Goal: Check status: Check status

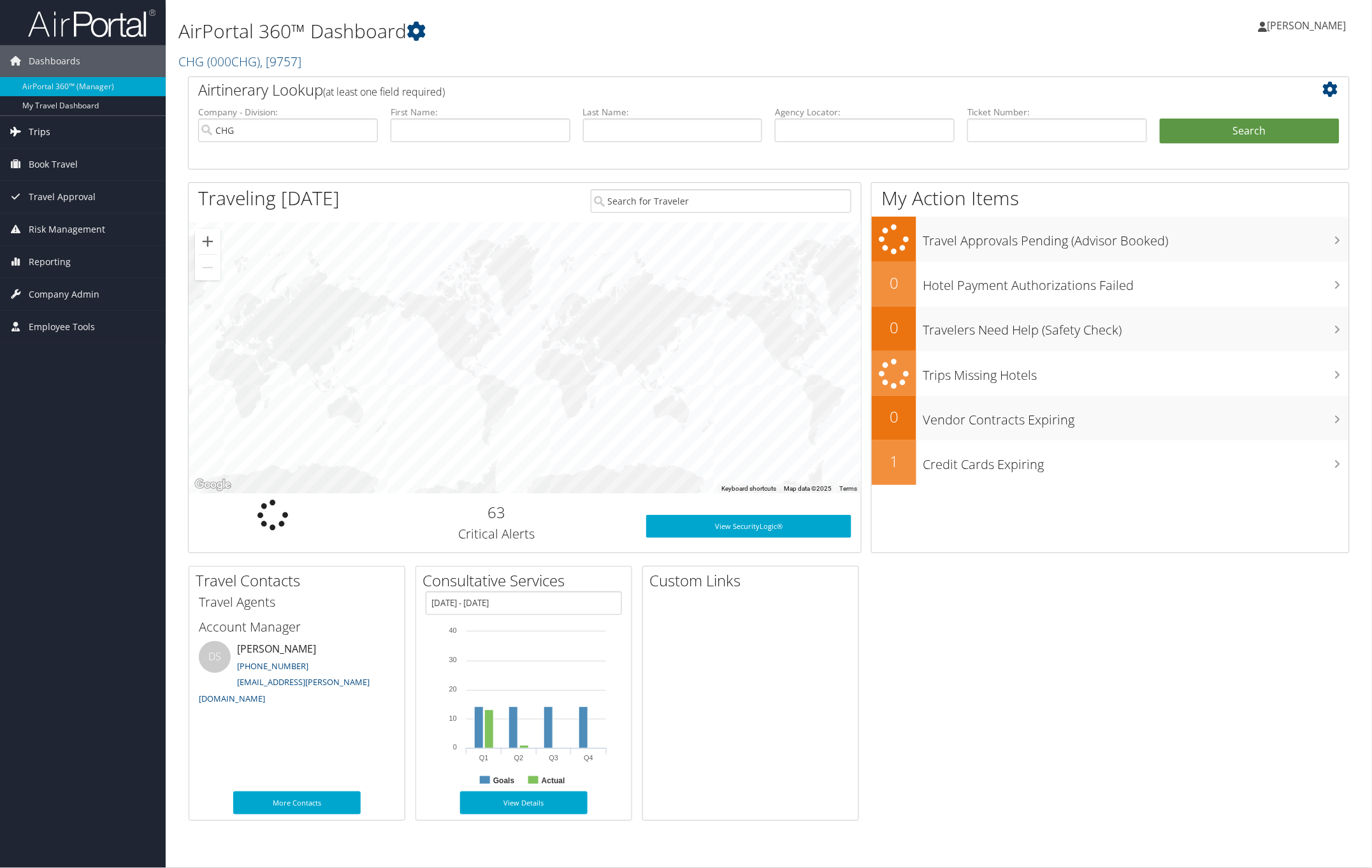
click at [60, 134] on link "Trips" at bounding box center [83, 132] width 166 height 32
click at [59, 139] on link "Trips" at bounding box center [83, 132] width 166 height 32
click at [50, 135] on link "Trips" at bounding box center [83, 132] width 166 height 32
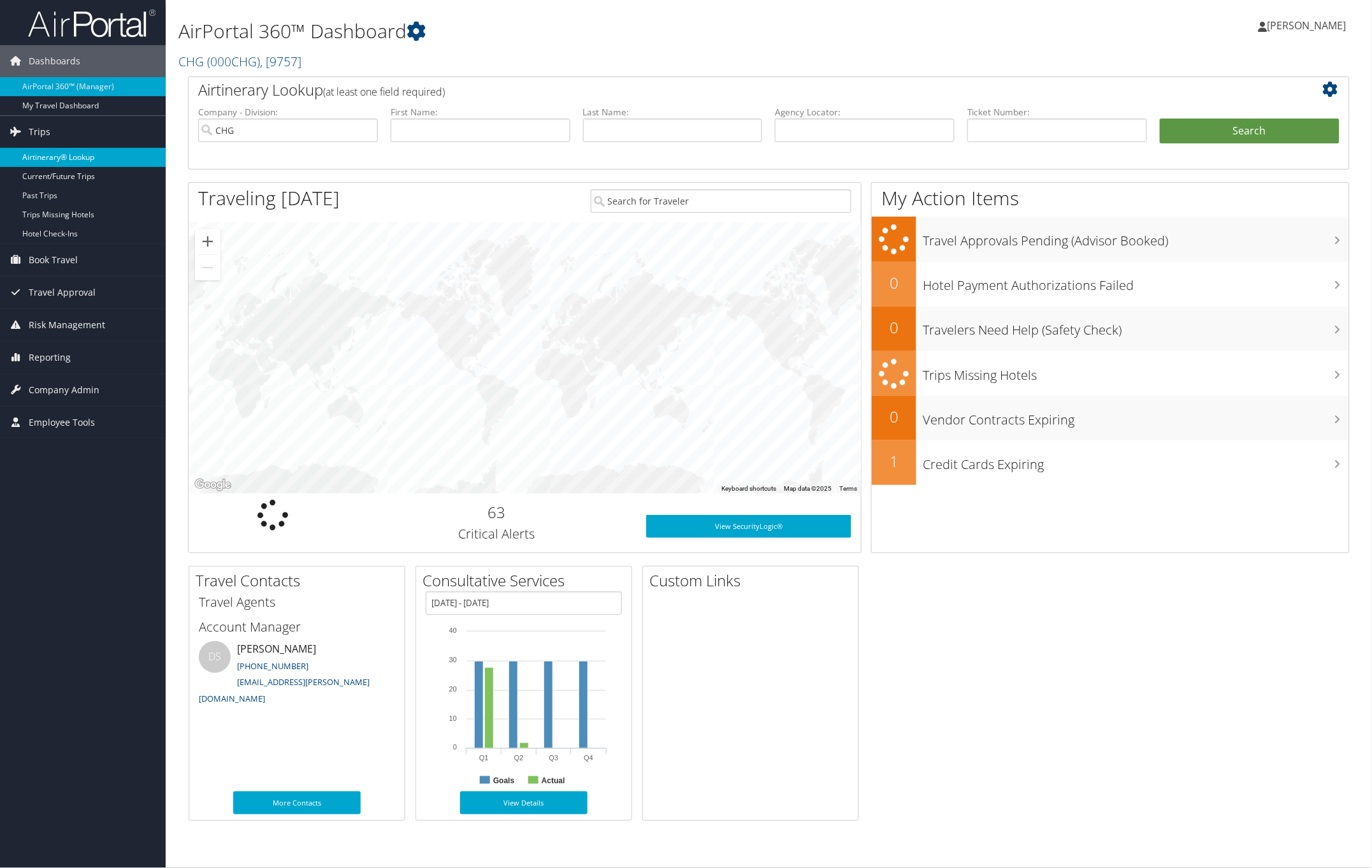
click at [77, 156] on link "Airtinerary® Lookup" at bounding box center [83, 157] width 166 height 19
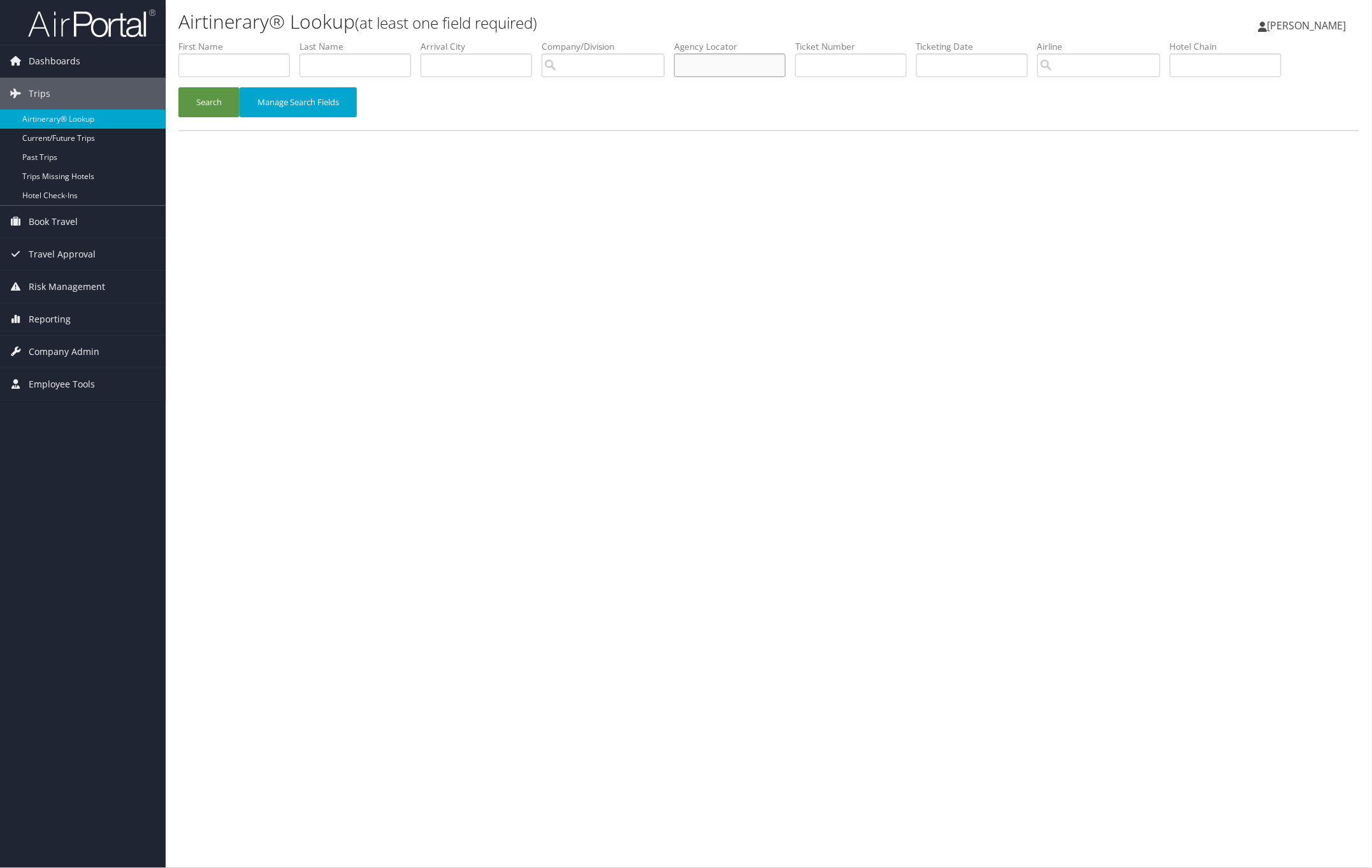
click at [738, 62] on input "text" at bounding box center [729, 65] width 111 height 24
paste input "NRYZCW"
click at [220, 99] on button "Search" at bounding box center [209, 102] width 61 height 30
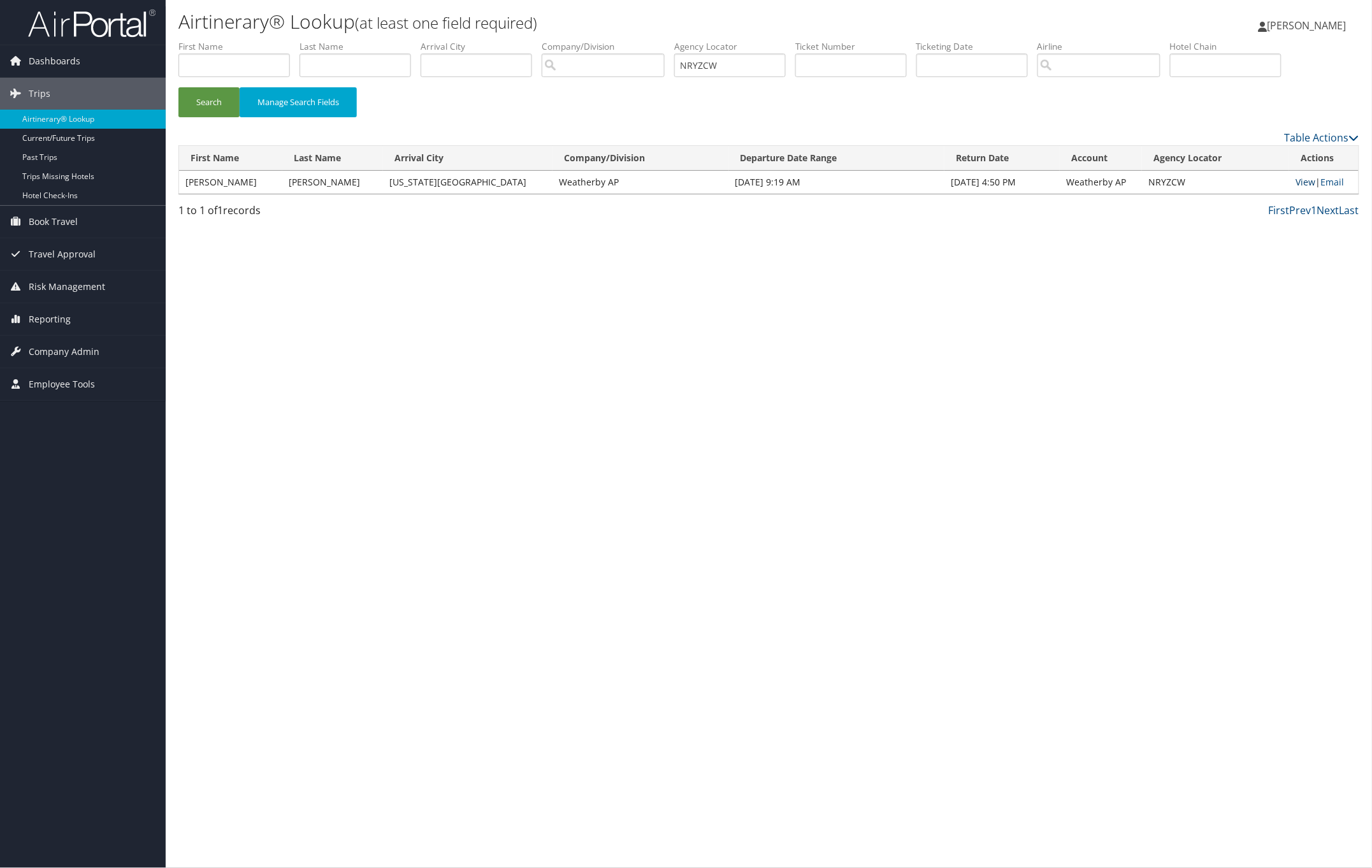
click at [1300, 182] on link "View" at bounding box center [1306, 182] width 20 height 12
drag, startPoint x: 747, startPoint y: 72, endPoint x: 515, endPoint y: 77, distance: 232.1
click at [540, 40] on ul "First Name Last Name Departure City Arrival City Company/Division Airport/City …" at bounding box center [769, 40] width 1181 height 0
paste input "CANOUU"
click at [200, 100] on button "Search" at bounding box center [209, 102] width 61 height 30
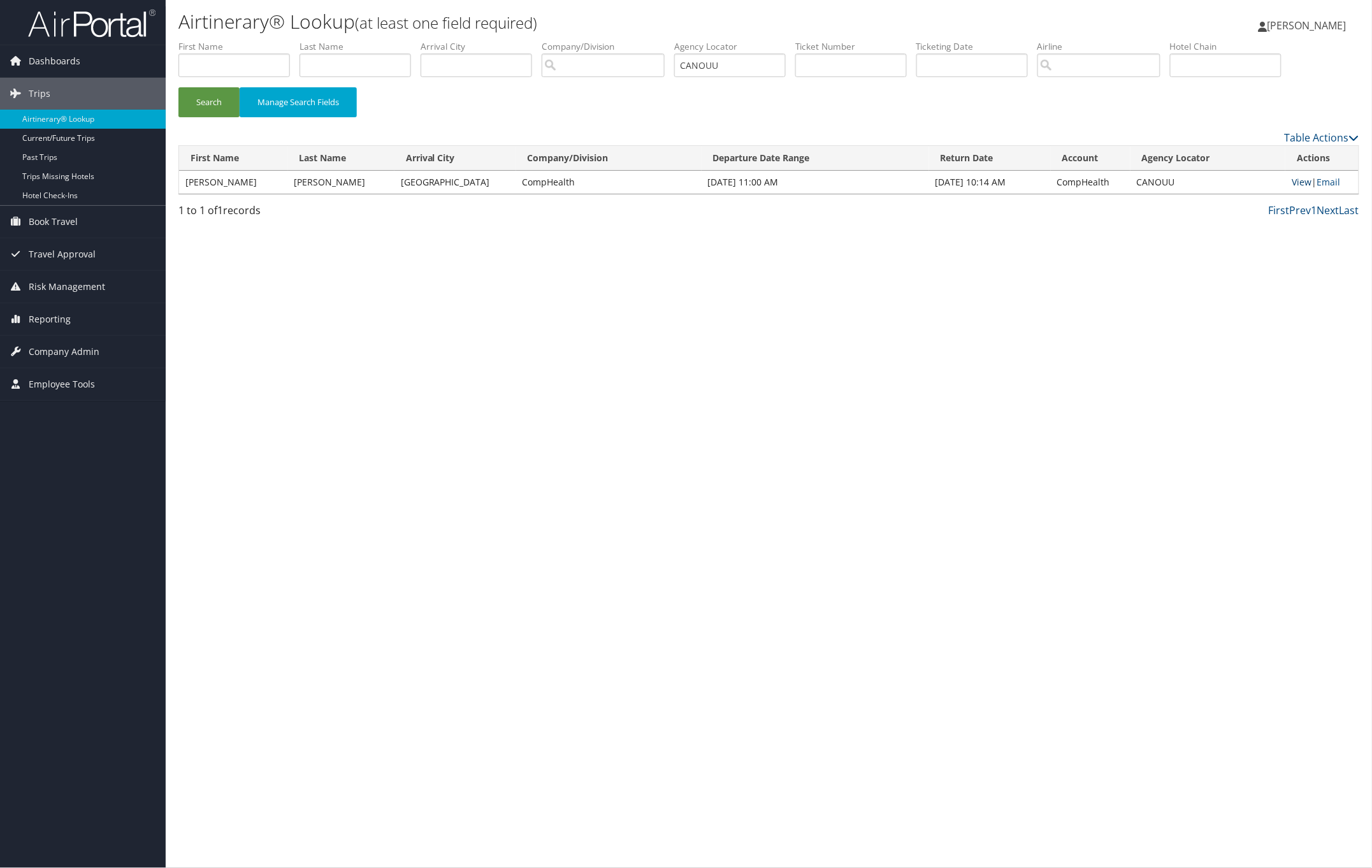
click at [1304, 182] on link "View" at bounding box center [1302, 182] width 20 height 12
paste input "JBVNBE"
drag, startPoint x: 749, startPoint y: 68, endPoint x: 373, endPoint y: 85, distance: 376.4
click at [405, 40] on ul "First Name Last Name Departure City Arrival City Company/Division Airport/City …" at bounding box center [769, 40] width 1181 height 0
click at [206, 94] on button "Search" at bounding box center [209, 102] width 61 height 30
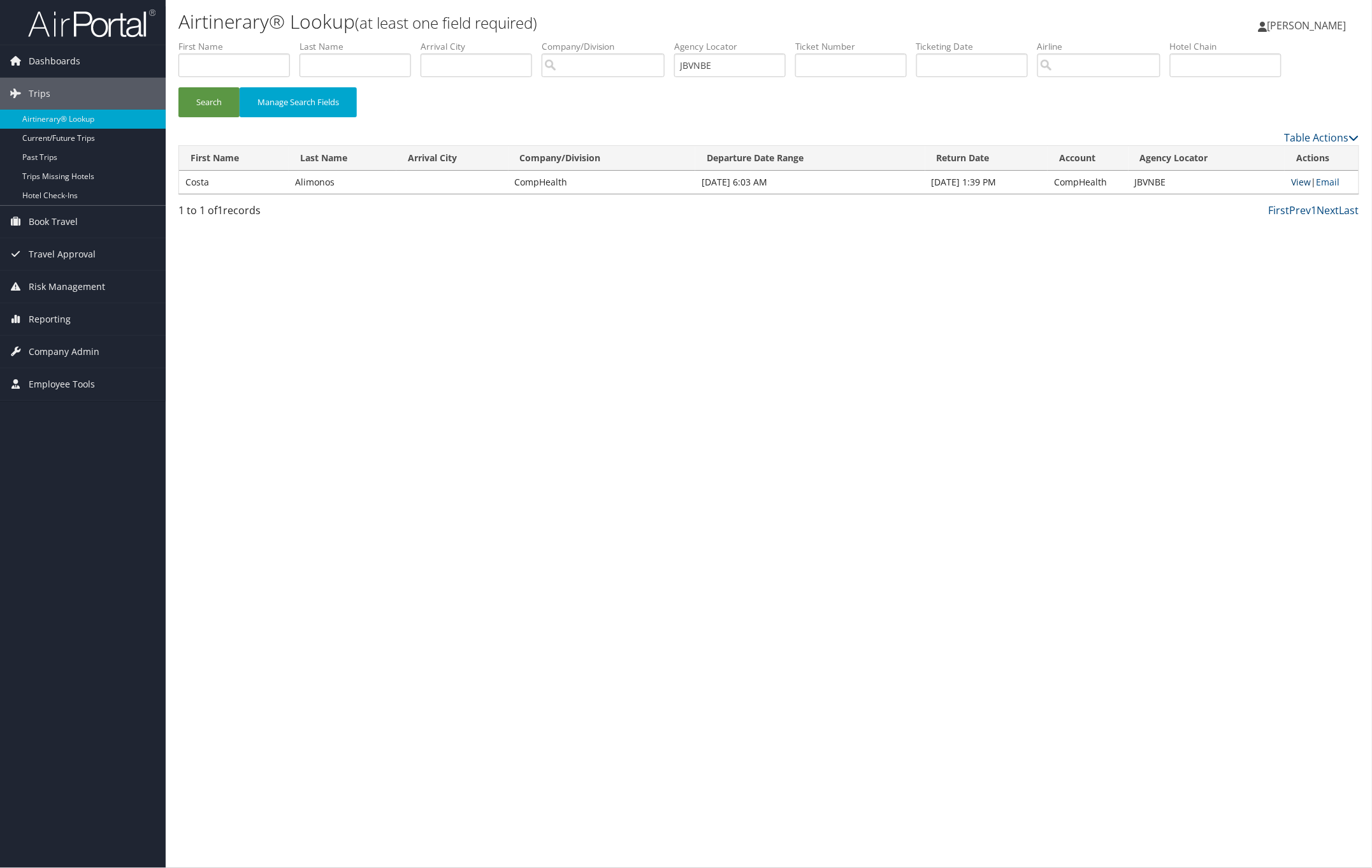
click at [1302, 182] on link "View" at bounding box center [1301, 182] width 20 height 12
paste input "KRATSJ"
click at [221, 101] on button "Search" at bounding box center [209, 102] width 61 height 30
click at [1302, 179] on link "View" at bounding box center [1301, 182] width 20 height 12
paste input "MGPDPI"
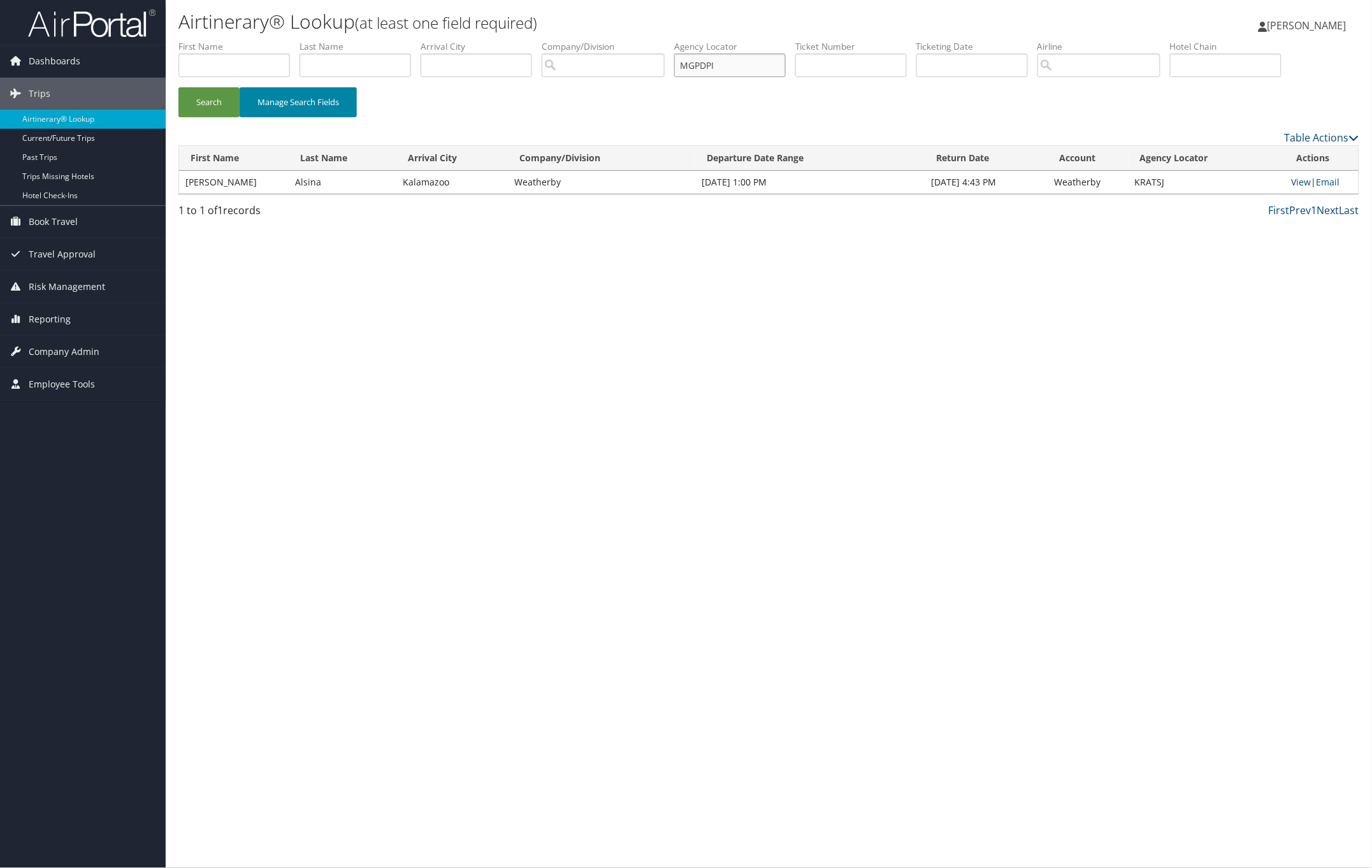
drag, startPoint x: 738, startPoint y: 68, endPoint x: 309, endPoint y: 87, distance: 429.4
click at [309, 87] on form "First Name Last Name Departure City Arrival City Company/Division Airport/City …" at bounding box center [769, 85] width 1181 height 89
click at [214, 97] on button "Search" at bounding box center [209, 102] width 61 height 30
click at [1300, 185] on link "View" at bounding box center [1302, 182] width 20 height 12
paste input "NTYUUS"
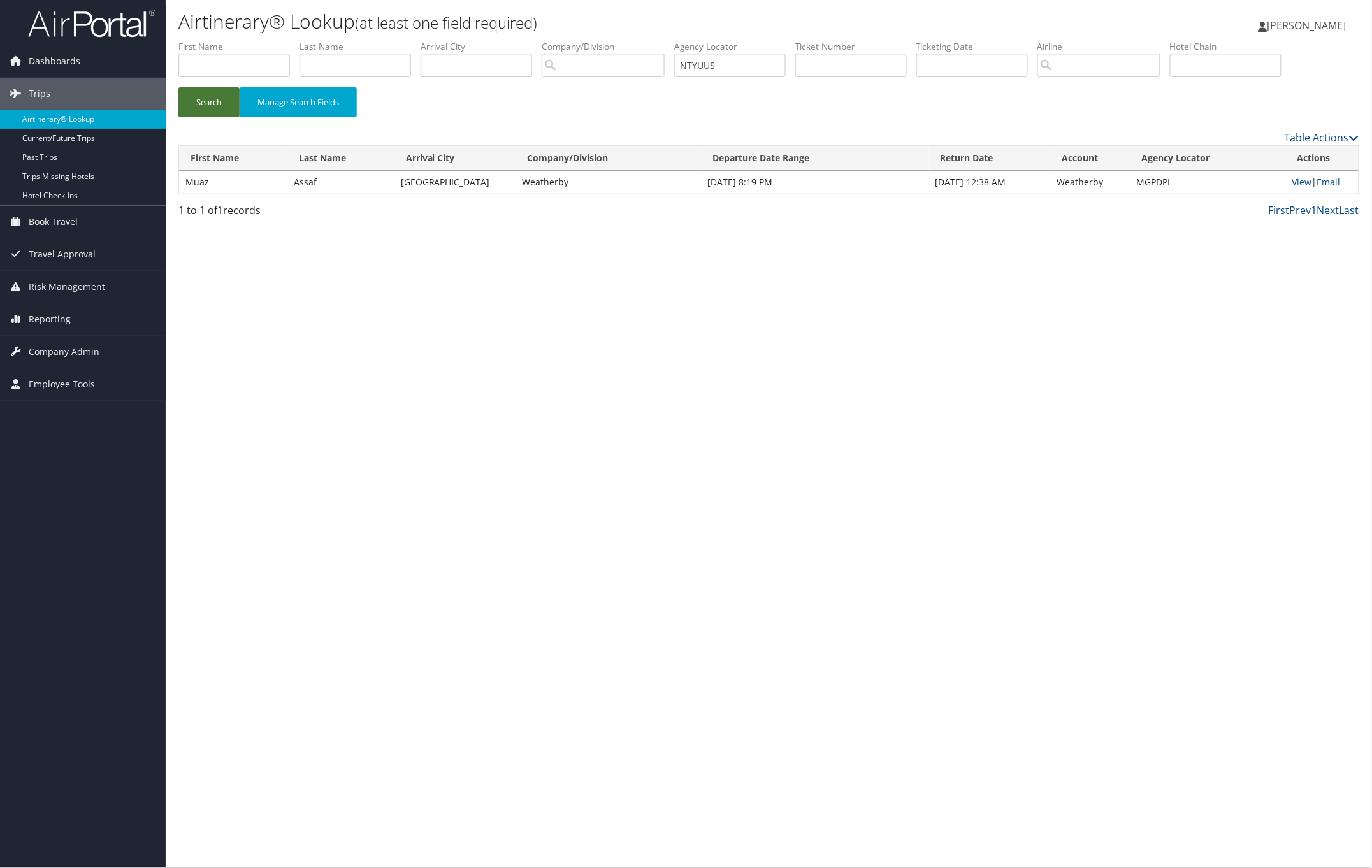
click at [222, 102] on button "Search" at bounding box center [209, 102] width 61 height 30
click at [1299, 182] on link "View" at bounding box center [1301, 182] width 20 height 12
drag, startPoint x: 758, startPoint y: 67, endPoint x: 510, endPoint y: 72, distance: 248.1
click at [550, 40] on ul "First Name Last Name Departure City Arrival City Company/Division Airport/City …" at bounding box center [769, 40] width 1181 height 0
paste input "IJLYIT"
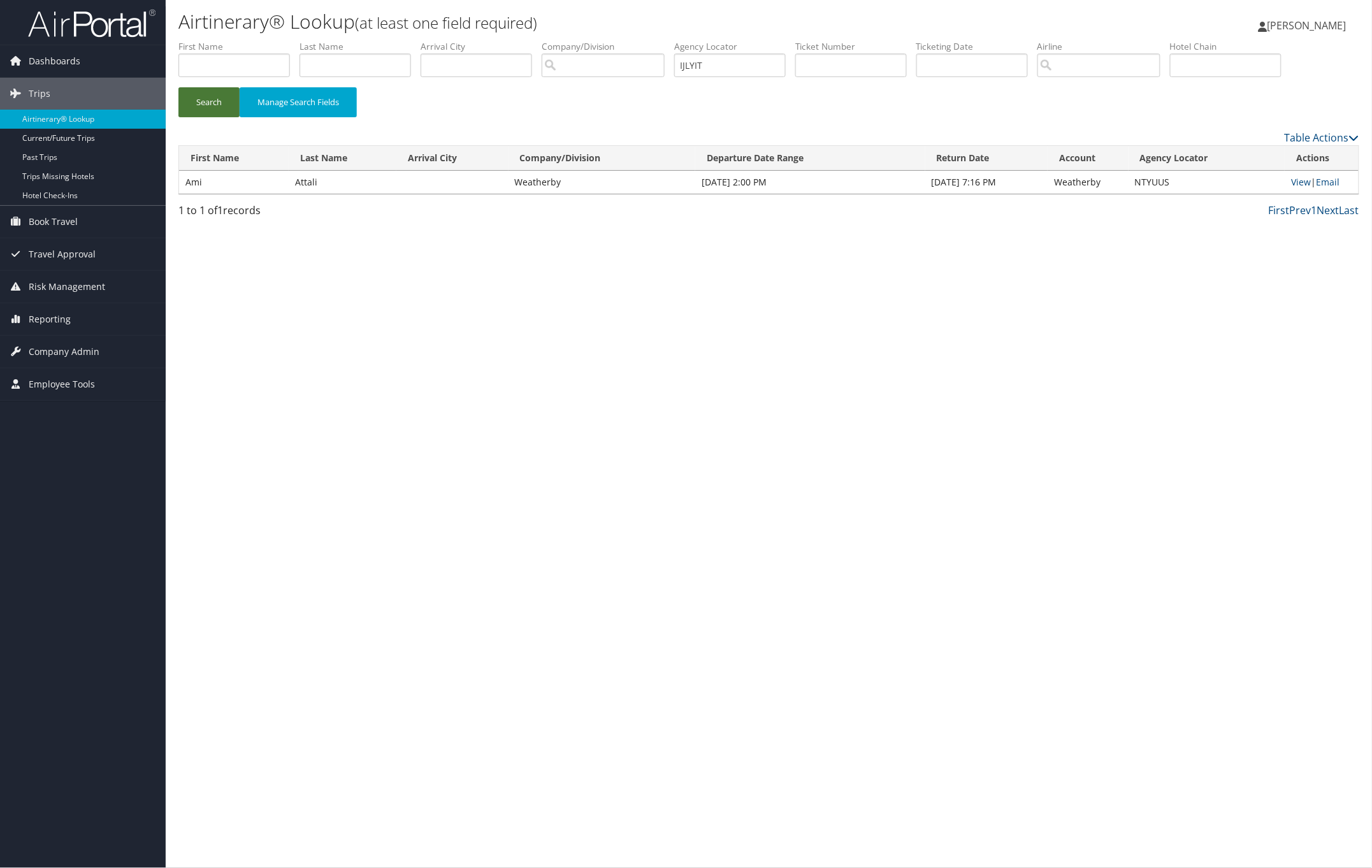
click at [215, 107] on button "Search" at bounding box center [209, 102] width 61 height 30
click at [1300, 179] on link "View" at bounding box center [1302, 182] width 20 height 12
drag, startPoint x: 724, startPoint y: 70, endPoint x: 547, endPoint y: 89, distance: 178.0
click at [625, 40] on ul "First Name Last Name Departure City Arrival City Company/Division Airport/City …" at bounding box center [769, 40] width 1181 height 0
paste input "NDOWFC"
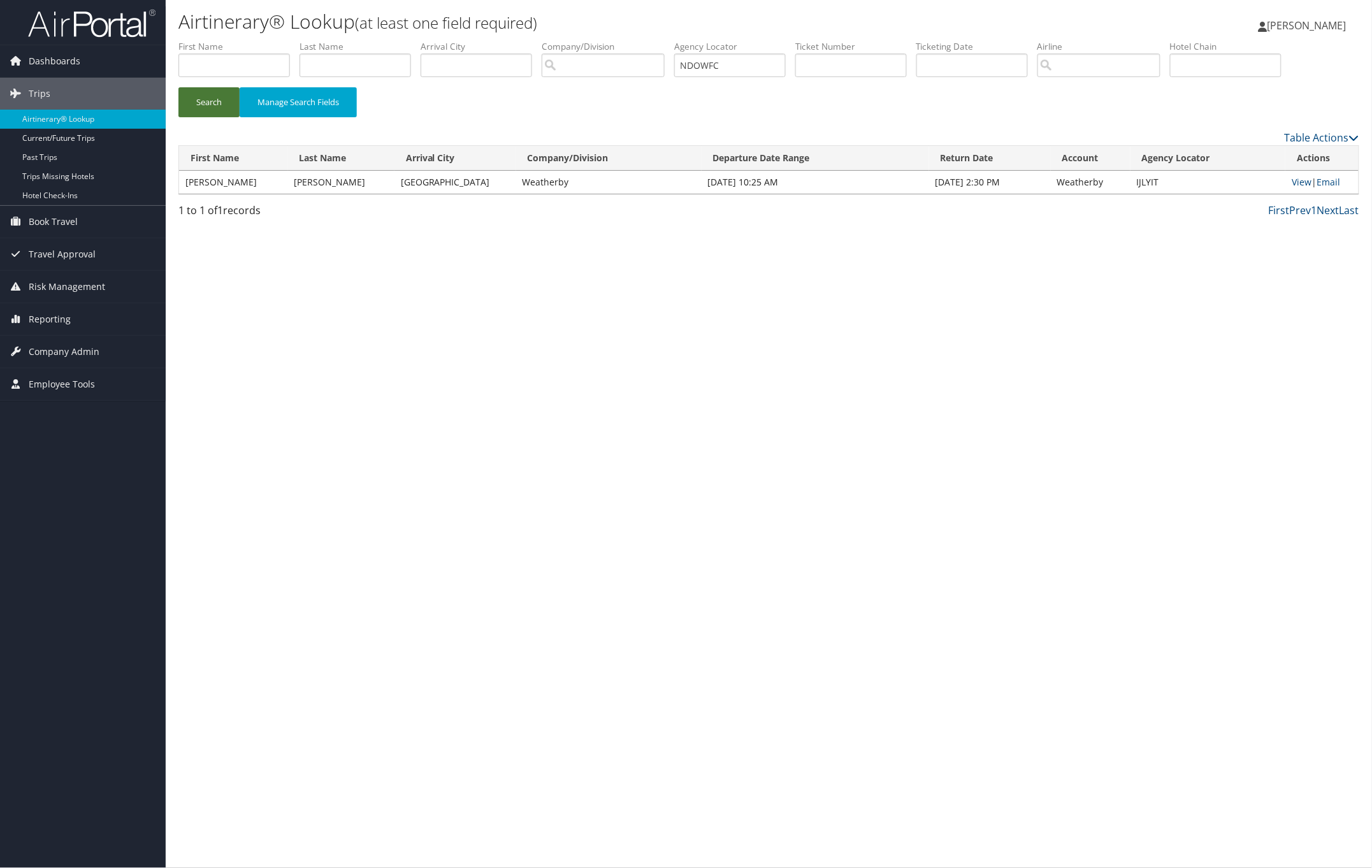
click at [197, 94] on button "Search" at bounding box center [209, 102] width 61 height 30
click at [1293, 183] on link "View" at bounding box center [1301, 182] width 20 height 12
drag, startPoint x: 753, startPoint y: 60, endPoint x: 614, endPoint y: 55, distance: 139.1
click at [619, 40] on ul "First Name Last Name Departure City Arrival City Company/Division Airport/City …" at bounding box center [769, 40] width 1181 height 0
paste input "UNOVQL"
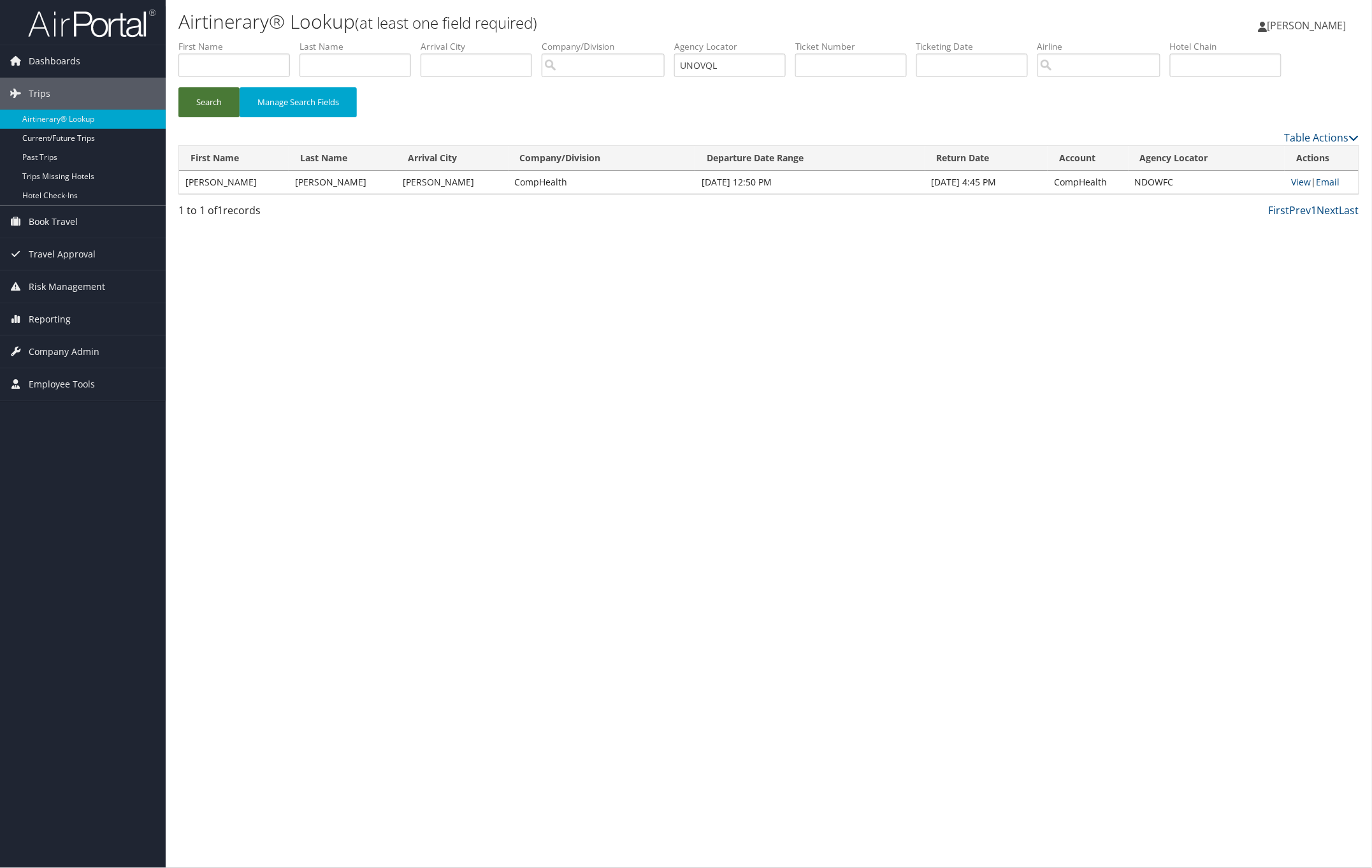
click at [214, 106] on button "Search" at bounding box center [209, 102] width 61 height 30
click at [1298, 180] on link "View" at bounding box center [1301, 182] width 20 height 12
drag, startPoint x: 749, startPoint y: 65, endPoint x: 542, endPoint y: 78, distance: 207.4
click at [602, 40] on ul "First Name Last Name Departure City Arrival City Company/Division Airport/City …" at bounding box center [769, 40] width 1181 height 0
paste input "GMAPYV"
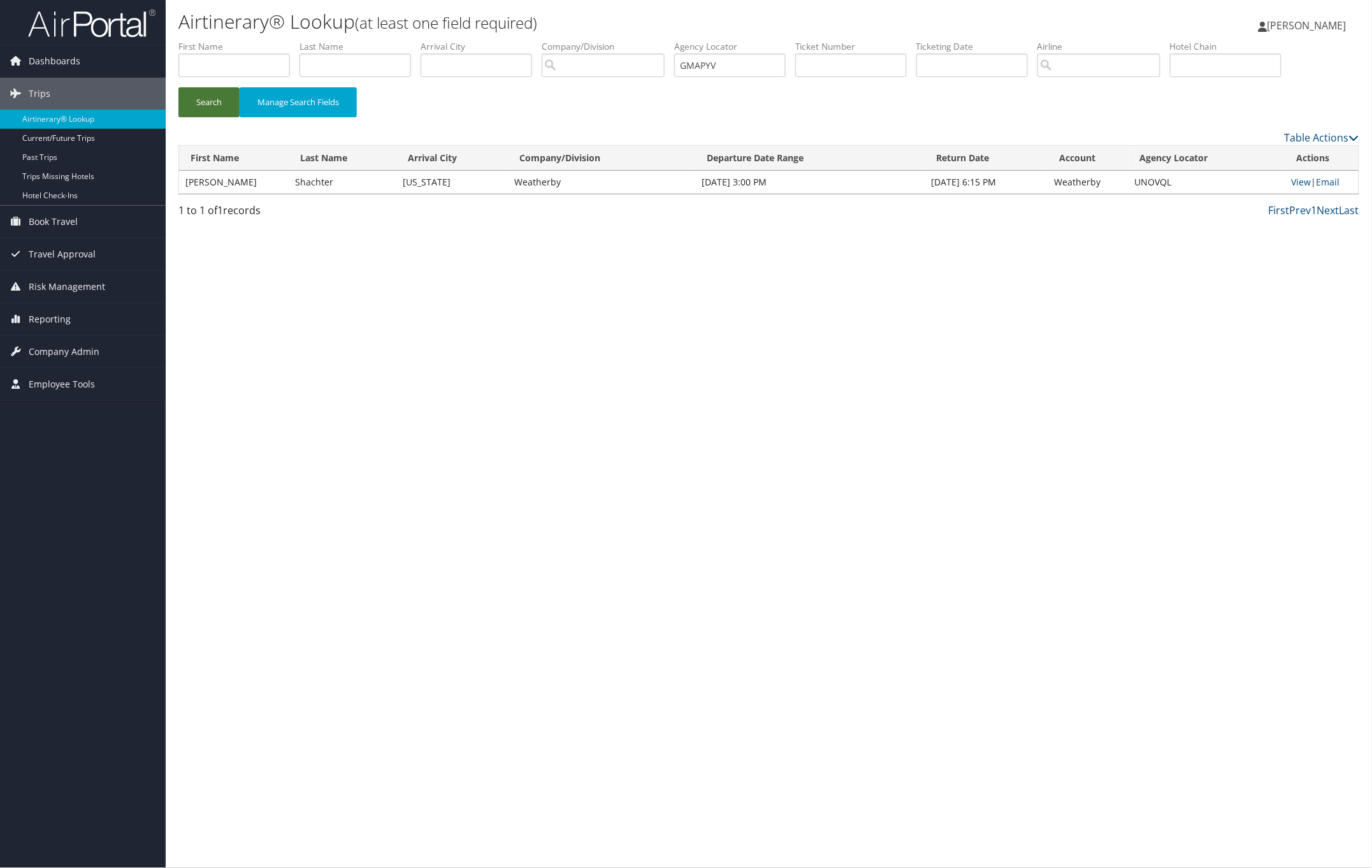
click at [220, 97] on button "Search" at bounding box center [209, 102] width 61 height 30
click at [1302, 182] on link "View" at bounding box center [1301, 182] width 20 height 12
drag, startPoint x: 744, startPoint y: 68, endPoint x: 525, endPoint y: 68, distance: 219.0
click at [601, 40] on ul "First Name Last Name Departure City Arrival City Company/Division Airport/City …" at bounding box center [769, 40] width 1181 height 0
paste input "DJZBAO"
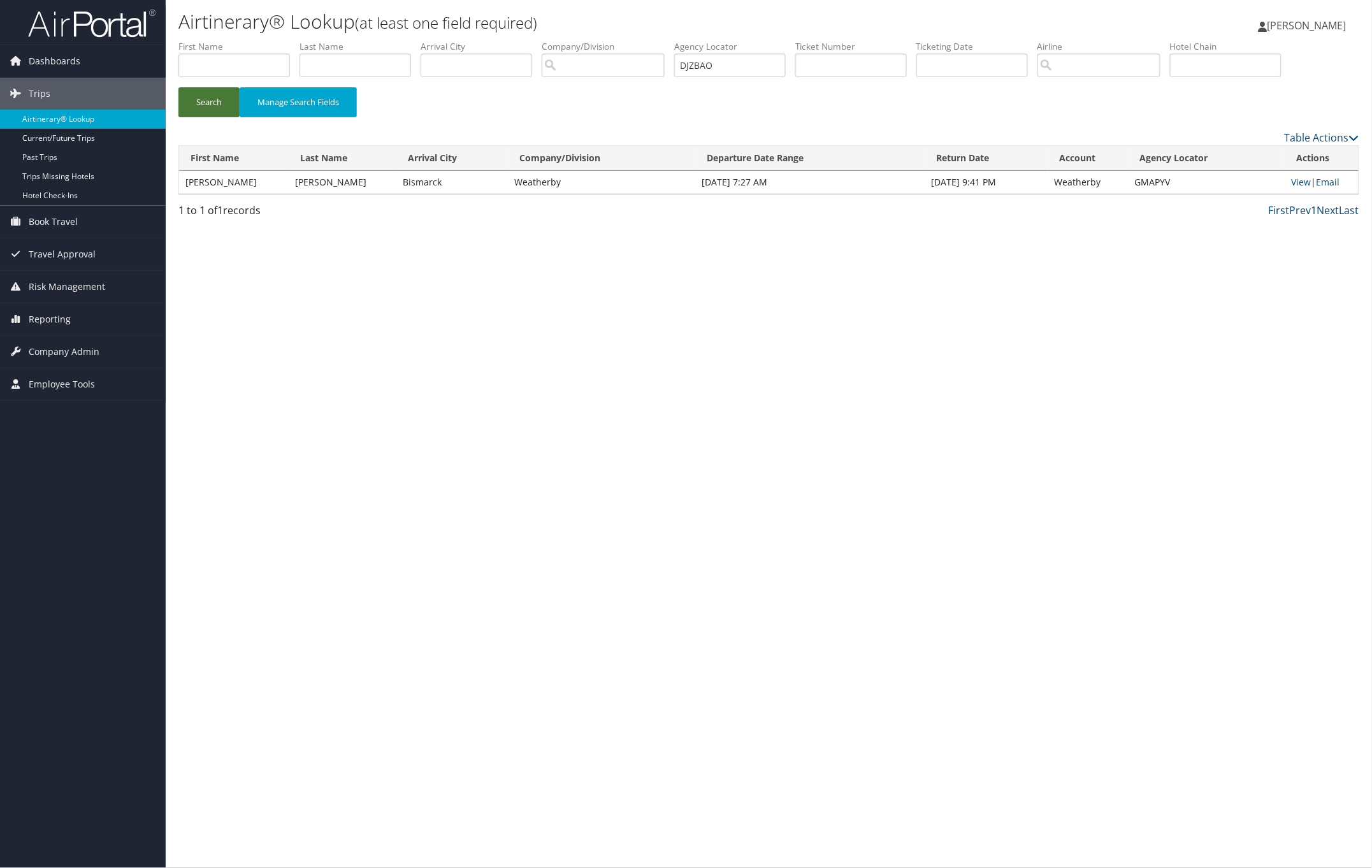
click at [199, 107] on button "Search" at bounding box center [209, 102] width 61 height 30
click at [1294, 183] on link "View" at bounding box center [1301, 182] width 20 height 12
drag, startPoint x: 738, startPoint y: 63, endPoint x: 536, endPoint y: 64, distance: 202.0
click at [546, 40] on ul "First Name Last Name Departure City Arrival City Company/Division Airport/City …" at bounding box center [769, 40] width 1181 height 0
paste input "HUWINP"
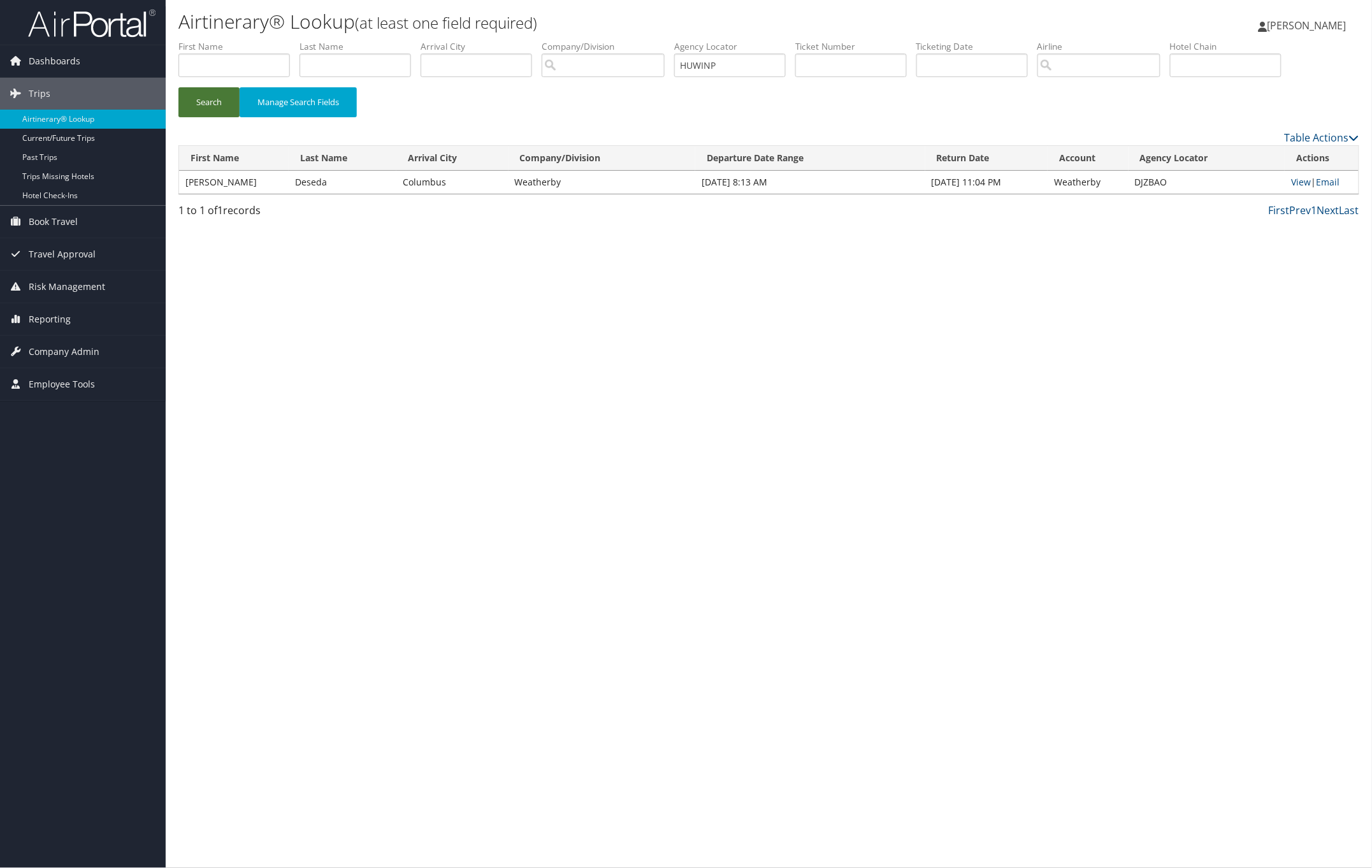
click at [220, 105] on button "Search" at bounding box center [209, 102] width 61 height 30
click at [1292, 180] on link "View" at bounding box center [1302, 182] width 20 height 12
drag, startPoint x: 744, startPoint y: 63, endPoint x: 466, endPoint y: 81, distance: 278.6
click at [554, 40] on ul "First Name Last Name Departure City Arrival City Company/Division Airport/City …" at bounding box center [769, 40] width 1181 height 0
paste input "GUDPSF"
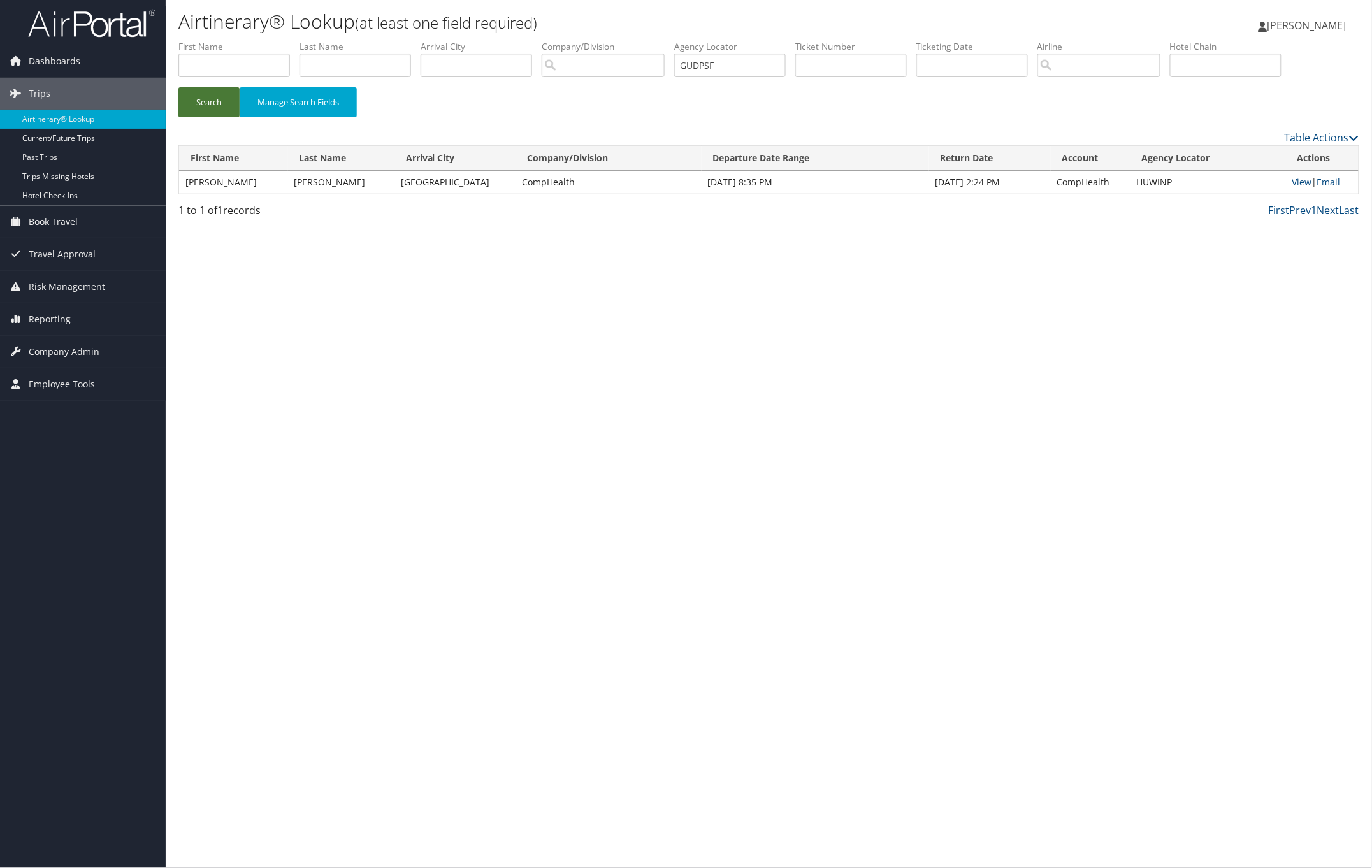
click at [215, 99] on button "Search" at bounding box center [209, 102] width 61 height 30
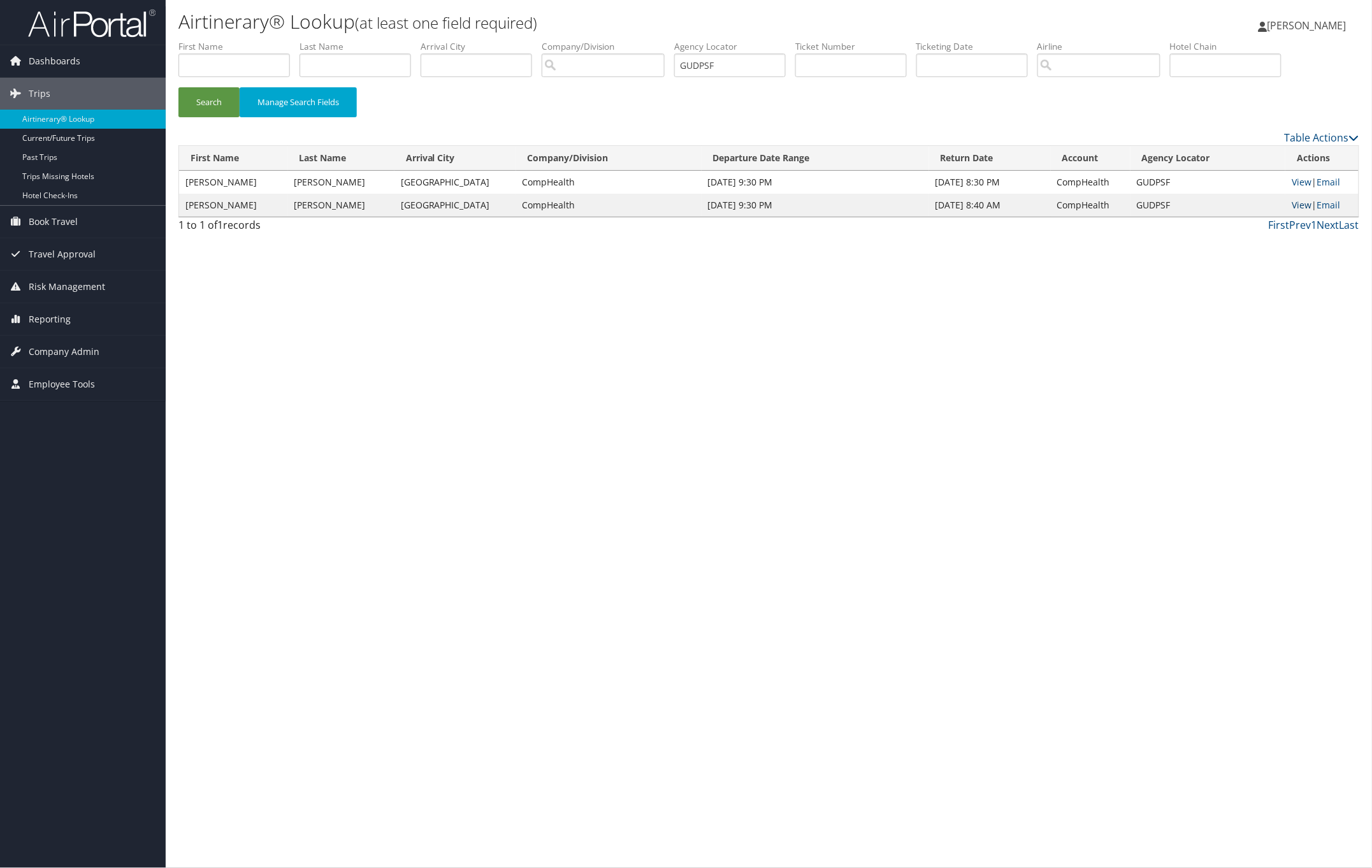
click at [1301, 204] on link "View" at bounding box center [1302, 205] width 20 height 12
drag, startPoint x: 740, startPoint y: 63, endPoint x: 547, endPoint y: 71, distance: 193.2
click at [547, 40] on ul "First Name Last Name Departure City Arrival City Company/Division Airport/City …" at bounding box center [769, 40] width 1181 height 0
paste input "YTHFDD"
drag, startPoint x: 195, startPoint y: 97, endPoint x: 300, endPoint y: 116, distance: 106.7
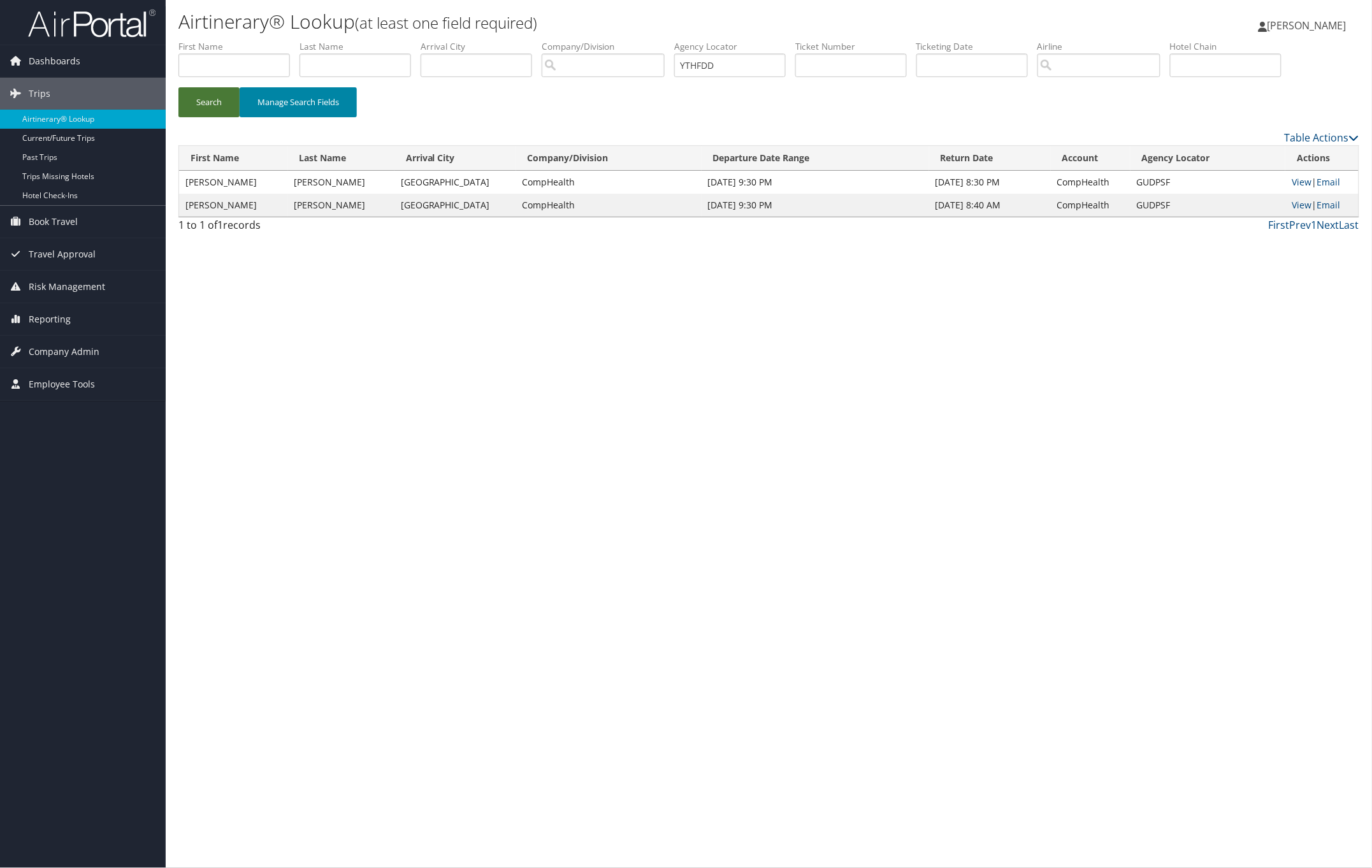
click at [196, 97] on button "Search" at bounding box center [209, 102] width 61 height 30
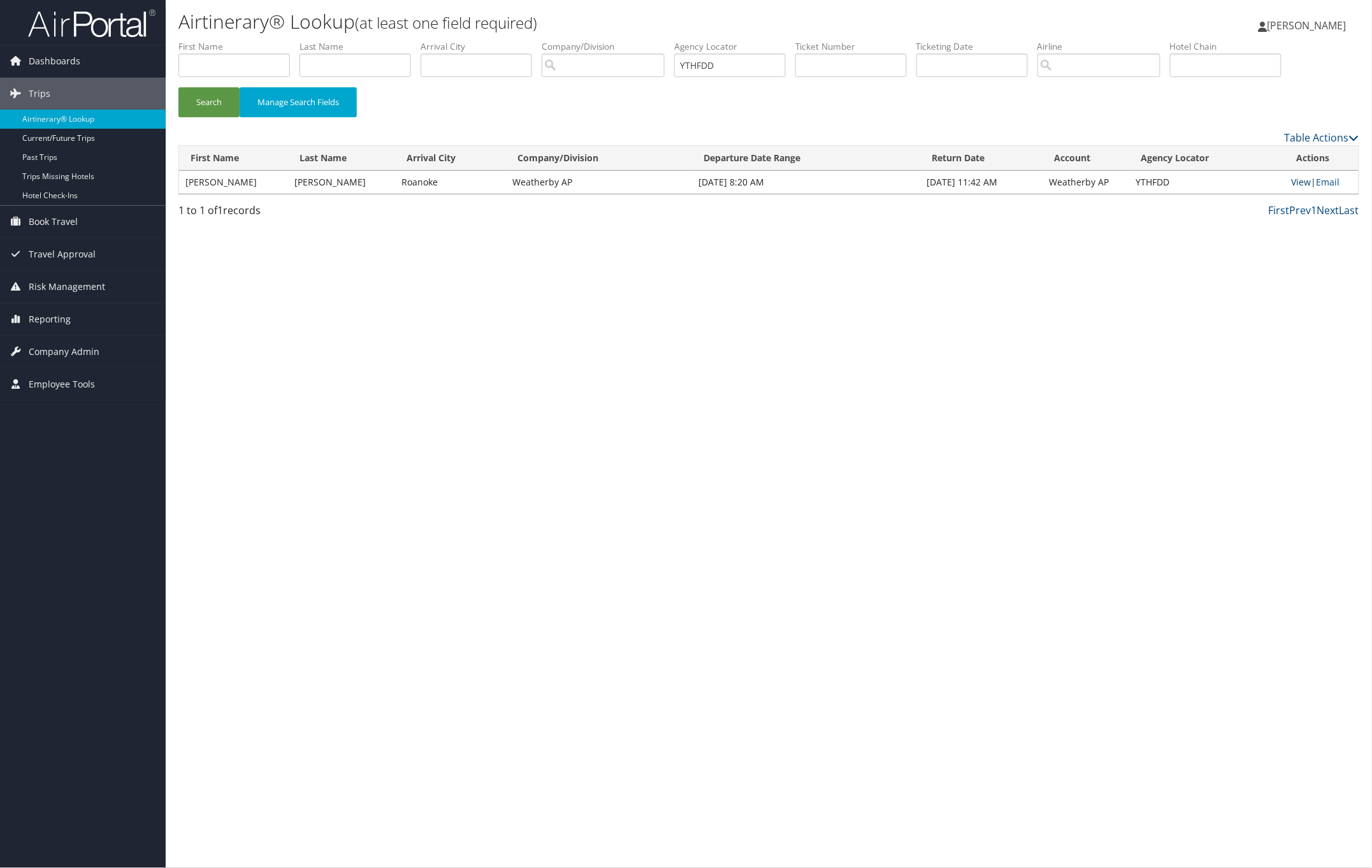
click at [1292, 182] on link "View" at bounding box center [1302, 182] width 20 height 12
paste input "AJHUHR"
drag, startPoint x: 743, startPoint y: 68, endPoint x: 399, endPoint y: 86, distance: 344.5
click at [482, 40] on ul "First Name Last Name Departure City Arrival City Company/Division Airport/City …" at bounding box center [769, 40] width 1181 height 0
drag, startPoint x: 200, startPoint y: 96, endPoint x: 220, endPoint y: 104, distance: 21.5
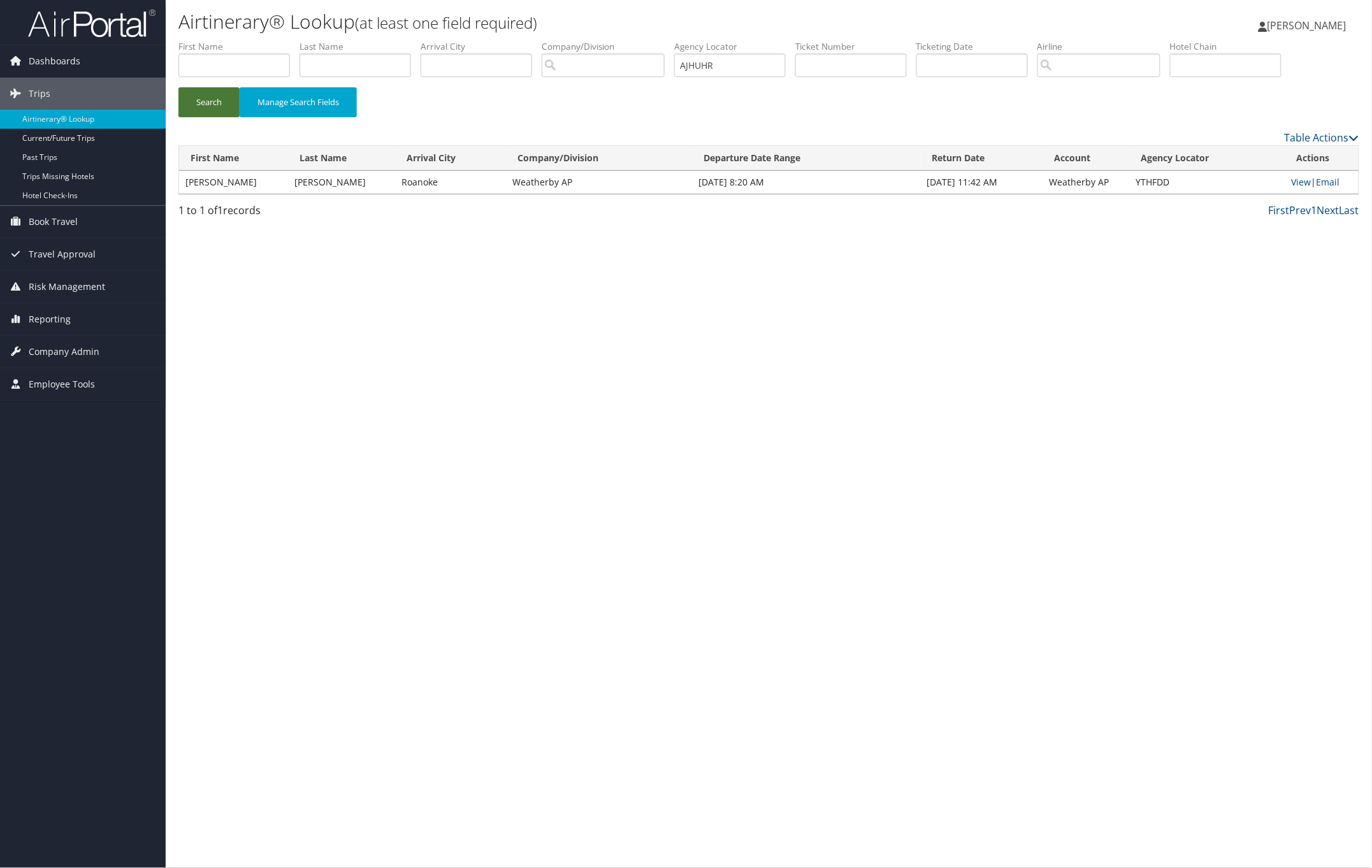
click at [200, 97] on button "Search" at bounding box center [209, 102] width 61 height 30
click at [1292, 181] on link "View" at bounding box center [1302, 182] width 20 height 12
paste input "IEQLKV"
click at [217, 106] on button "Search" at bounding box center [209, 102] width 61 height 30
click at [1295, 179] on link "View" at bounding box center [1301, 182] width 20 height 12
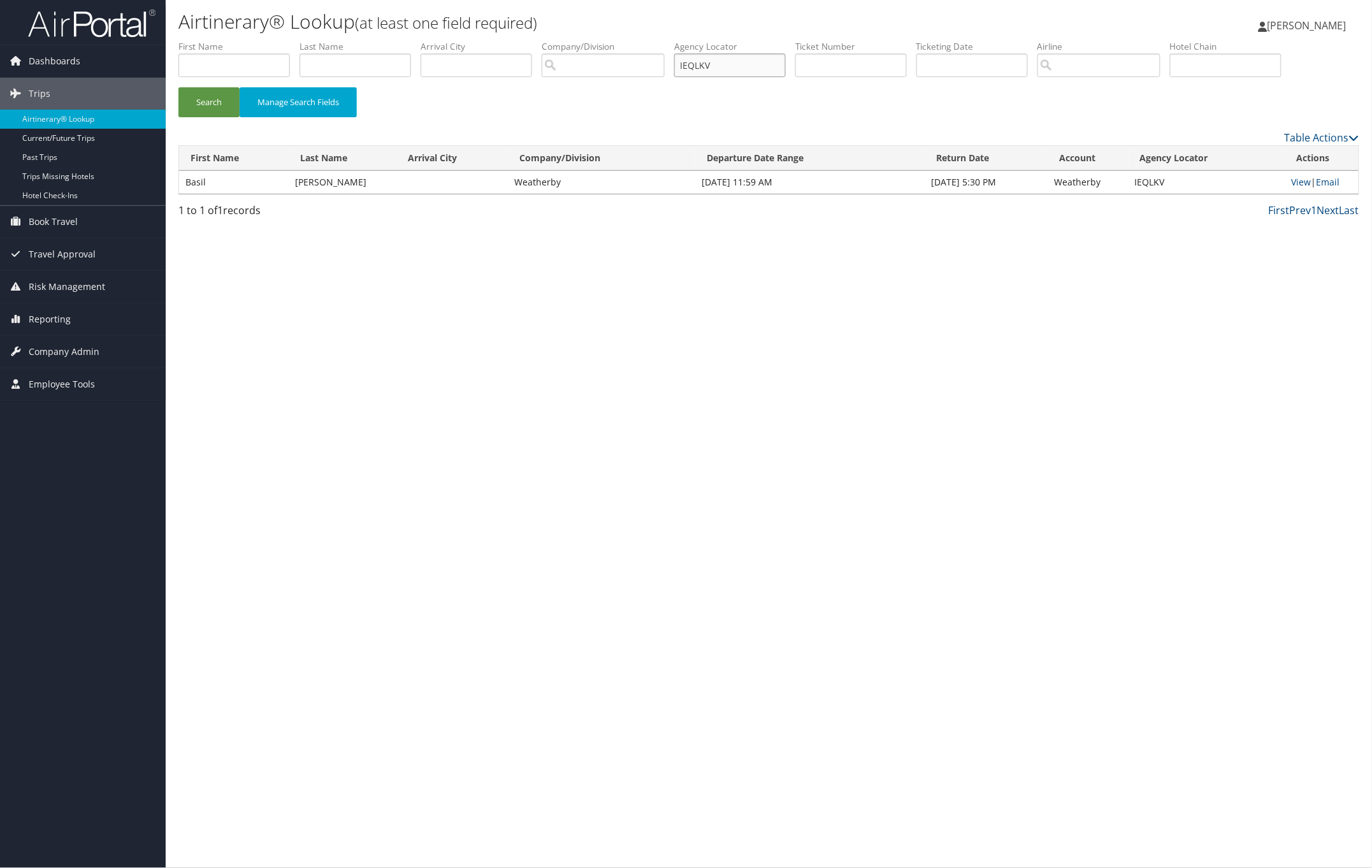
drag, startPoint x: 733, startPoint y: 68, endPoint x: 628, endPoint y: 59, distance: 105.4
click at [632, 40] on ul "First Name Last Name Departure City Arrival City Company/Division Airport/City …" at bounding box center [769, 40] width 1181 height 0
paste input "UOXTJZ"
click at [230, 92] on button "Search" at bounding box center [209, 102] width 61 height 30
click at [1293, 181] on link "View" at bounding box center [1303, 182] width 20 height 12
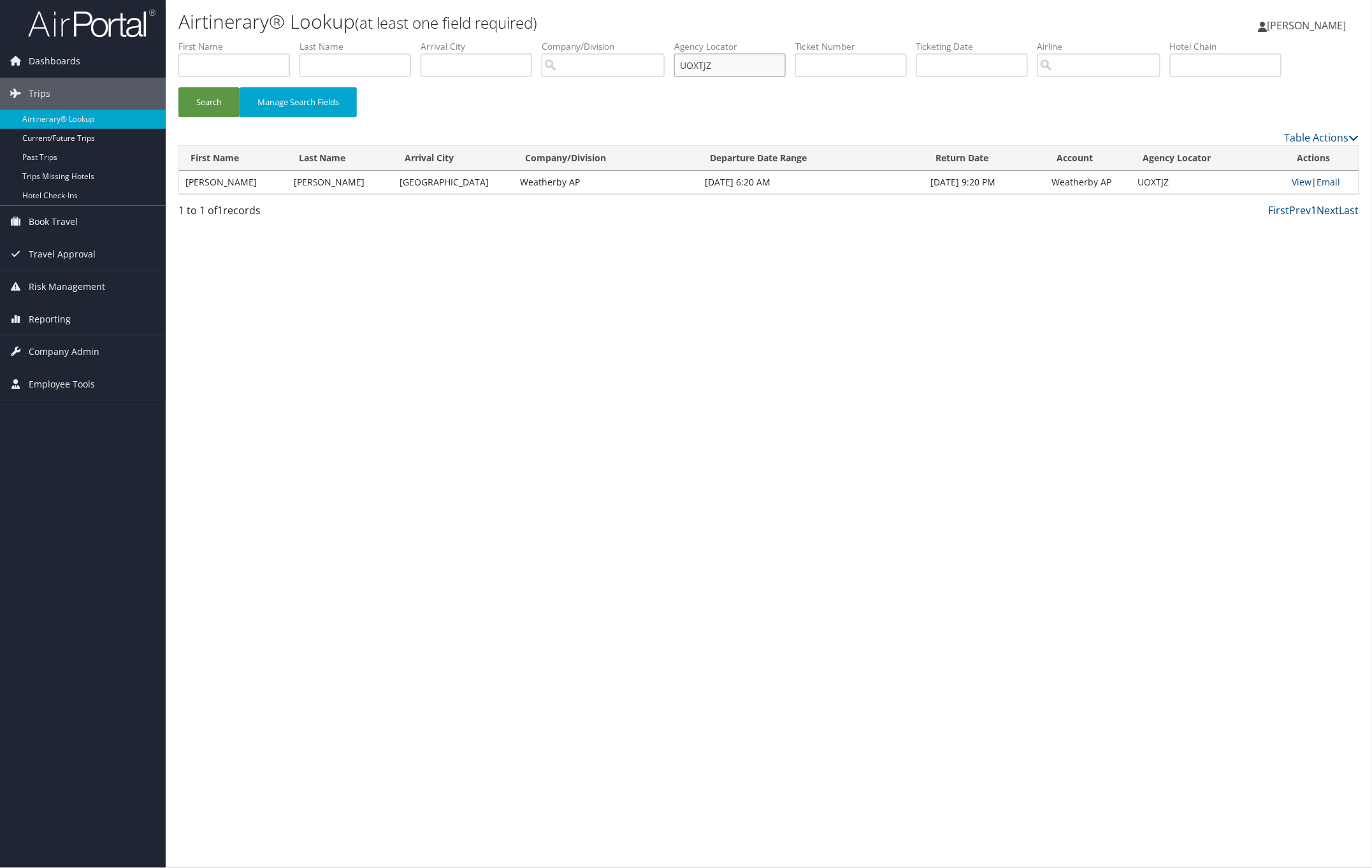
drag, startPoint x: 733, startPoint y: 61, endPoint x: 603, endPoint y: 59, distance: 130.0
click at [606, 40] on ul "First Name Last Name Departure City Arrival City Company/Division Airport/City …" at bounding box center [769, 40] width 1181 height 0
paste input "FIJBGV"
click at [212, 104] on button "Search" at bounding box center [209, 102] width 61 height 30
click at [1300, 185] on link "View" at bounding box center [1302, 182] width 20 height 12
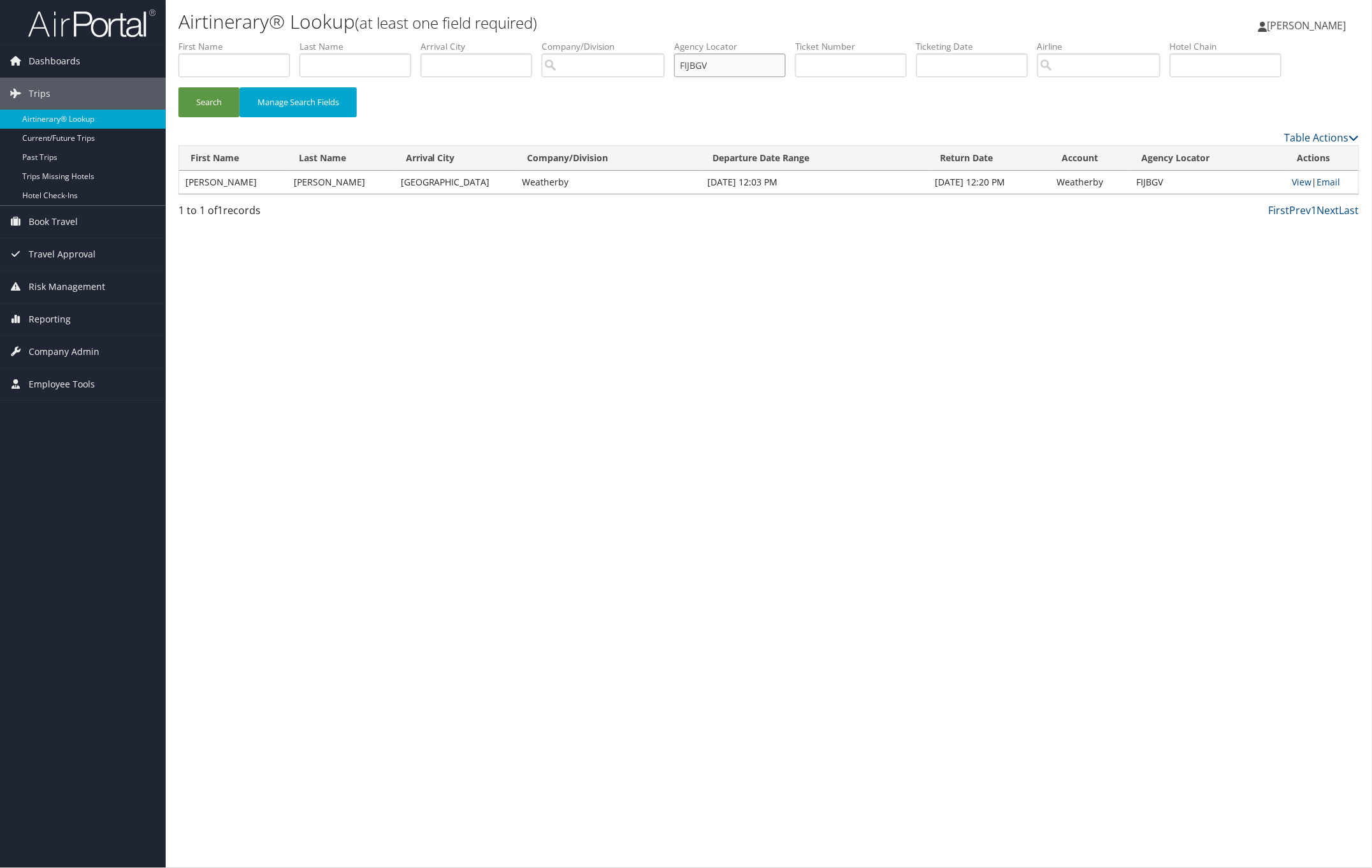
drag, startPoint x: 733, startPoint y: 63, endPoint x: 644, endPoint y: 58, distance: 89.1
click at [654, 40] on ul "First Name Last Name Departure City Arrival City Company/Division Airport/City …" at bounding box center [769, 40] width 1181 height 0
paste input "QVFUJL"
click at [219, 102] on button "Search" at bounding box center [209, 102] width 61 height 30
click at [1293, 178] on link "View" at bounding box center [1302, 182] width 20 height 12
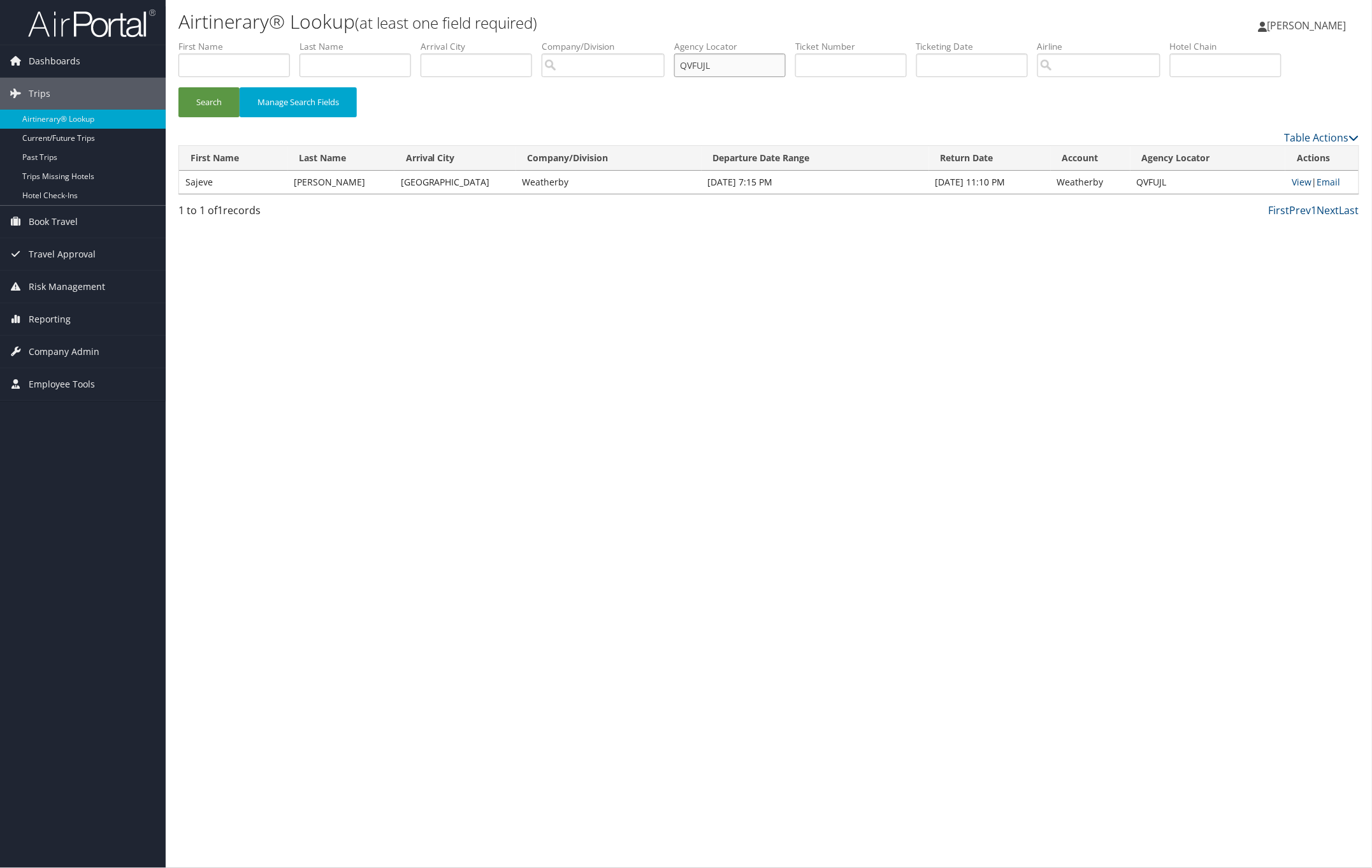
drag, startPoint x: 755, startPoint y: 68, endPoint x: 528, endPoint y: 52, distance: 227.6
click at [542, 40] on ul "First Name Last Name Departure City Arrival City Company/Division Airport/City …" at bounding box center [769, 40] width 1181 height 0
click at [211, 97] on button "Search" at bounding box center [209, 102] width 61 height 30
click at [1292, 182] on link "View" at bounding box center [1302, 182] width 20 height 12
drag, startPoint x: 732, startPoint y: 65, endPoint x: 664, endPoint y: 61, distance: 68.1
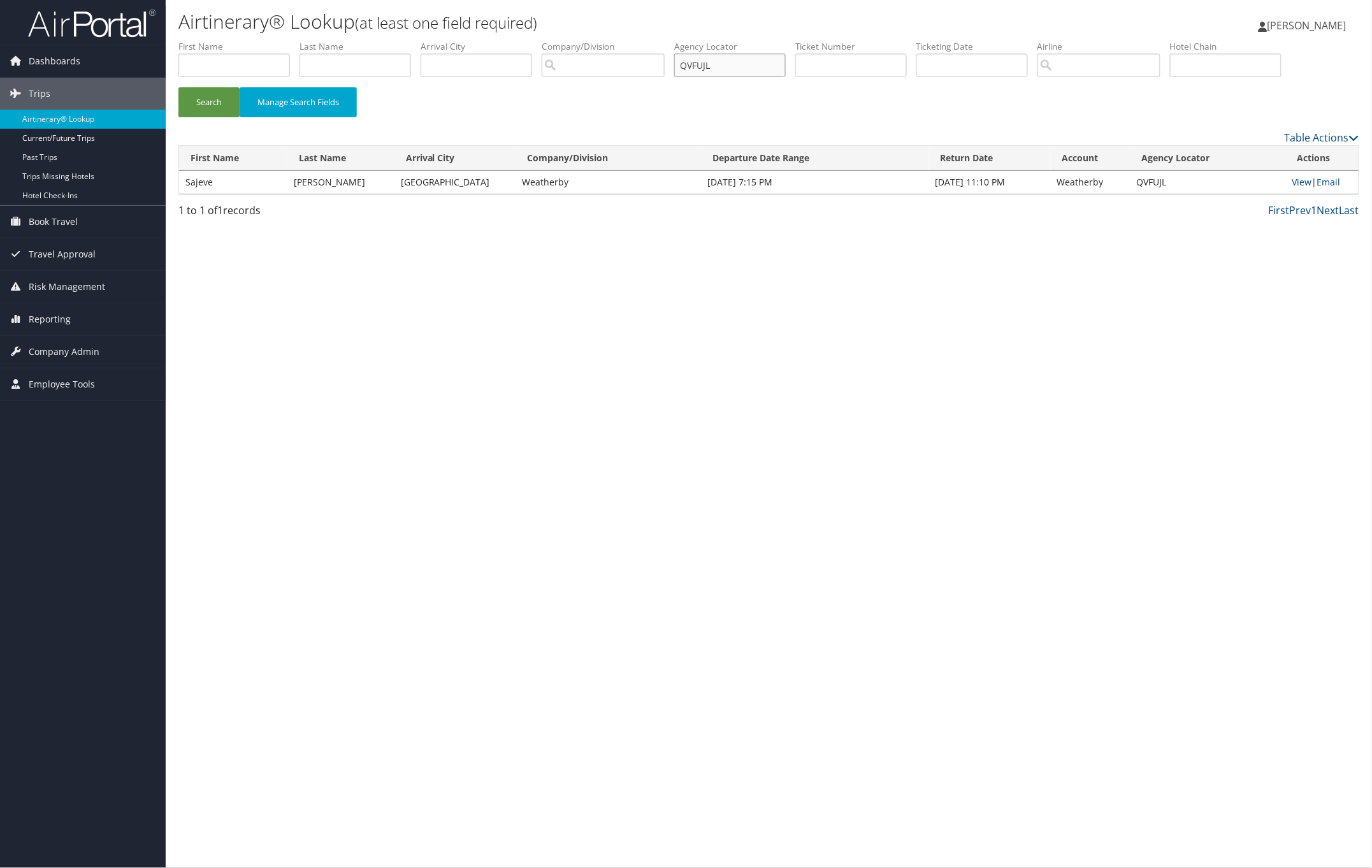
click at [664, 40] on ul "First Name Last Name Departure City Arrival City Company/Division Airport/City …" at bounding box center [769, 40] width 1181 height 0
paste input "NIONYY"
type input "NIONYY"
drag, startPoint x: 205, startPoint y: 102, endPoint x: 373, endPoint y: 107, distance: 168.1
click at [205, 102] on button "Search" at bounding box center [209, 102] width 61 height 30
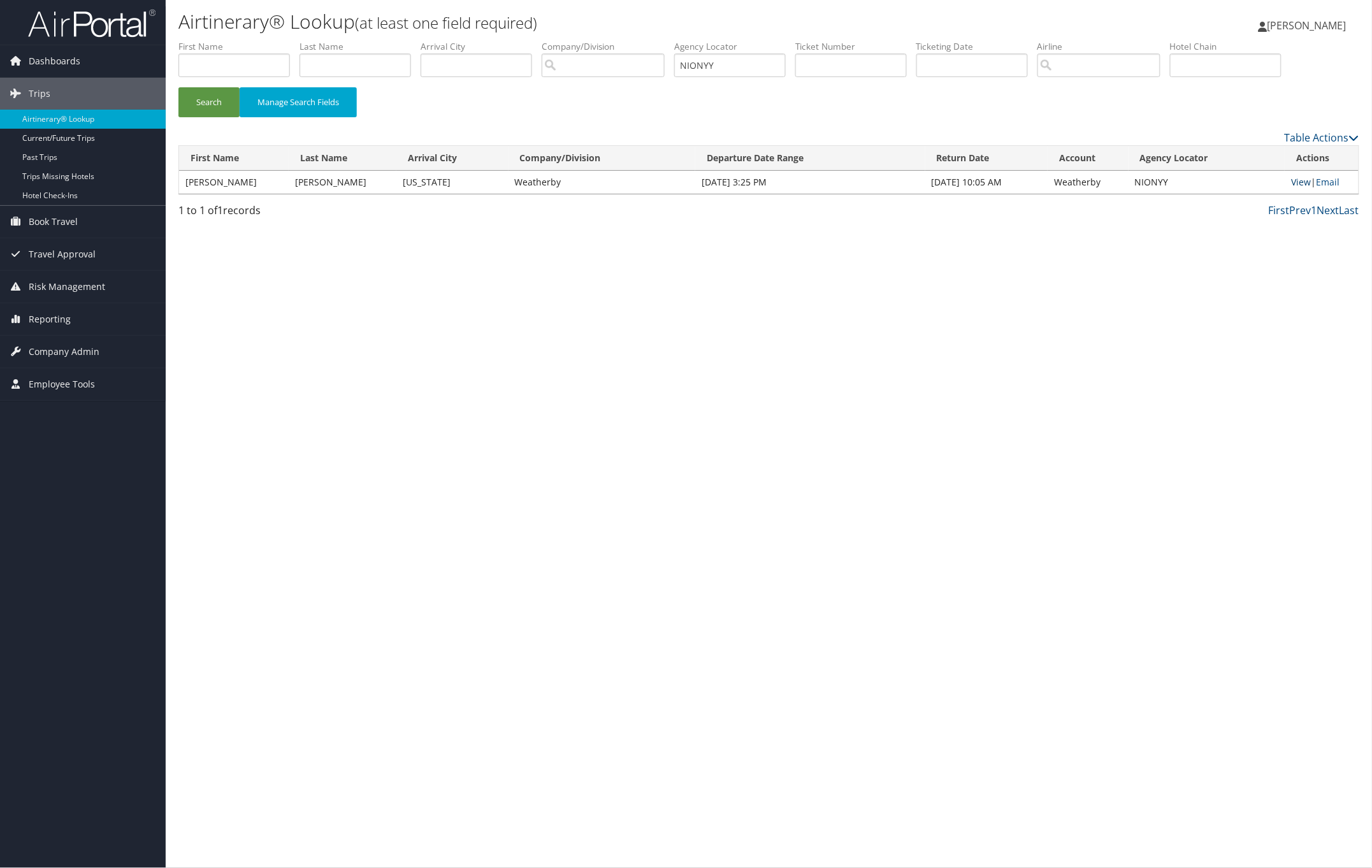
click at [1298, 183] on link "View" at bounding box center [1301, 182] width 20 height 12
click at [1304, 29] on span "[PERSON_NAME]" at bounding box center [1308, 25] width 79 height 14
click at [1253, 208] on link "Sign Out" at bounding box center [1275, 208] width 142 height 21
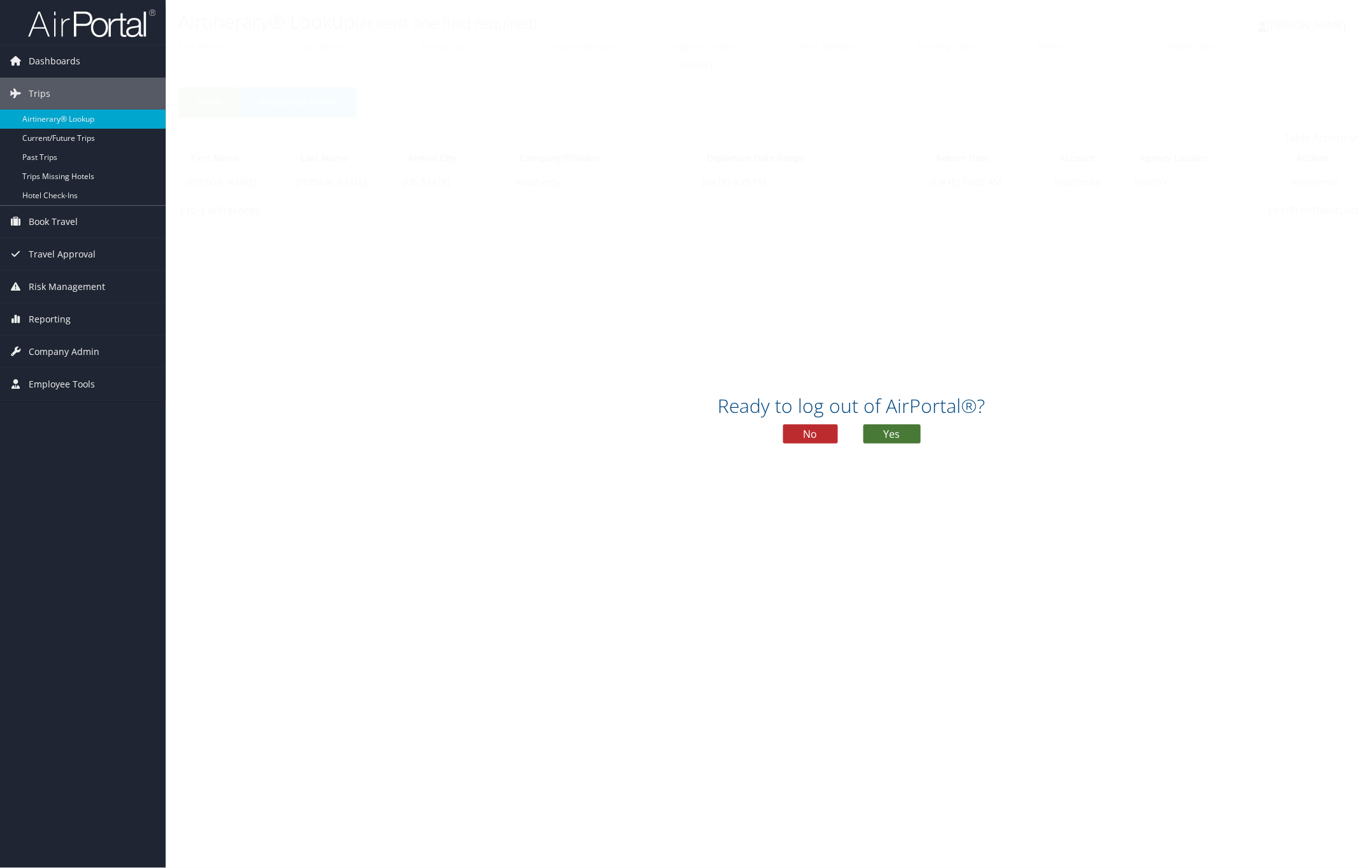
click at [884, 437] on button "Yes" at bounding box center [893, 434] width 58 height 19
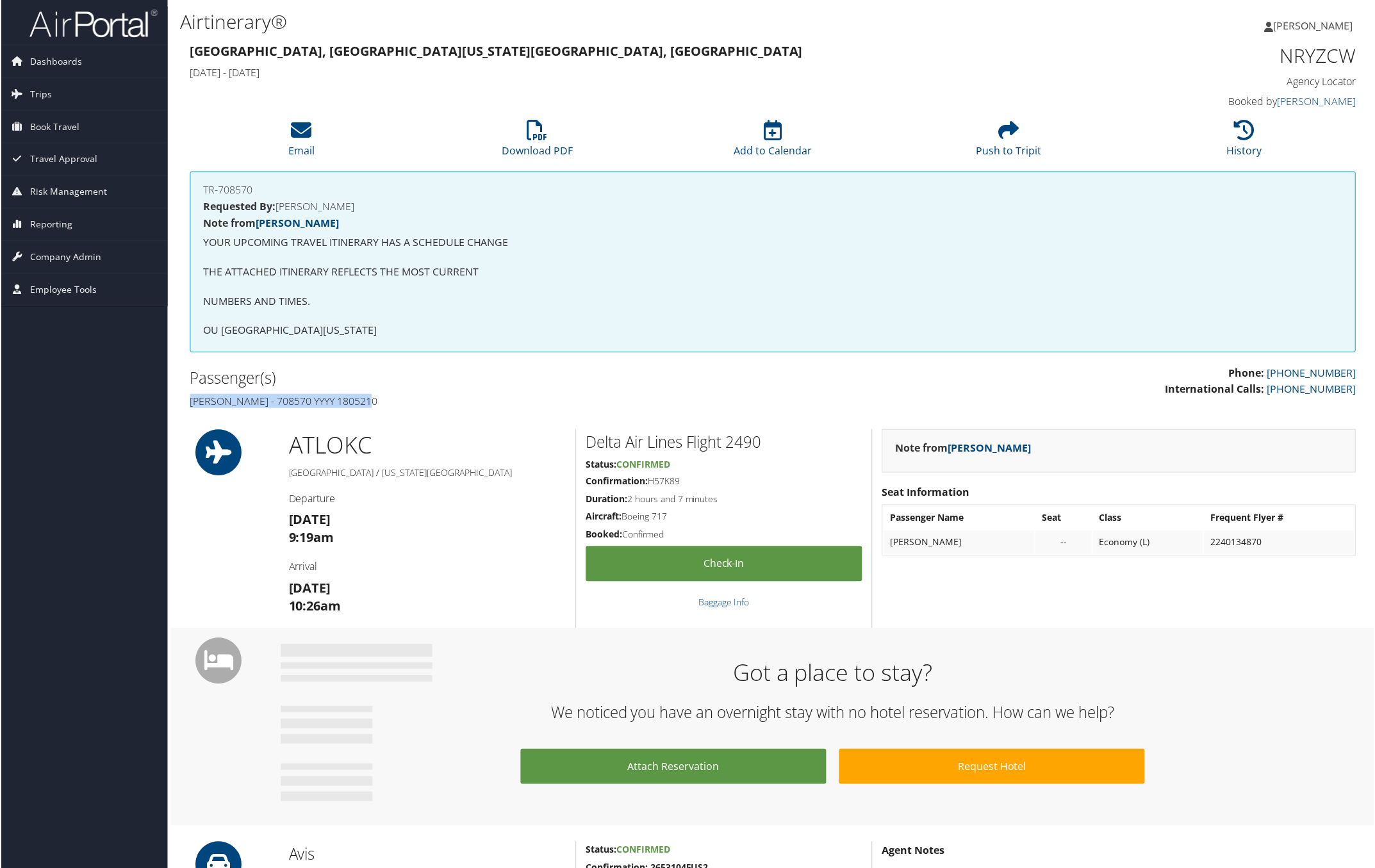
drag, startPoint x: 189, startPoint y: 400, endPoint x: 421, endPoint y: 411, distance: 232.3
click at [421, 411] on div "Passenger(s) Nicole Adams - 708570 YYYY 1805210" at bounding box center [476, 390] width 594 height 48
copy h4 "Nicole Adams - 708570 YYYY 1805210"
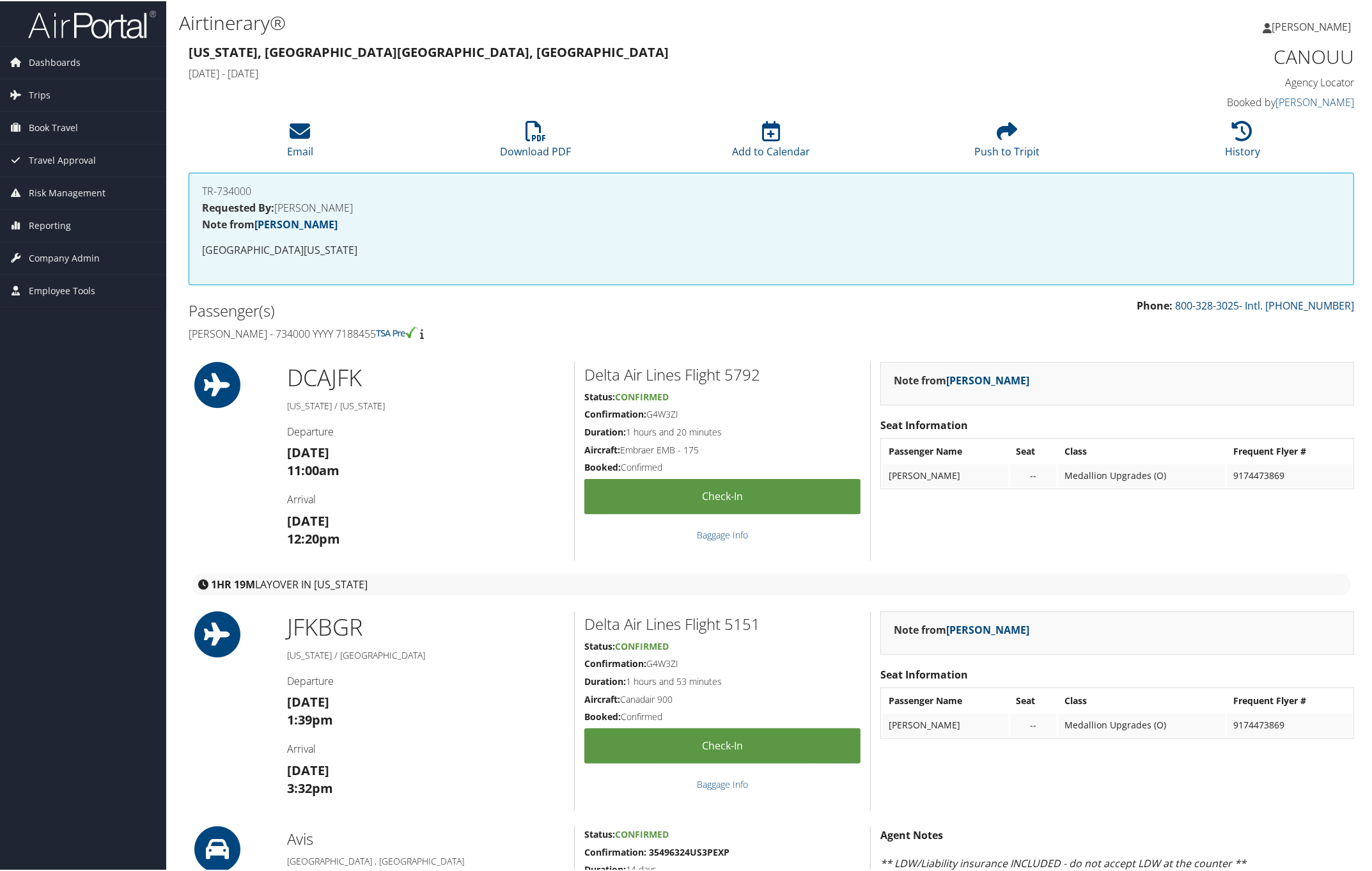
drag, startPoint x: 178, startPoint y: 323, endPoint x: 636, endPoint y: 383, distance: 461.9
copy h4 "Kelly Aguilar - 734000 YYYY 7188455"
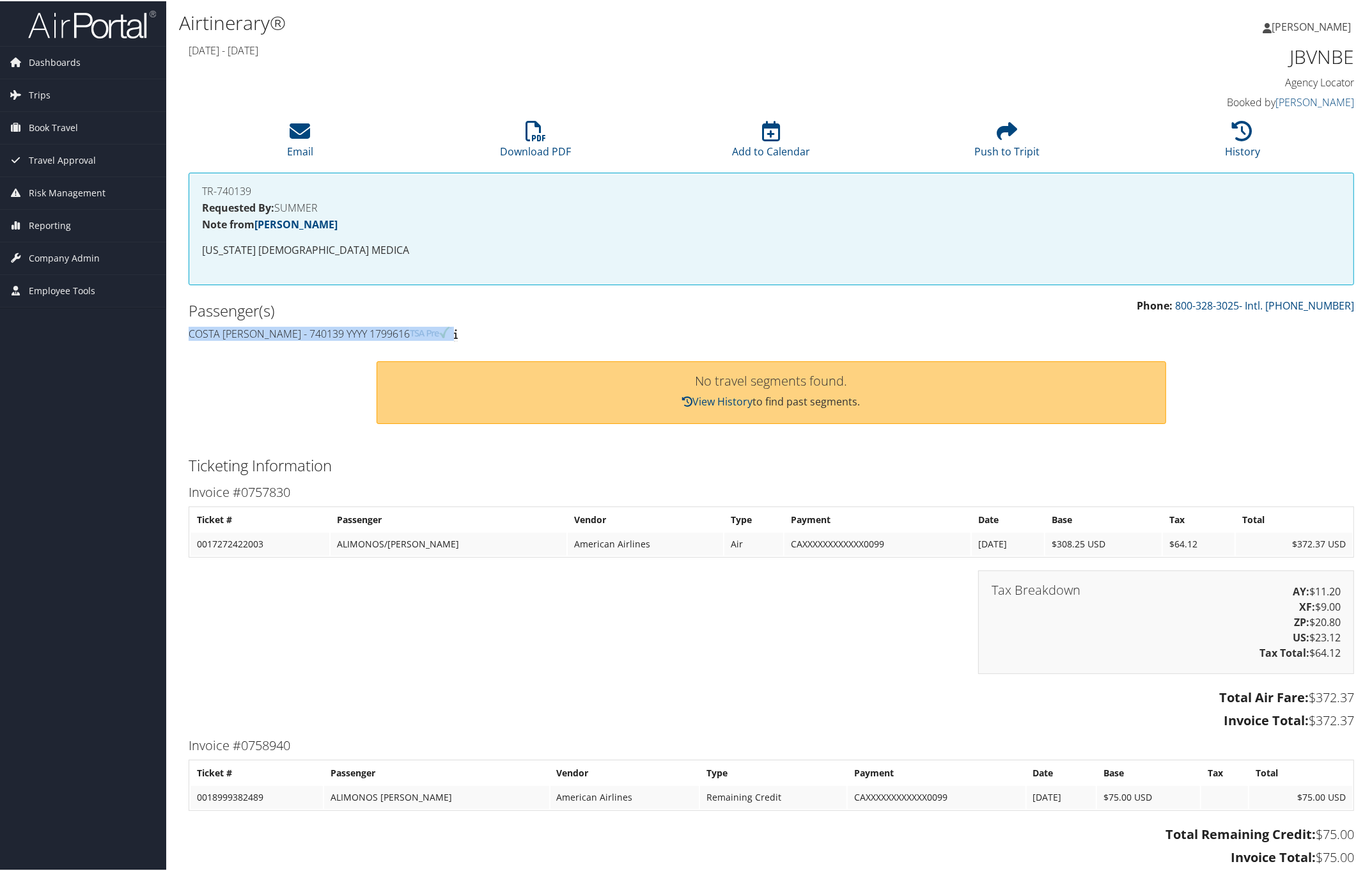
drag, startPoint x: 182, startPoint y: 325, endPoint x: 585, endPoint y: 320, distance: 403.0
click at [491, 319] on div "Passenger(s) [PERSON_NAME] - 740139 YYYY 1799616" at bounding box center [475, 320] width 592 height 48
copy div
click at [285, 382] on div "No travel segments found. View History to find past segments." at bounding box center [771, 390] width 1185 height 91
drag, startPoint x: 186, startPoint y: 330, endPoint x: 433, endPoint y: 328, distance: 247.0
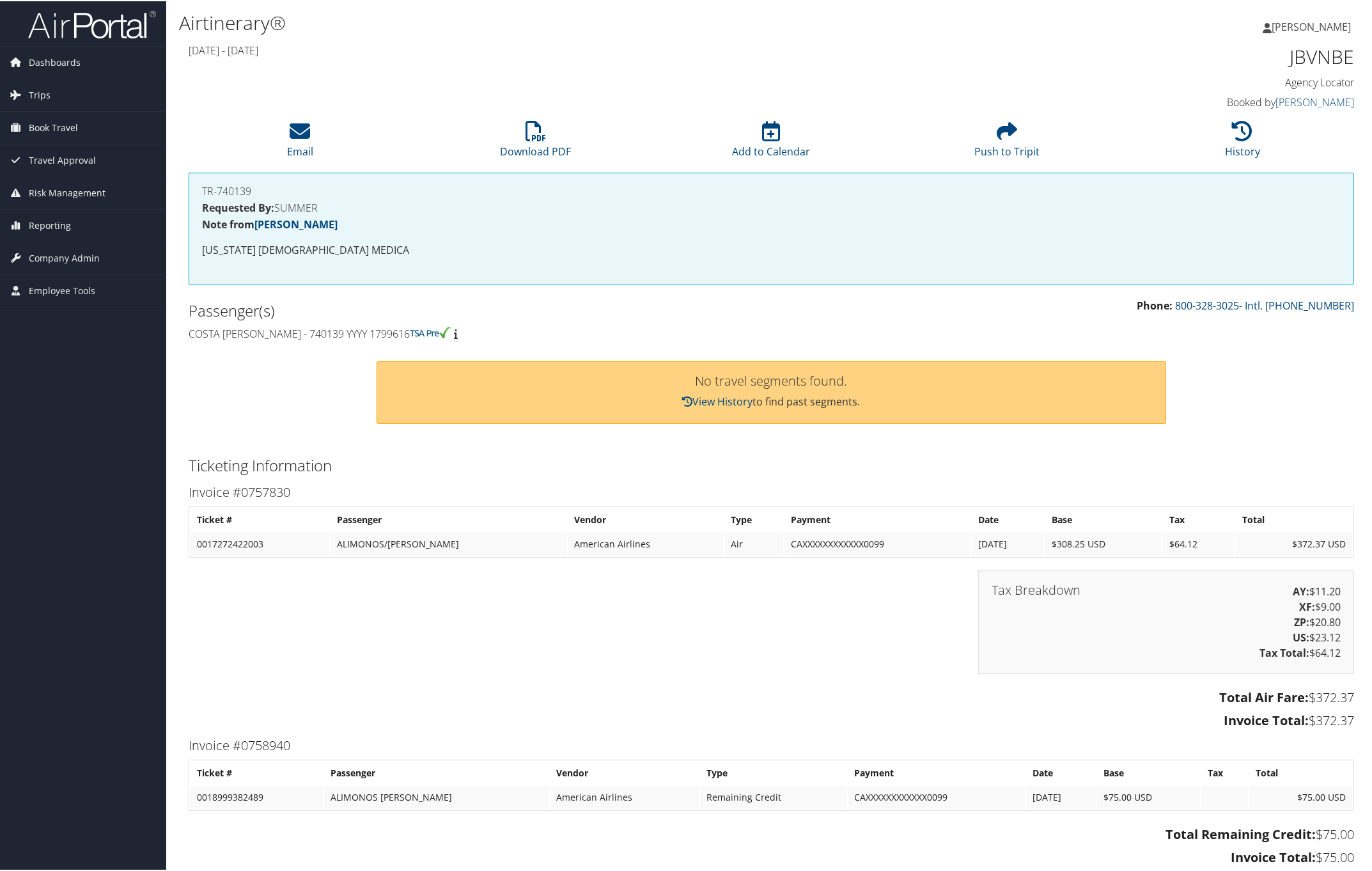
click at [433, 328] on div "Passenger(s) [PERSON_NAME] - 740139 YYYY 1799616" at bounding box center [475, 320] width 592 height 48
copy h4 "Costa [PERSON_NAME] - 740139 YYYY 1799616"
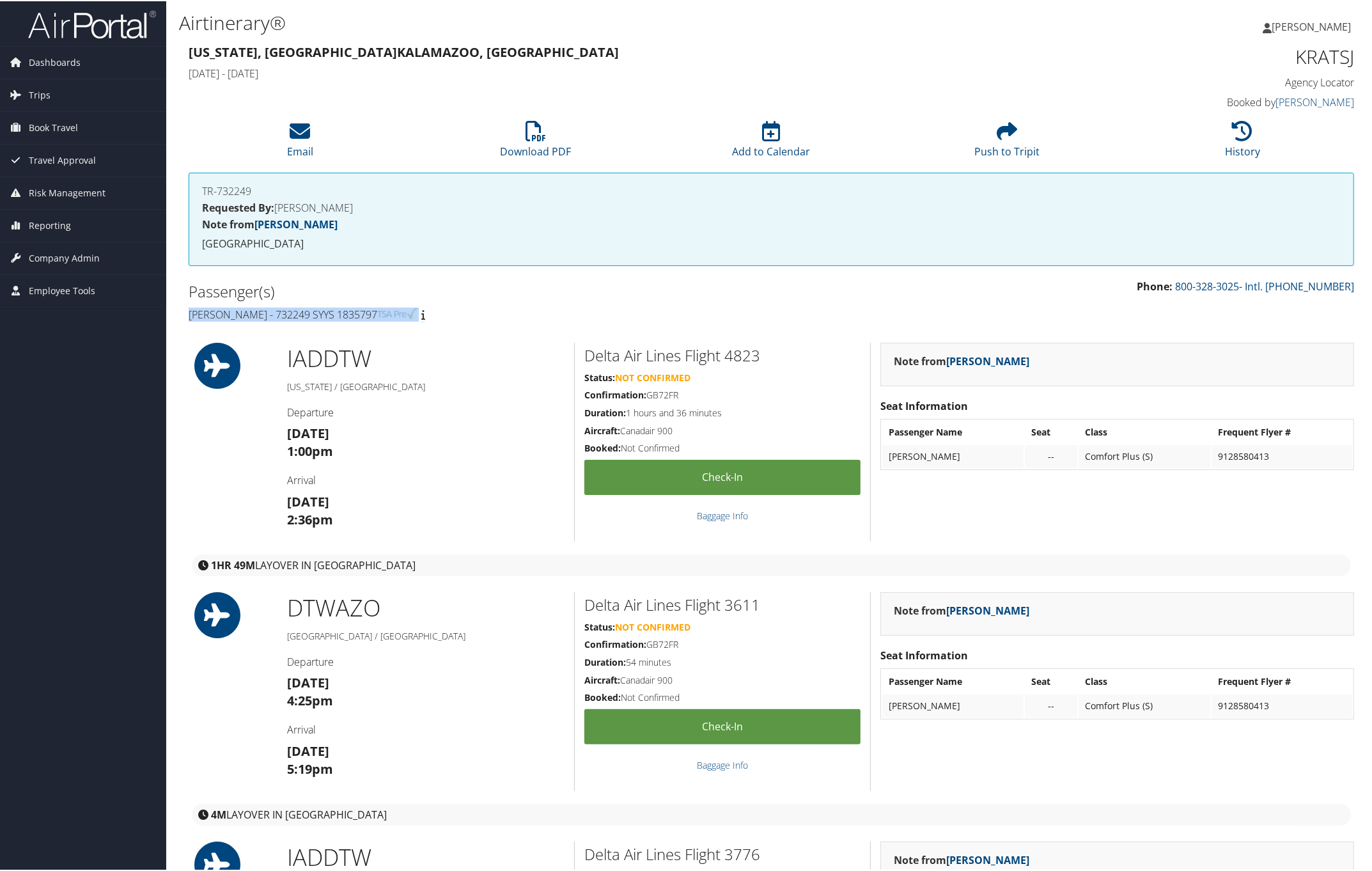
drag, startPoint x: 180, startPoint y: 308, endPoint x: 403, endPoint y: 314, distance: 223.1
click at [403, 314] on div "Passenger(s) George Alsina - 732249 SYYS 1835797" at bounding box center [475, 301] width 592 height 48
copy h4 "George Alsina - 732249 SYYS 1835797"
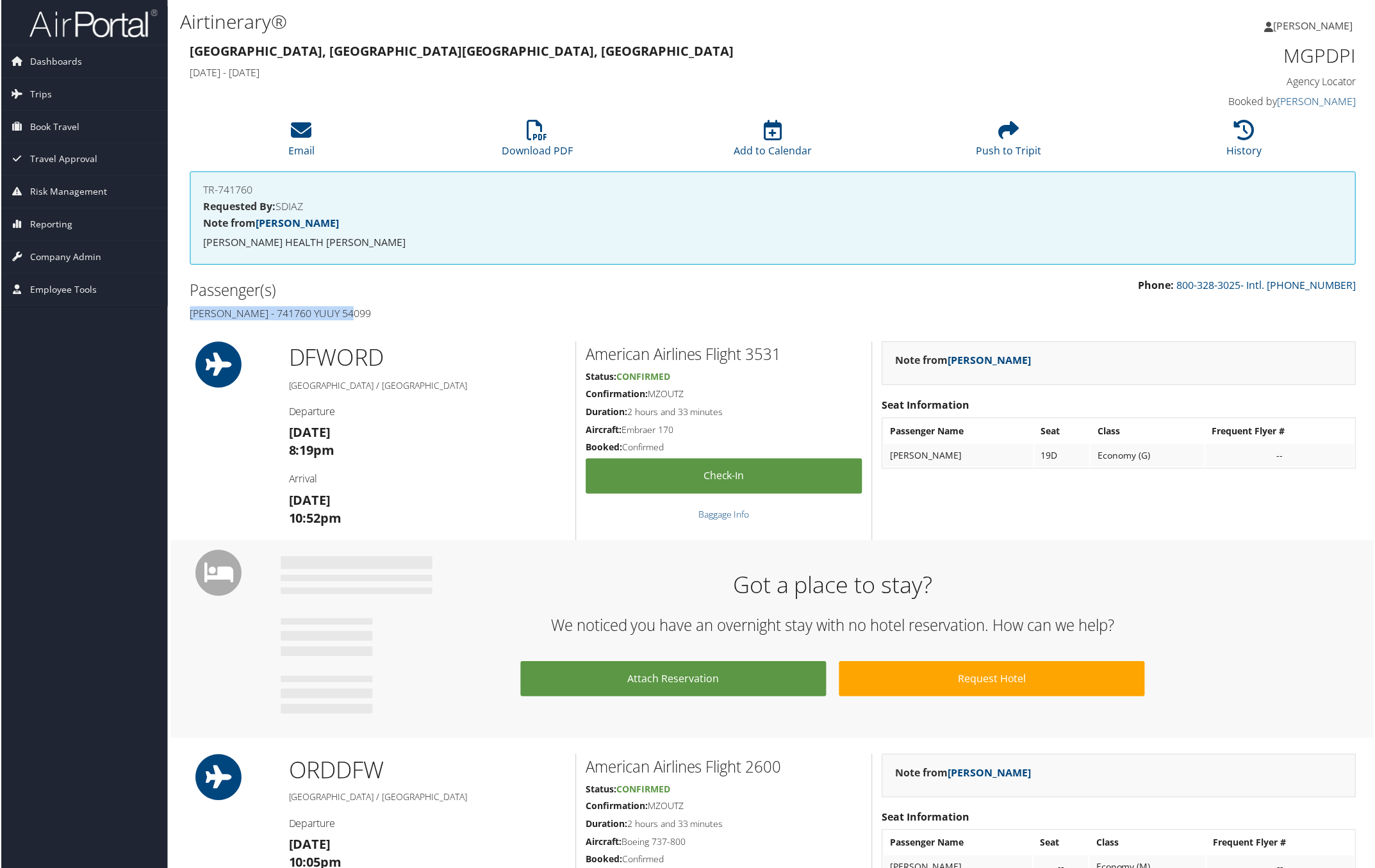
drag, startPoint x: 187, startPoint y: 308, endPoint x: 388, endPoint y: 308, distance: 201.0
click at [388, 308] on div "Passenger(s) Muaz Assaf - 741760 YUUY 54099" at bounding box center [476, 302] width 594 height 48
copy h4 "Muaz Assaf - 741760 YUUY 54099"
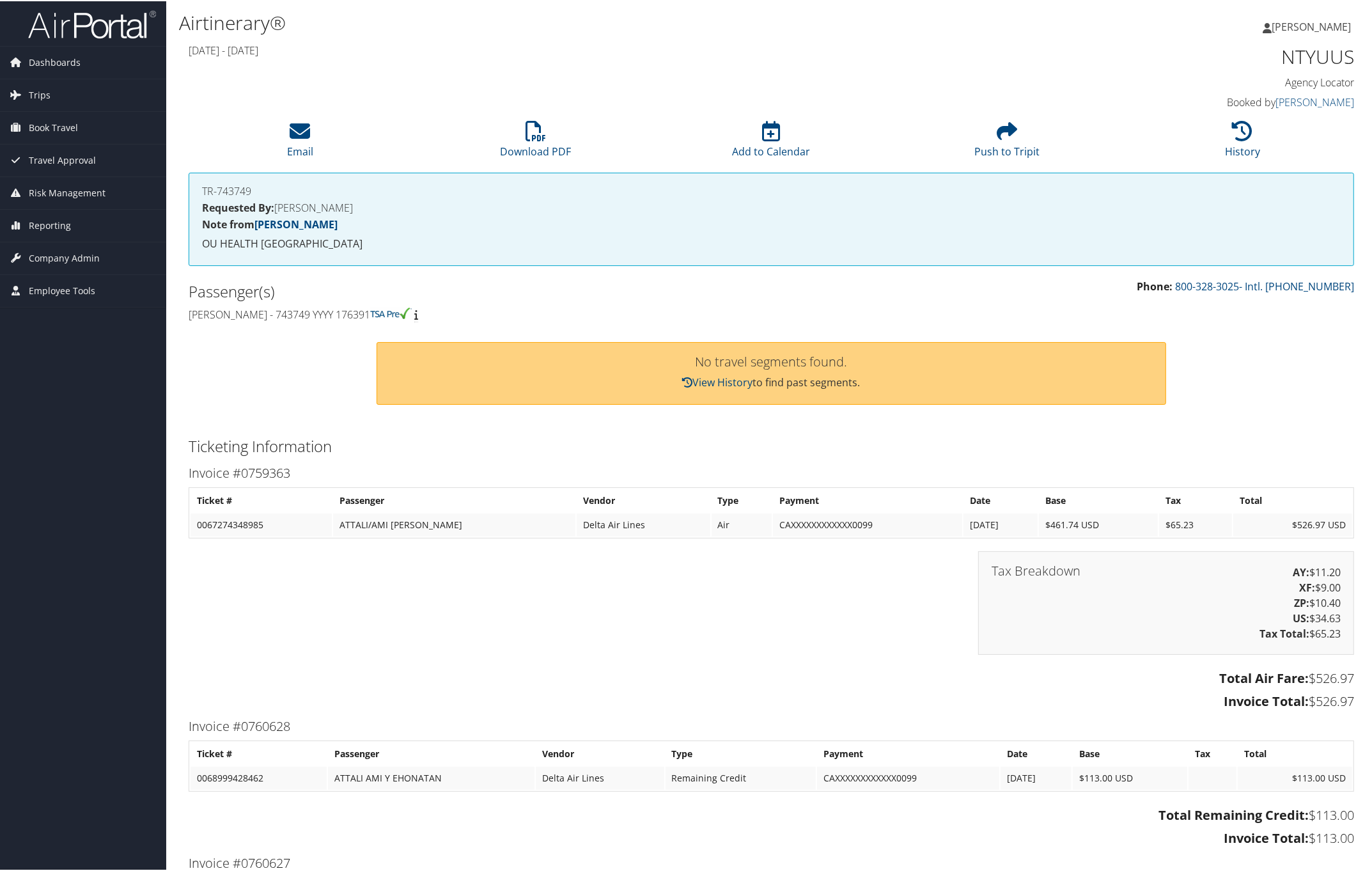
drag, startPoint x: 182, startPoint y: 310, endPoint x: 423, endPoint y: 308, distance: 241.0
click at [423, 308] on div "Passenger(s) [PERSON_NAME] - 743749 YYYY 176391" at bounding box center [475, 301] width 592 height 48
copy h4 "[PERSON_NAME] - 743749 YYYY 176391"
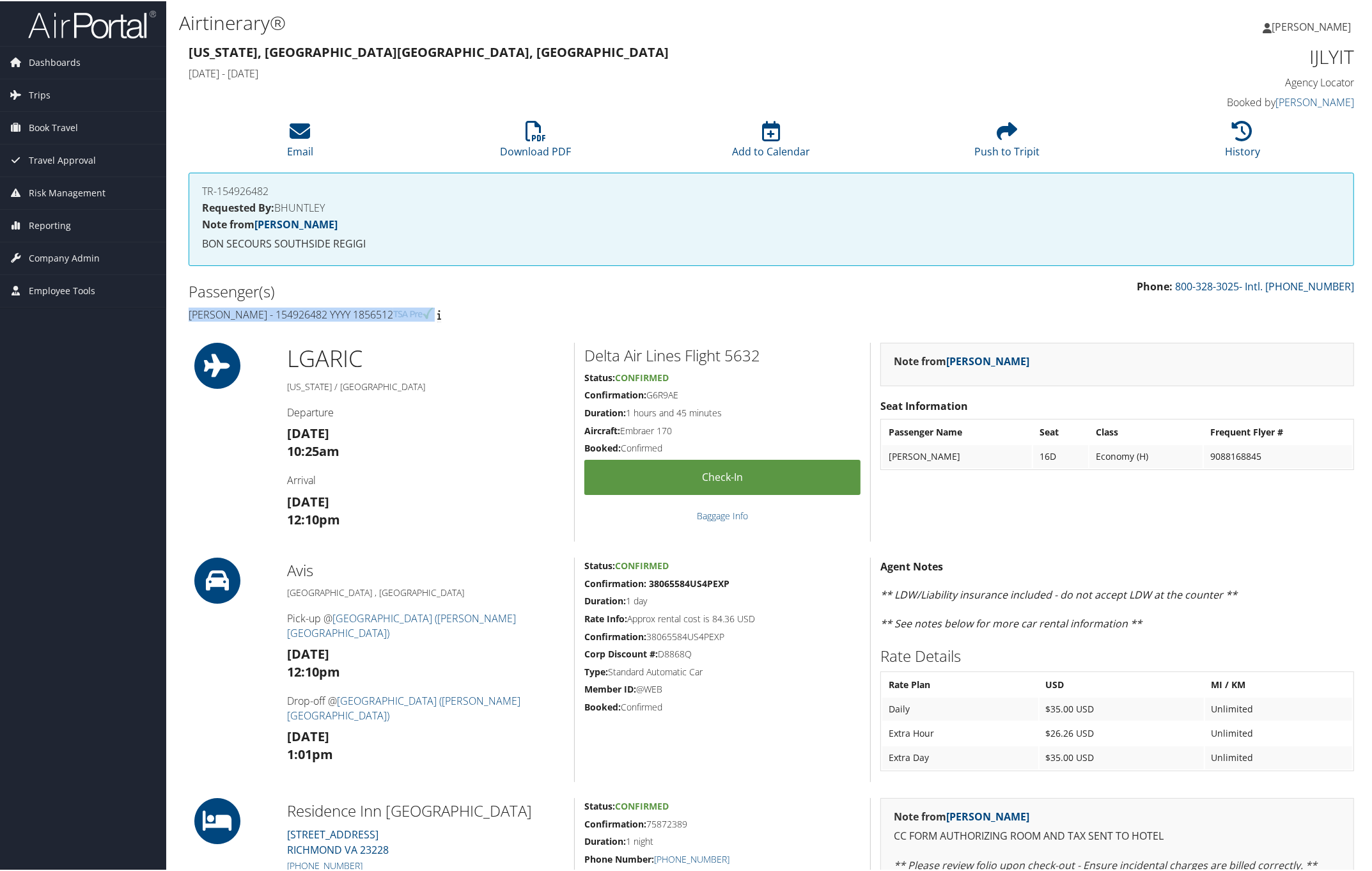
drag, startPoint x: 180, startPoint y: 310, endPoint x: 554, endPoint y: 302, distance: 374.1
click at [471, 304] on div "Passenger(s) [PERSON_NAME] - 154926482 YYYY 1856512" at bounding box center [475, 301] width 592 height 48
copy h4 "[PERSON_NAME] - 154926482 YYYY 1856512"
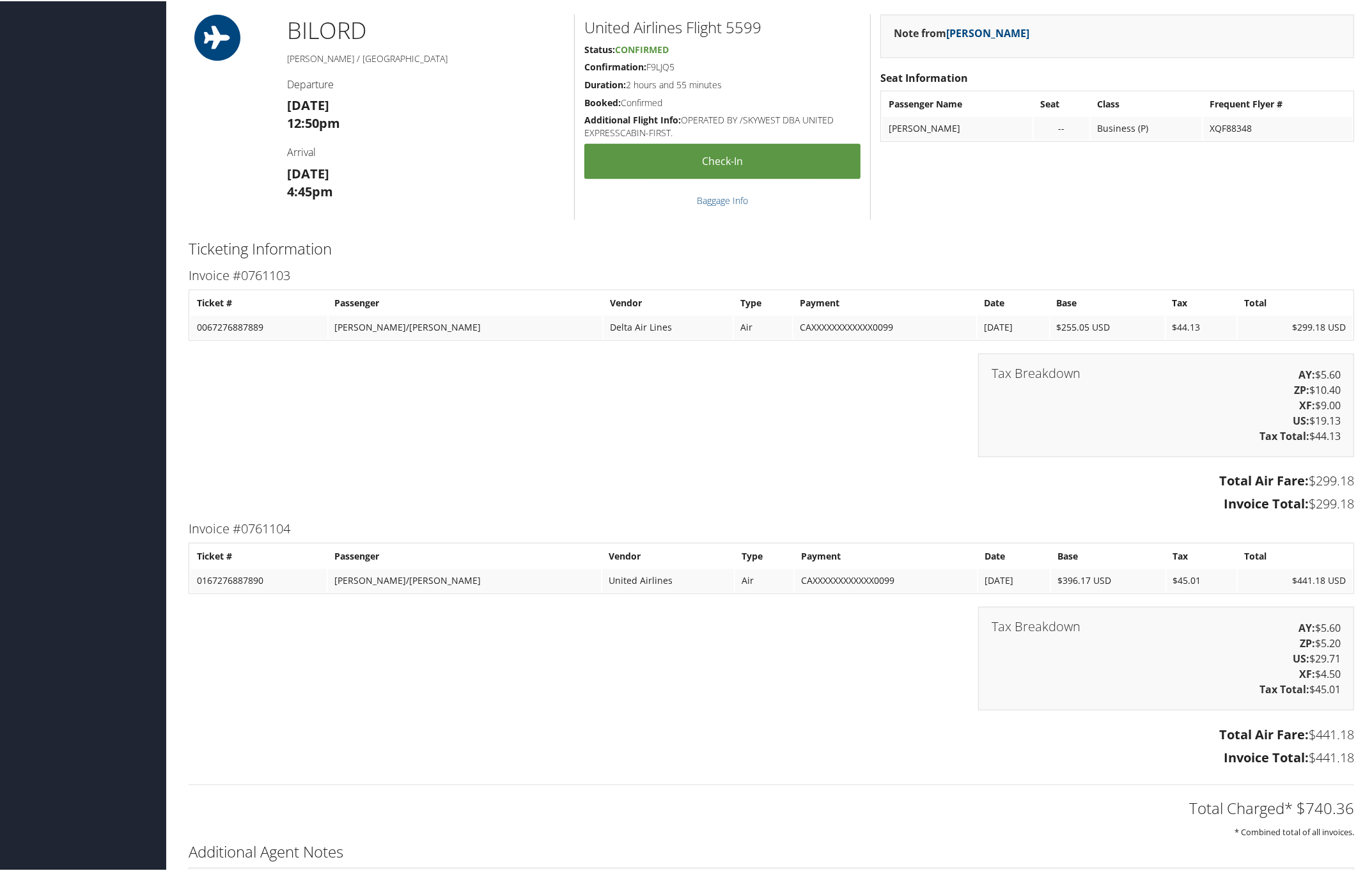
scroll to position [1599, 0]
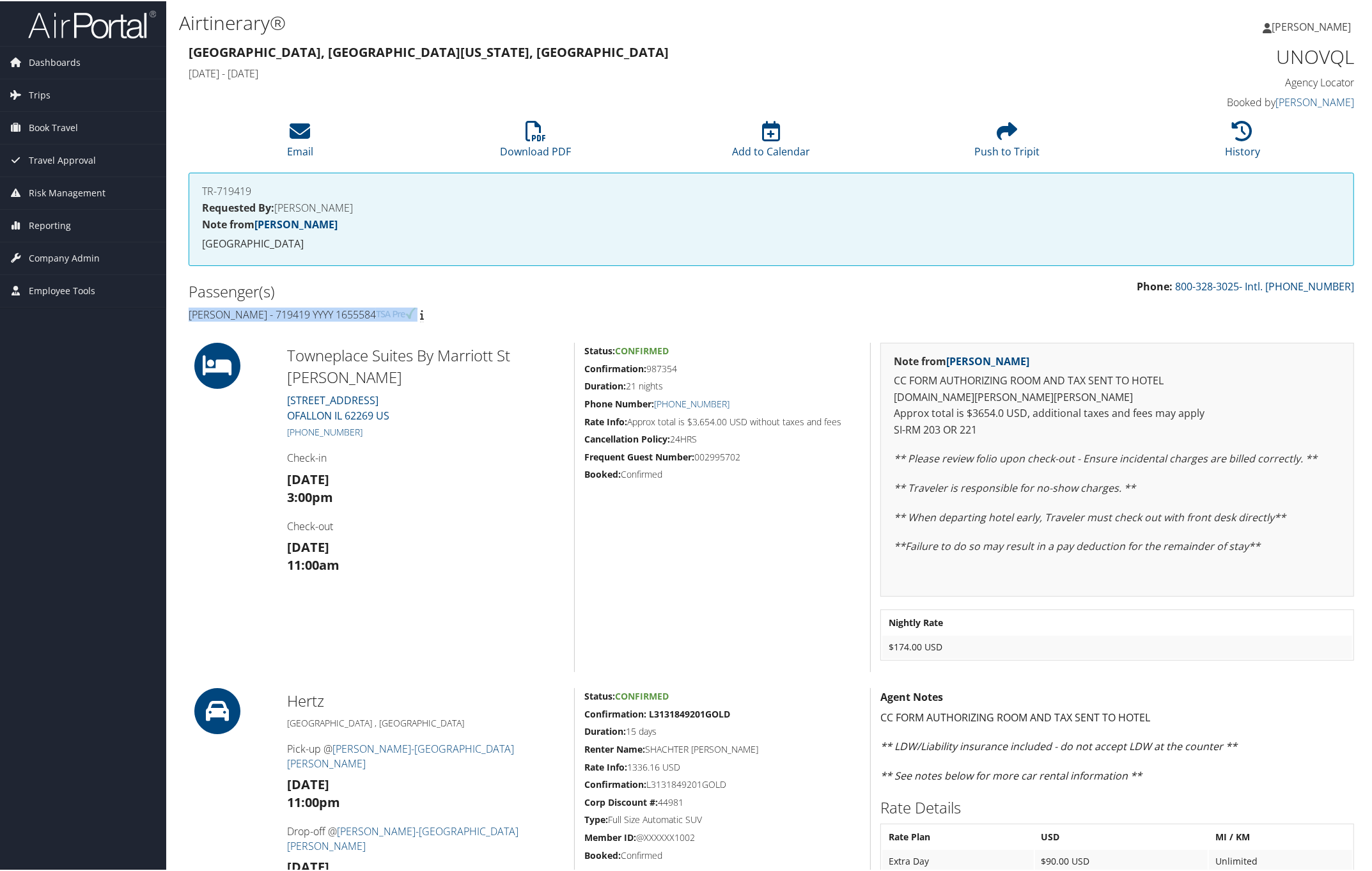
drag, startPoint x: 184, startPoint y: 309, endPoint x: 457, endPoint y: 309, distance: 273.0
copy h4 "Neil Stanley Shachter - 719419 YYYY 1655584"
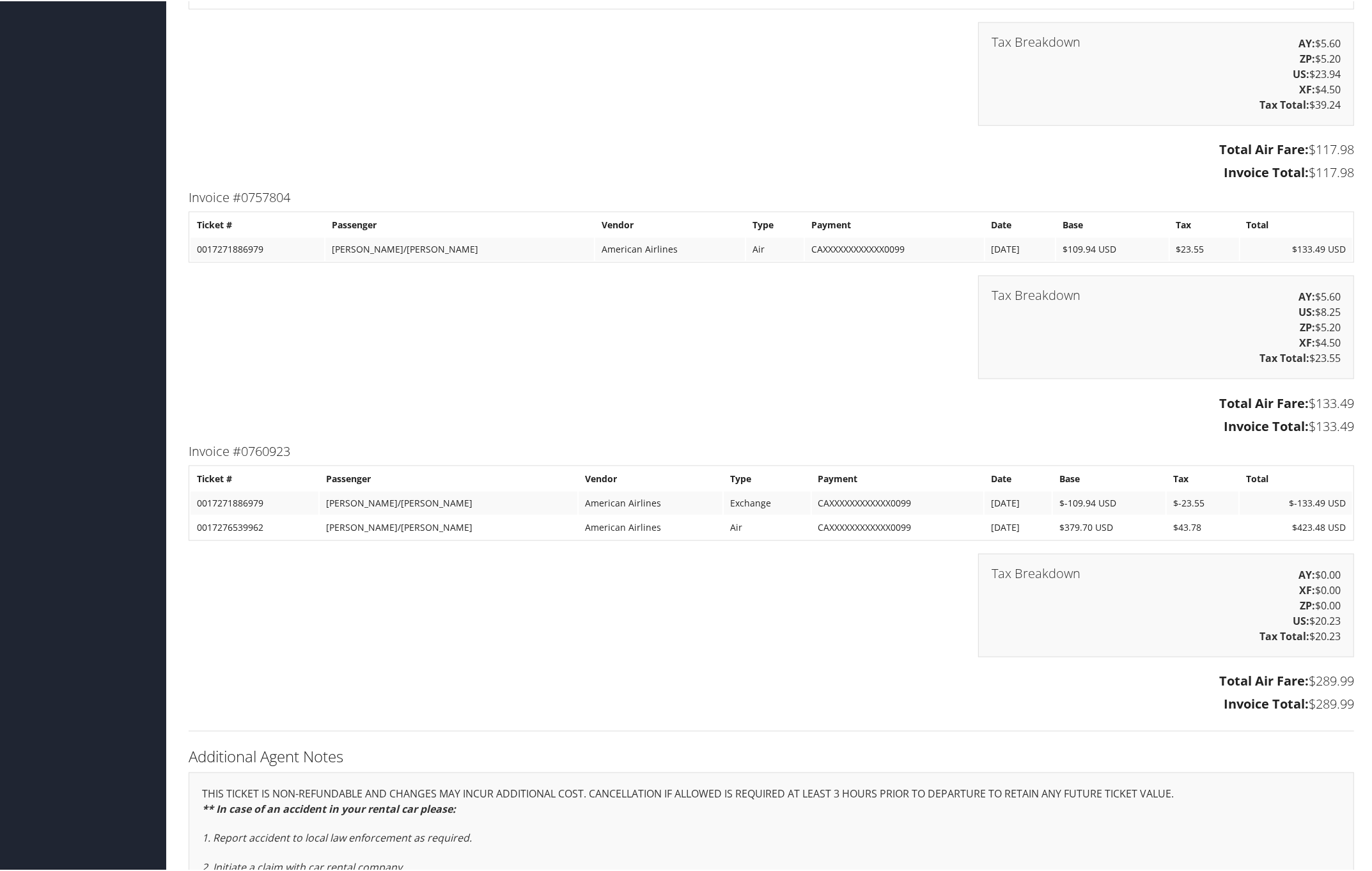
scroll to position [1839, 0]
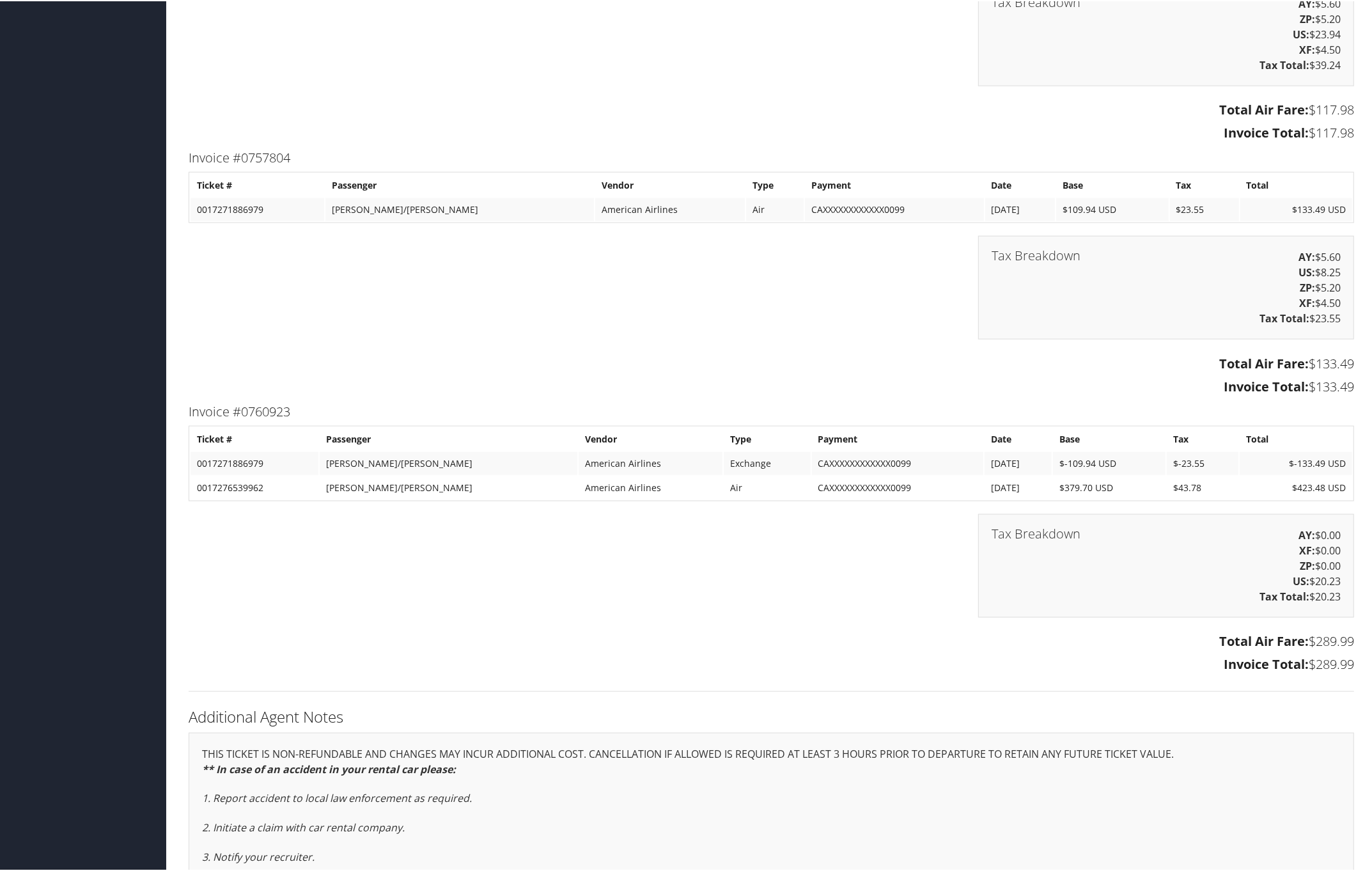
drag, startPoint x: 184, startPoint y: 408, endPoint x: 1388, endPoint y: 666, distance: 1231.3
copy div "Invoice #0760923 Ticket # Passenger Vendor Type Payment Date Base Tax Total 001…"
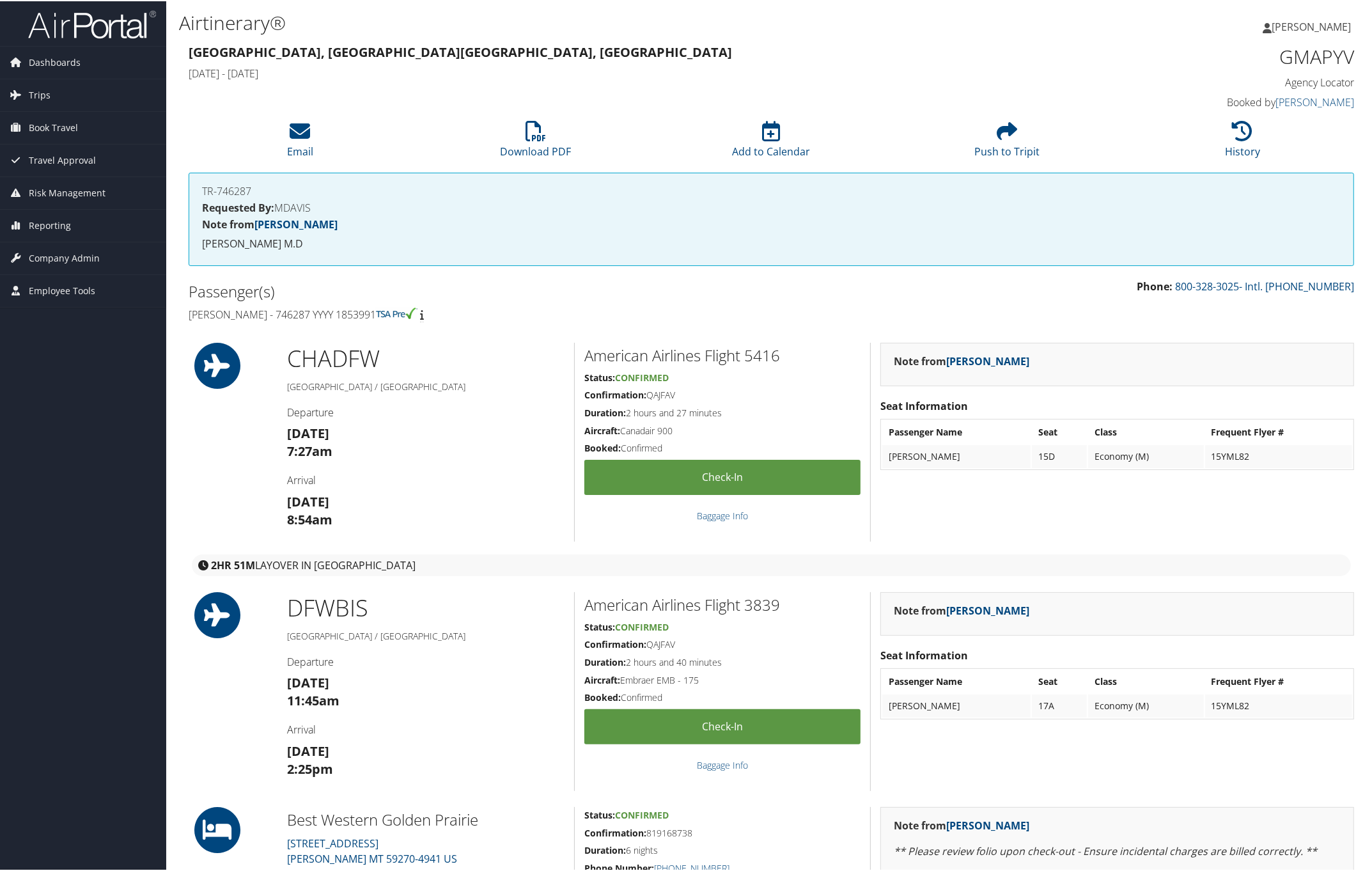
drag, startPoint x: 184, startPoint y: 307, endPoint x: 434, endPoint y: 305, distance: 250.0
click at [416, 305] on div "Passenger(s) Daniel Barker - 746287 YYYY 1853991" at bounding box center [475, 301] width 592 height 48
copy h4 "Daniel Barker - 746287 YYYY 1853991"
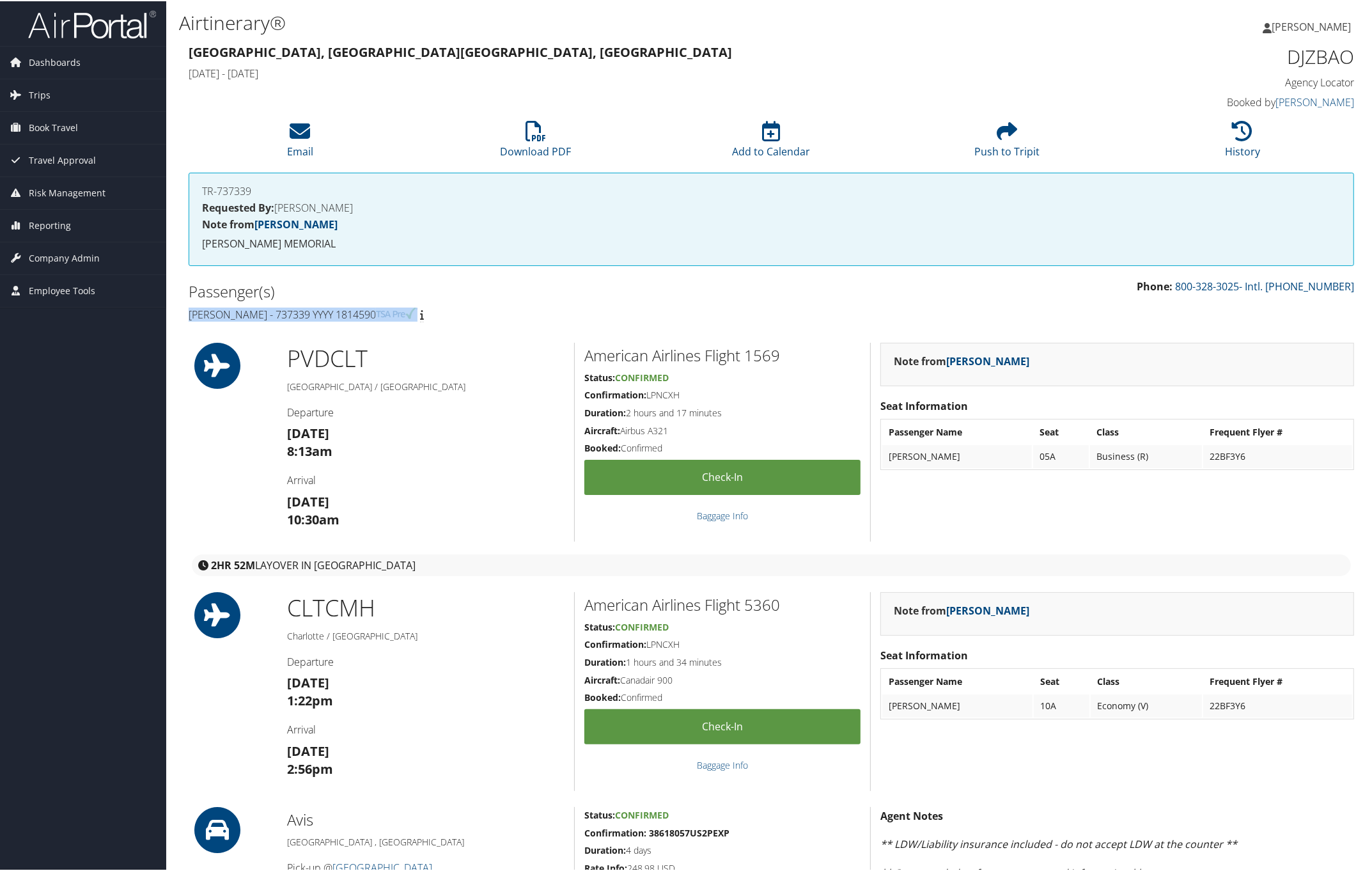
drag, startPoint x: 179, startPoint y: 308, endPoint x: 405, endPoint y: 316, distance: 226.1
click at [405, 316] on div "Passenger(s) [PERSON_NAME] - 737339 YYYY 1814590" at bounding box center [475, 301] width 592 height 48
copy h4 "[PERSON_NAME] - 737339 YYYY 1814590"
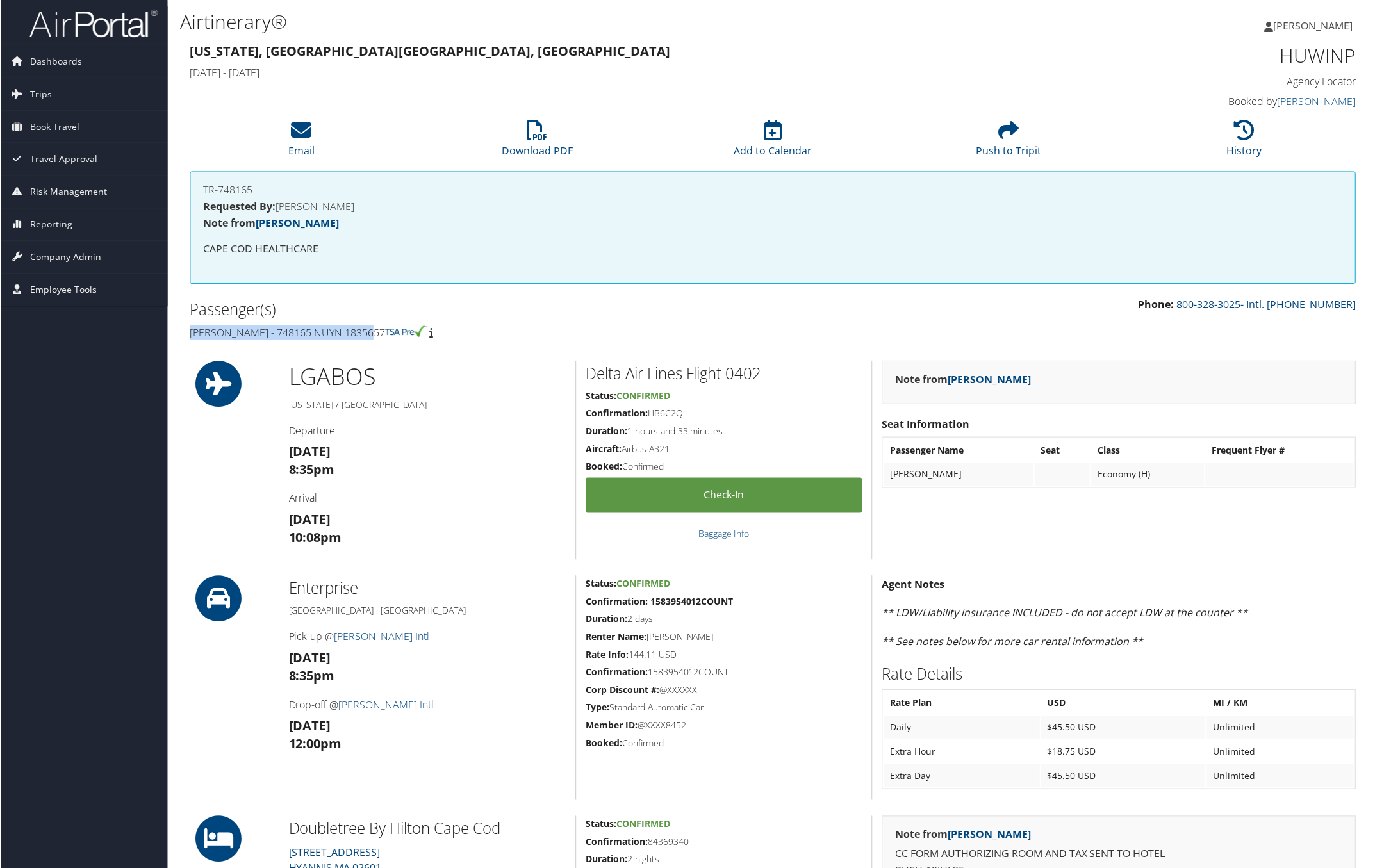
drag, startPoint x: 183, startPoint y: 333, endPoint x: 395, endPoint y: 340, distance: 212.1
click at [395, 340] on div "Passenger(s) [PERSON_NAME] - 748165 NUYN 1835657" at bounding box center [476, 321] width 594 height 48
copy h4 "[PERSON_NAME] - 748165 NUYN 1835657"
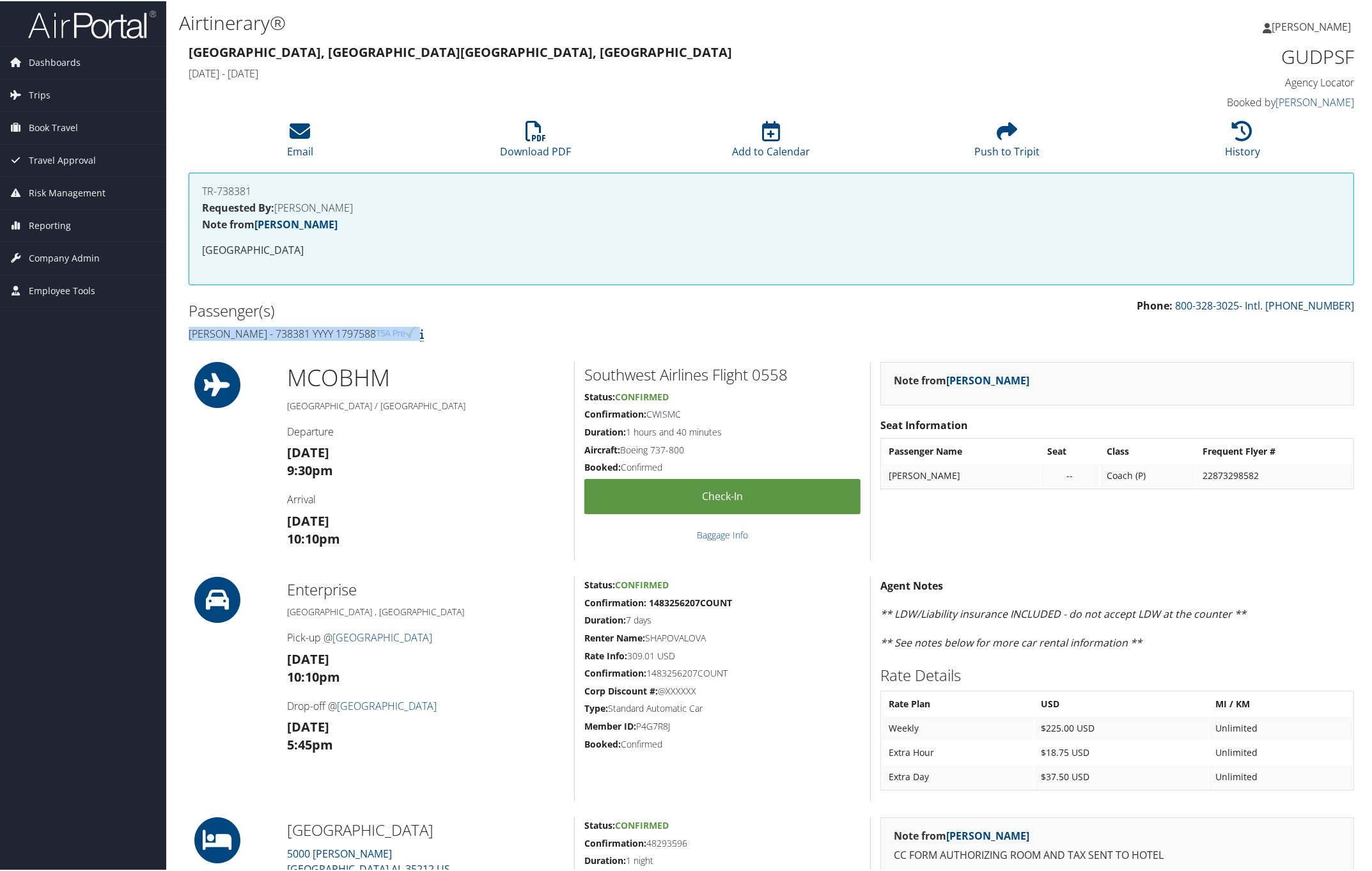
drag, startPoint x: 187, startPoint y: 328, endPoint x: 463, endPoint y: 337, distance: 276.1
click at [463, 337] on div "Passenger(s) Svitlana Shapovalova - 738381 YYYY 1797588" at bounding box center [475, 320] width 592 height 48
copy h4 "Svitlana Shapovalova - 738381 YYYY 1797588"
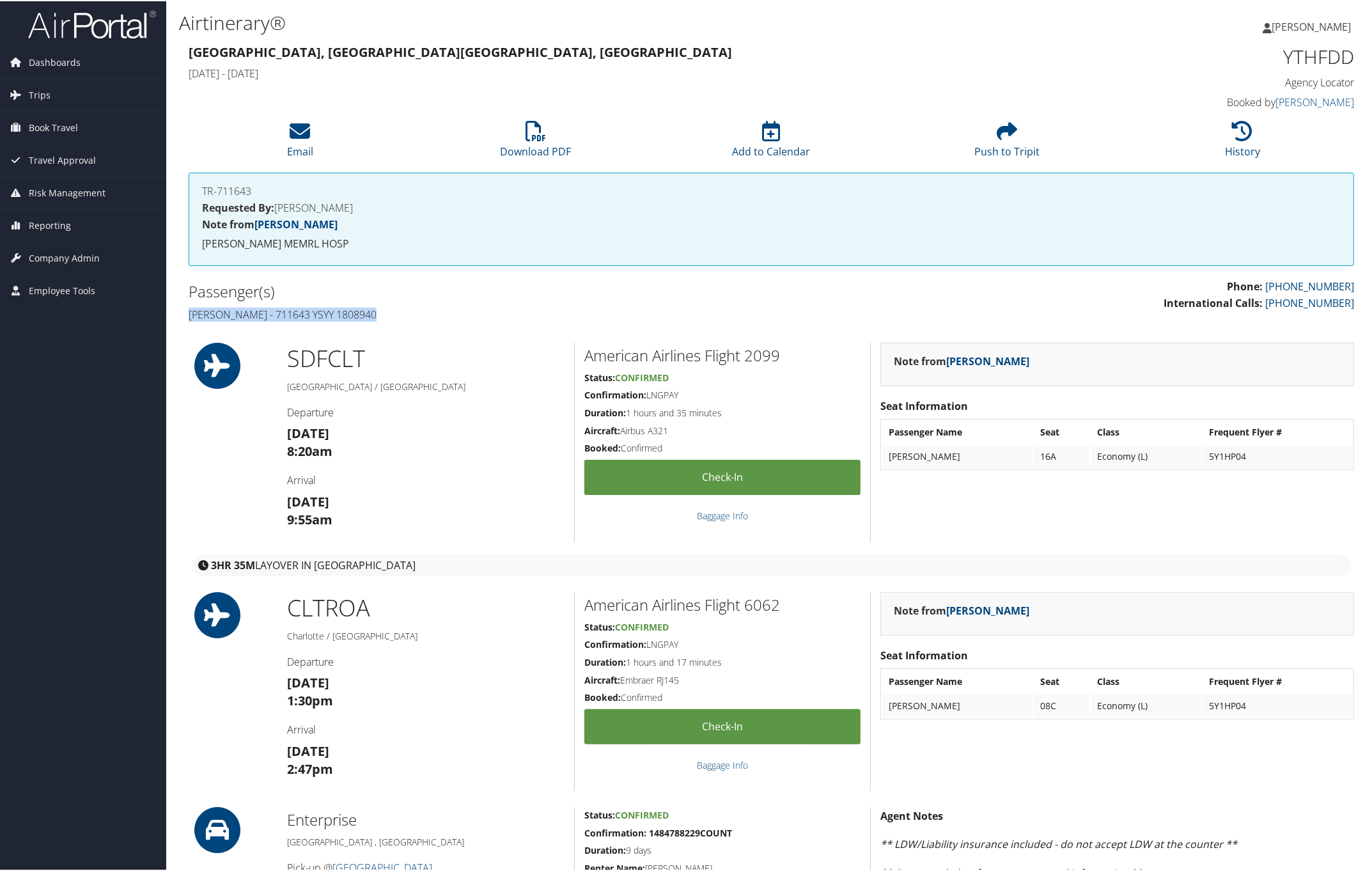
drag, startPoint x: 183, startPoint y: 308, endPoint x: 416, endPoint y: 316, distance: 233.1
click at [416, 316] on div "Passenger(s) Ronda Johnson - 711643 YSYY 1808940" at bounding box center [475, 301] width 592 height 48
copy h4 "Ronda Johnson - 711643 YSYY 1808940"
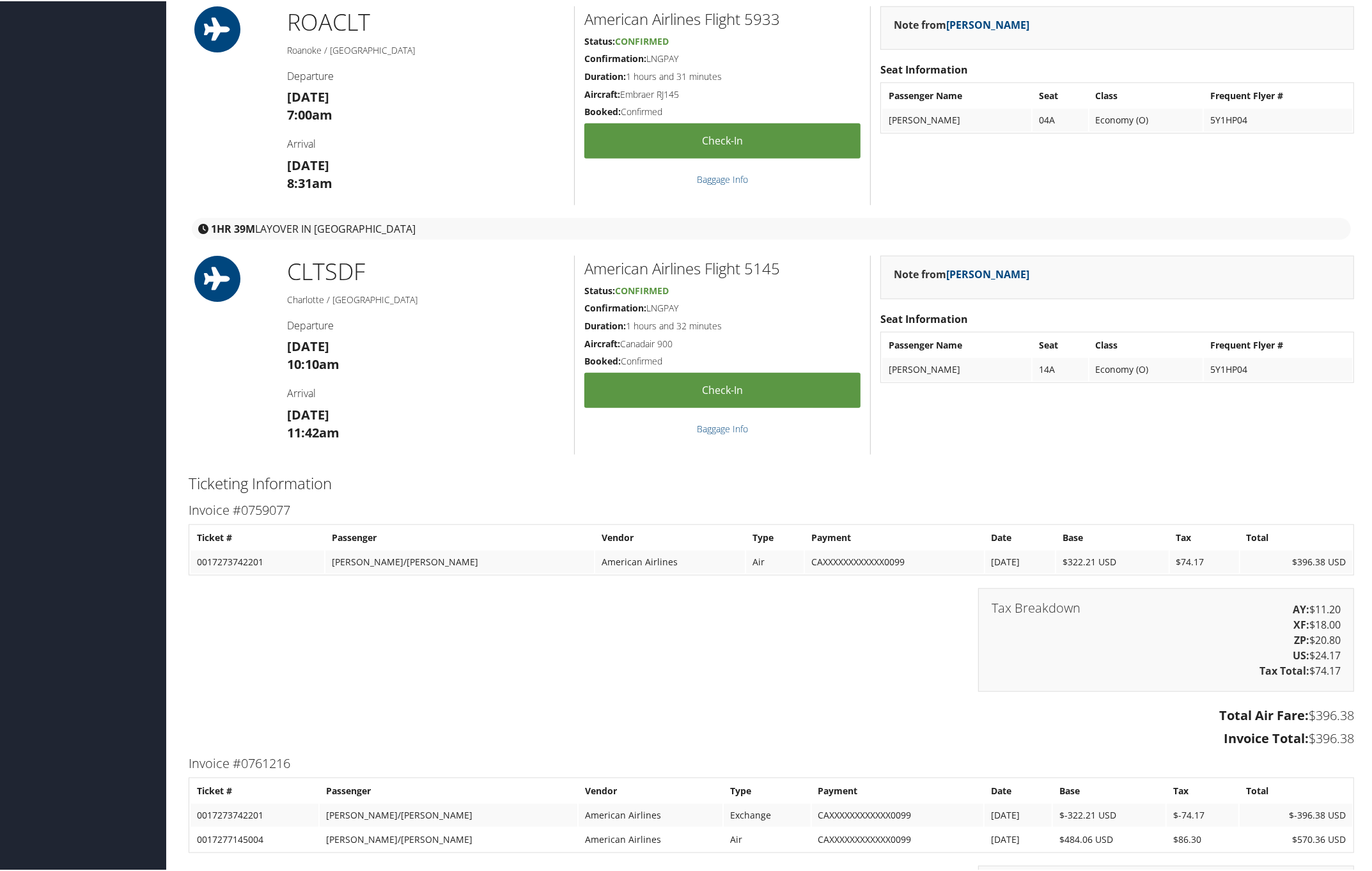
scroll to position [1519, 0]
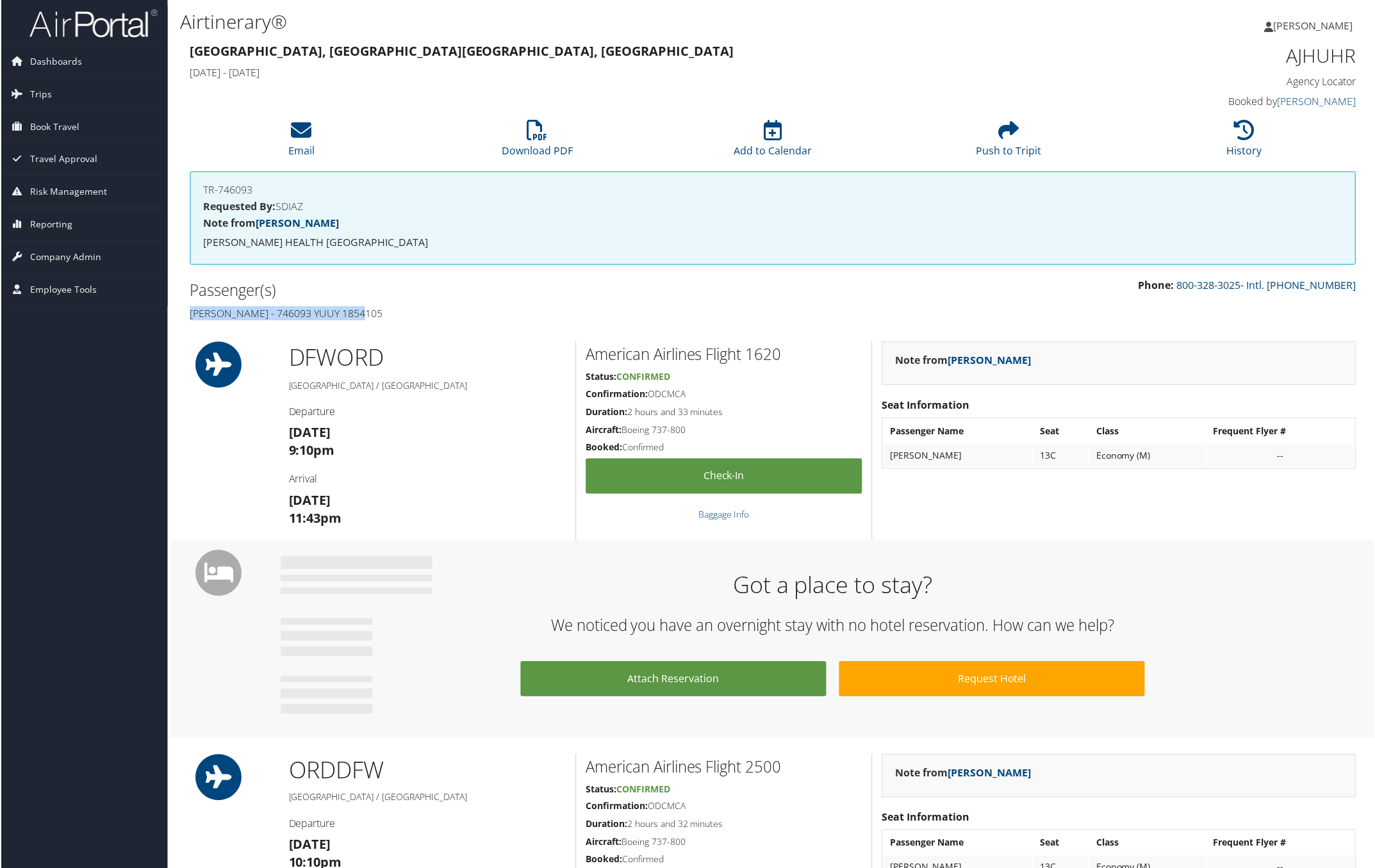
drag, startPoint x: 184, startPoint y: 309, endPoint x: 466, endPoint y: 313, distance: 282.0
click at [424, 314] on div "Passenger(s) [PERSON_NAME] - 746093 YUUY 1854105" at bounding box center [476, 302] width 594 height 48
copy h4 "[PERSON_NAME] - 746093 YUUY 1854105"
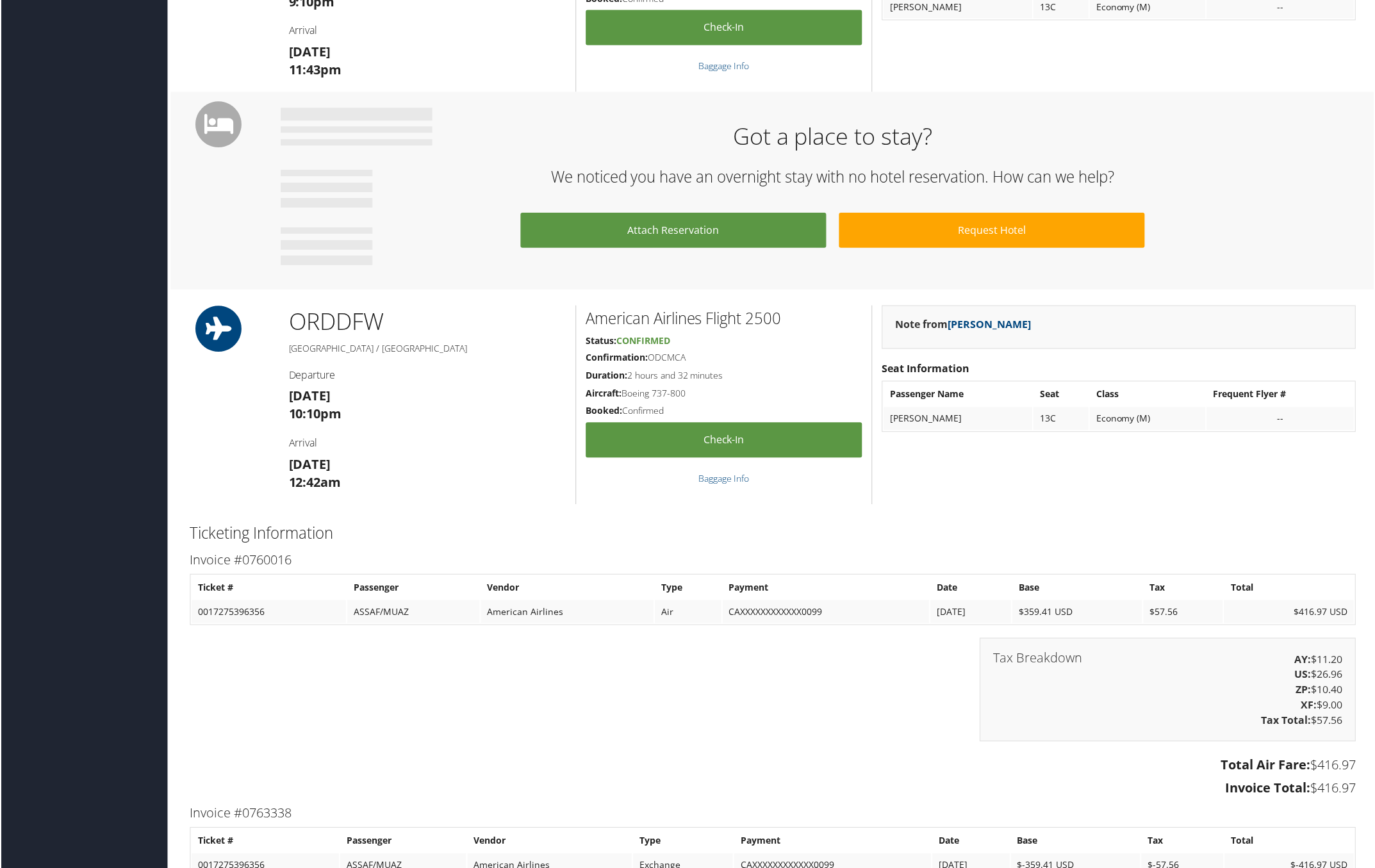
scroll to position [400, 0]
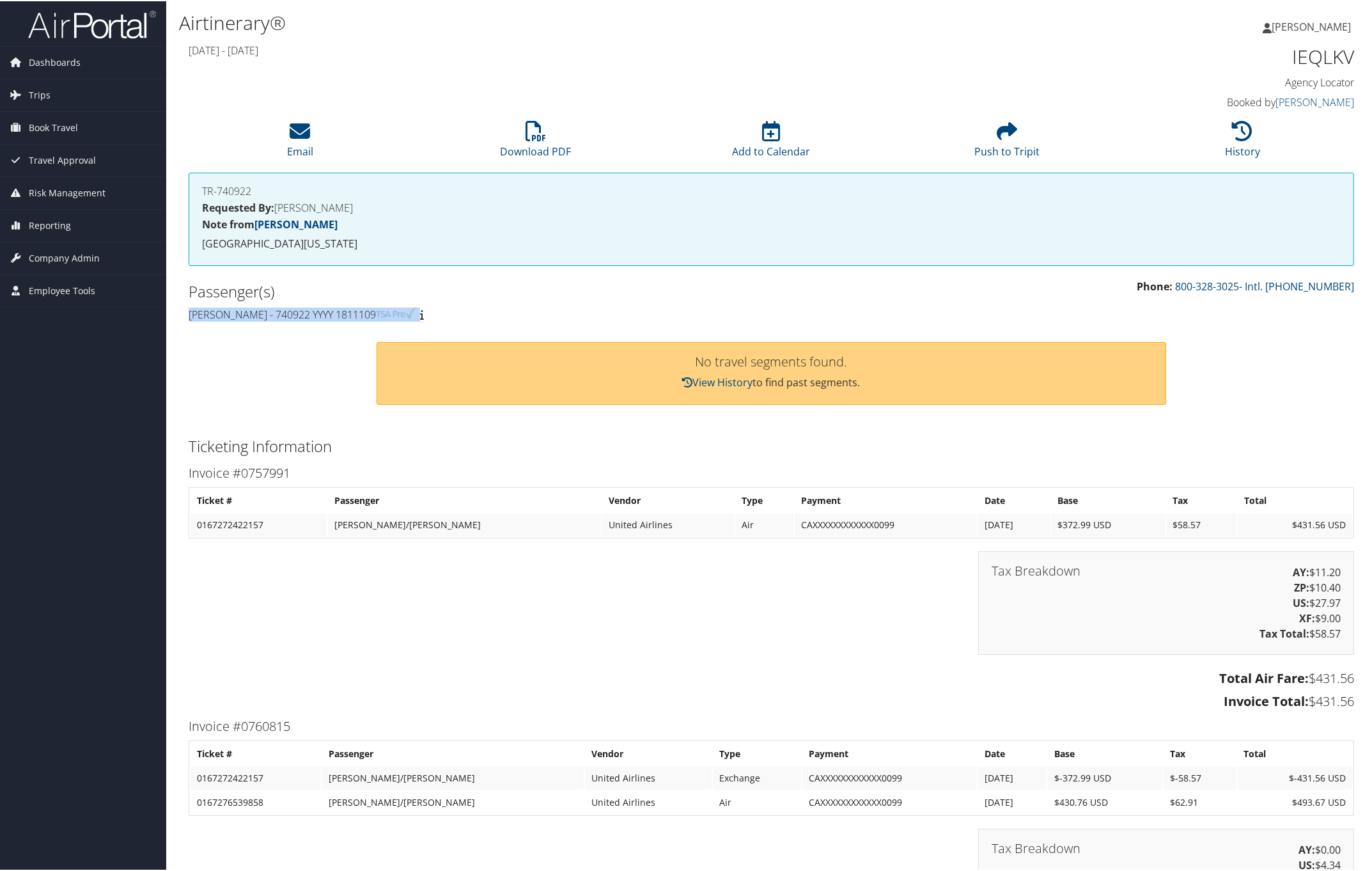
drag, startPoint x: 178, startPoint y: 309, endPoint x: 576, endPoint y: 322, distance: 398.2
click at [576, 322] on div "Airtinerary® [PERSON_NAME] [PERSON_NAME] My Settings Travel Agency Contacts Vie…" at bounding box center [771, 559] width 1210 height 1118
copy h4 "[PERSON_NAME] - 740922 YYYY 1811109"
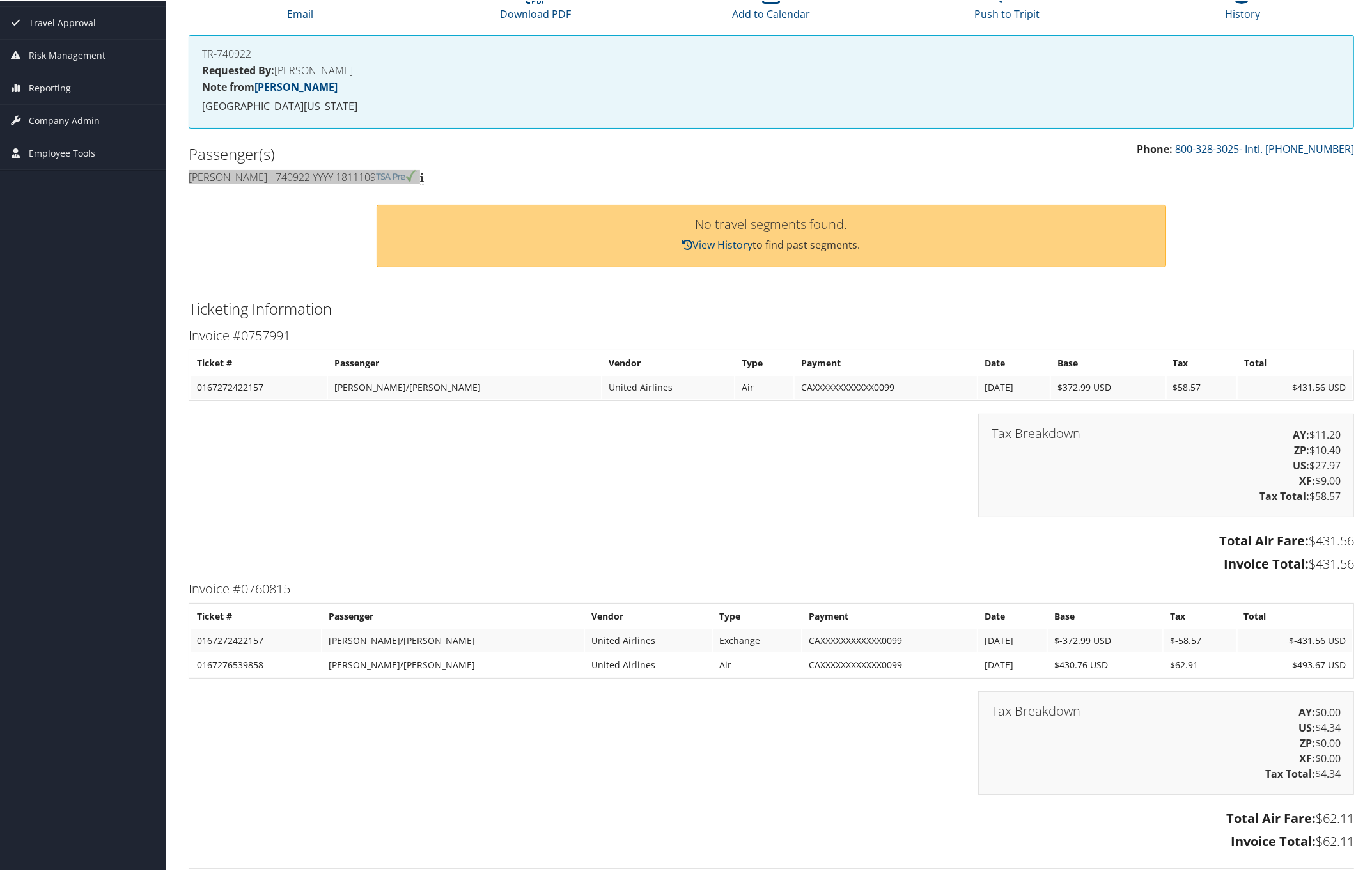
scroll to position [243, 0]
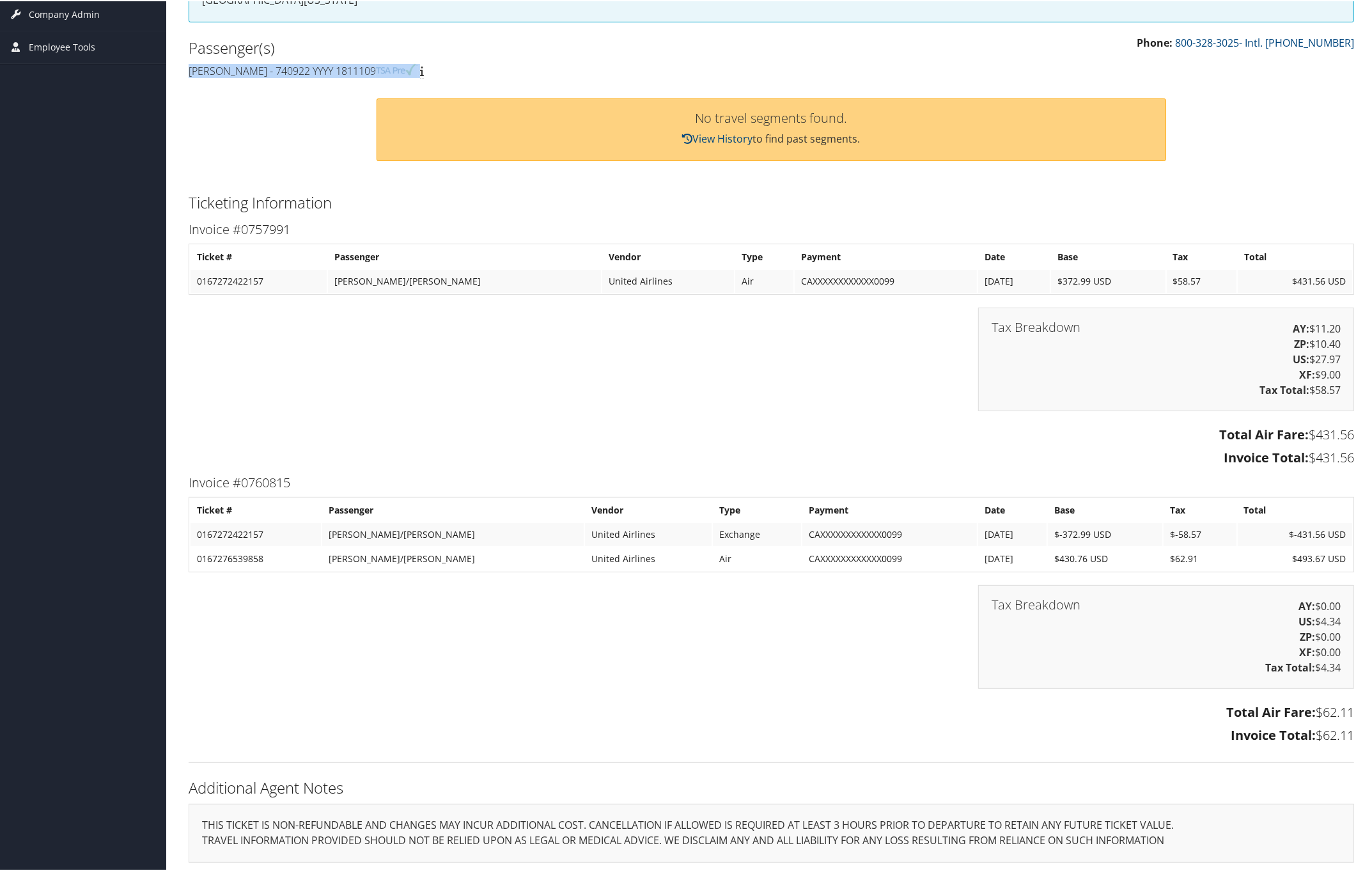
drag, startPoint x: 184, startPoint y: 469, endPoint x: 1349, endPoint y: 733, distance: 1194.5
click at [1349, 733] on div "Invoice #0760815 Ticket # Passenger Vendor Type Payment Date Base Tax Total 016…" at bounding box center [771, 609] width 1185 height 277
copy div "Invoice #0760815 Ticket # Passenger Vendor Type Payment Date Base Tax Total 016…"
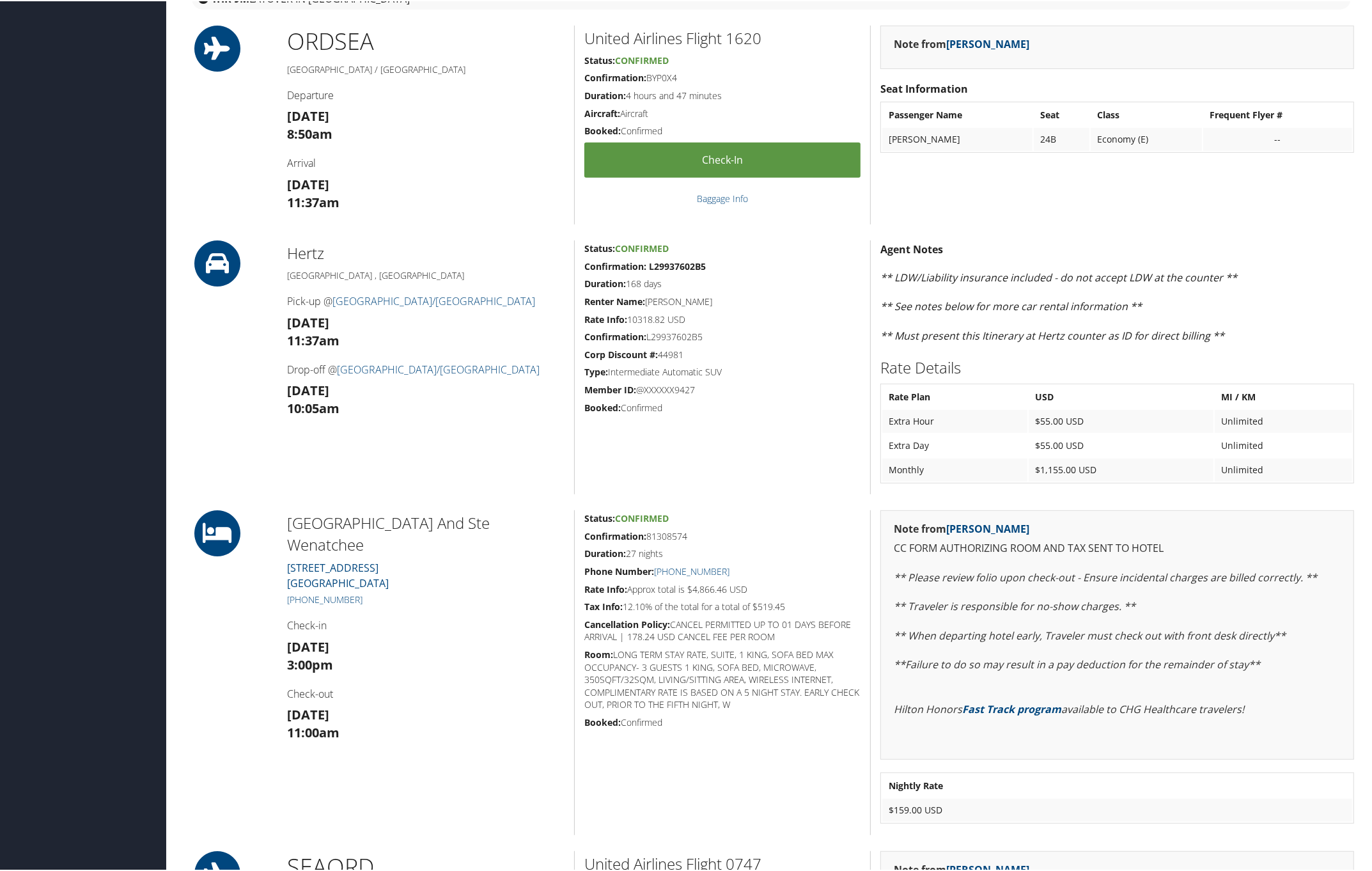
scroll to position [192, 0]
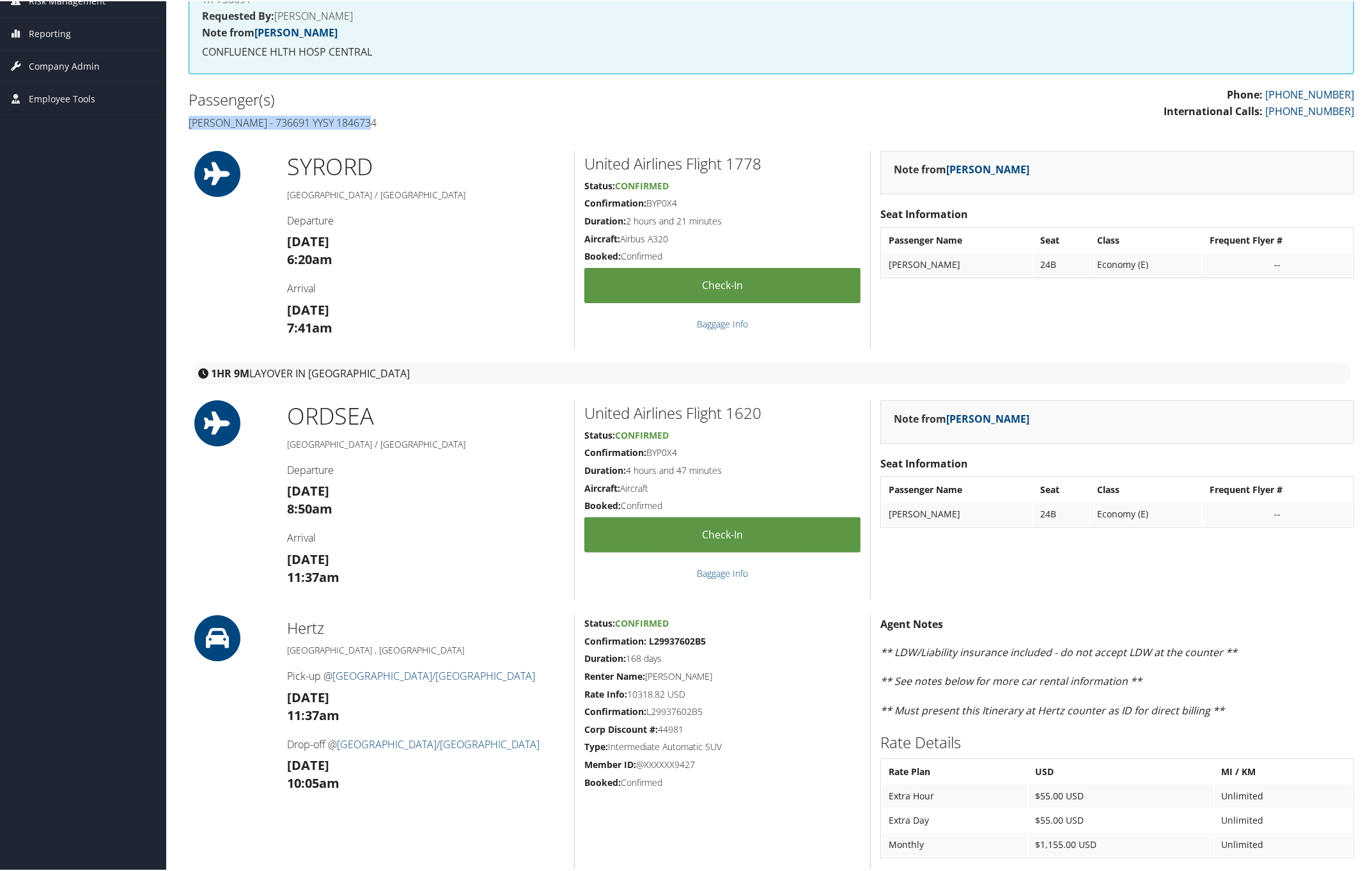
drag, startPoint x: 181, startPoint y: 123, endPoint x: 377, endPoint y: 127, distance: 196.0
click at [377, 127] on div "Passenger(s) Shannon Zinn - 736691 YYSY 1846734" at bounding box center [475, 110] width 592 height 48
copy h4 "Shannon Zinn - 736691 YYSY 1846734"
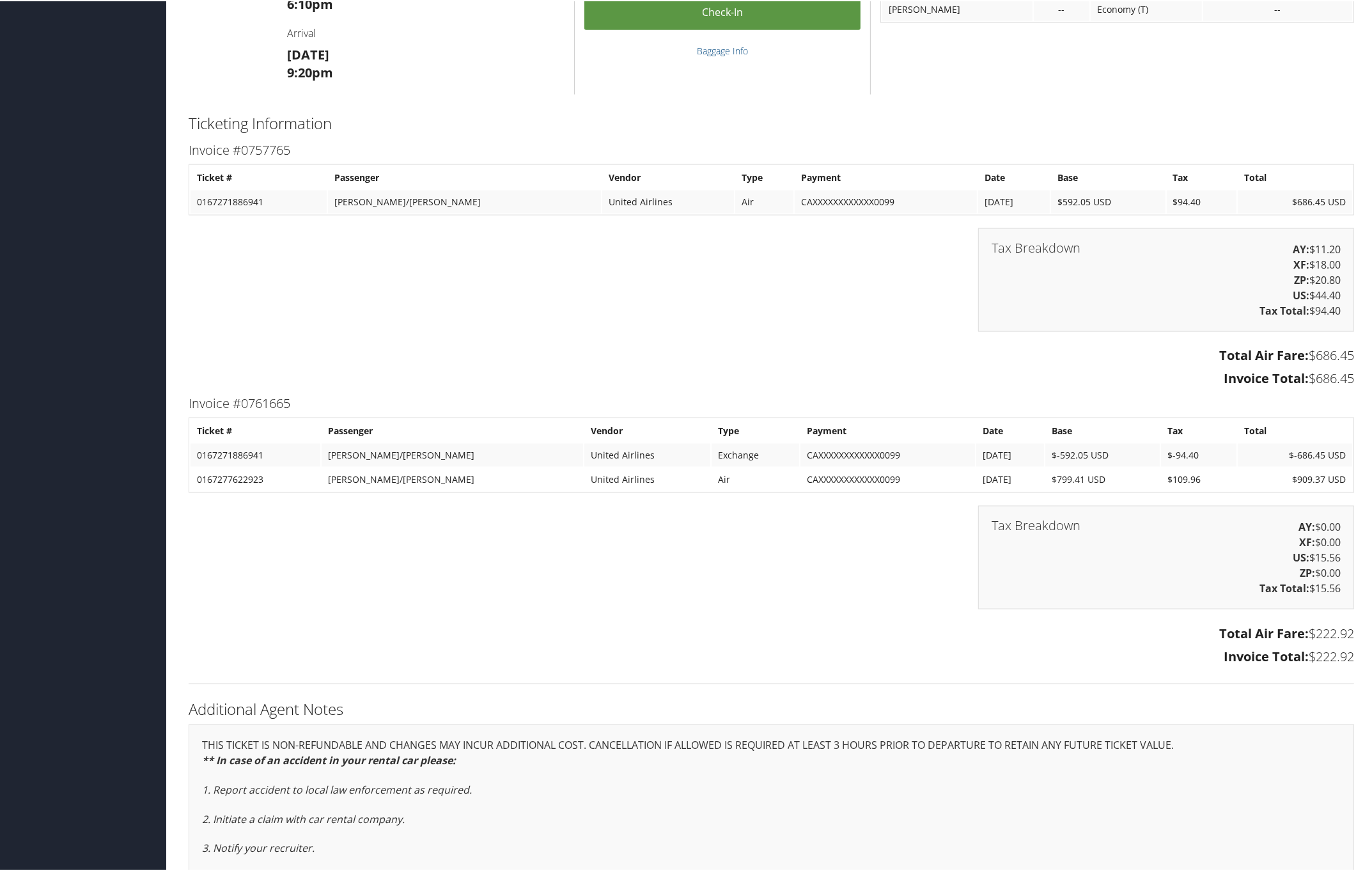
scroll to position [2110, 0]
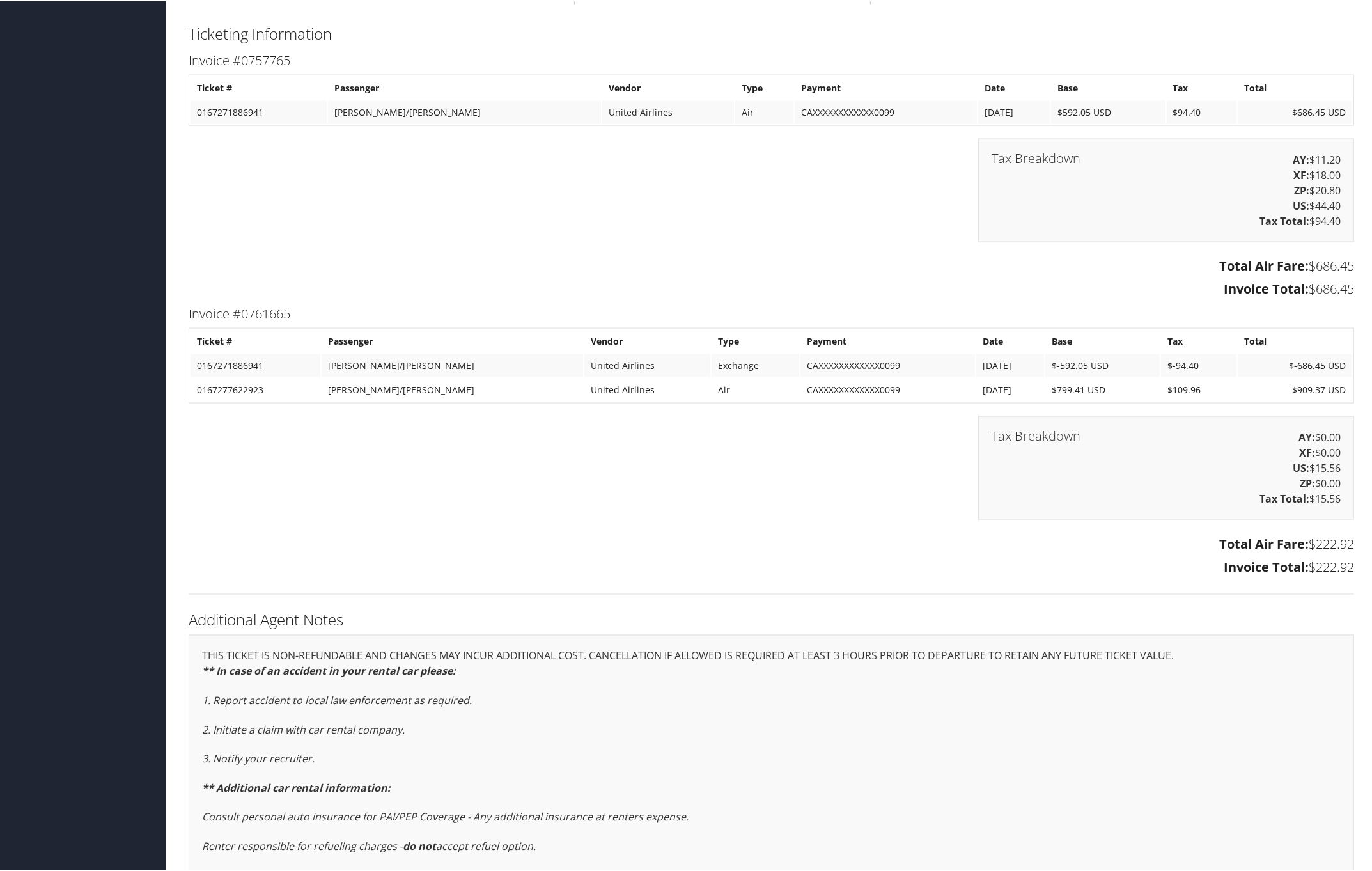
drag, startPoint x: 181, startPoint y: 305, endPoint x: 1355, endPoint y: 564, distance: 1202.2
click at [1355, 564] on div "Invoice #0761665 Ticket # Passenger Vendor Type Payment Date Base Tax Total 016…" at bounding box center [771, 440] width 1185 height 277
copy div "Invoice #0761665 Ticket # Passenger Vendor Type Payment Date Base Tax Total 016…"
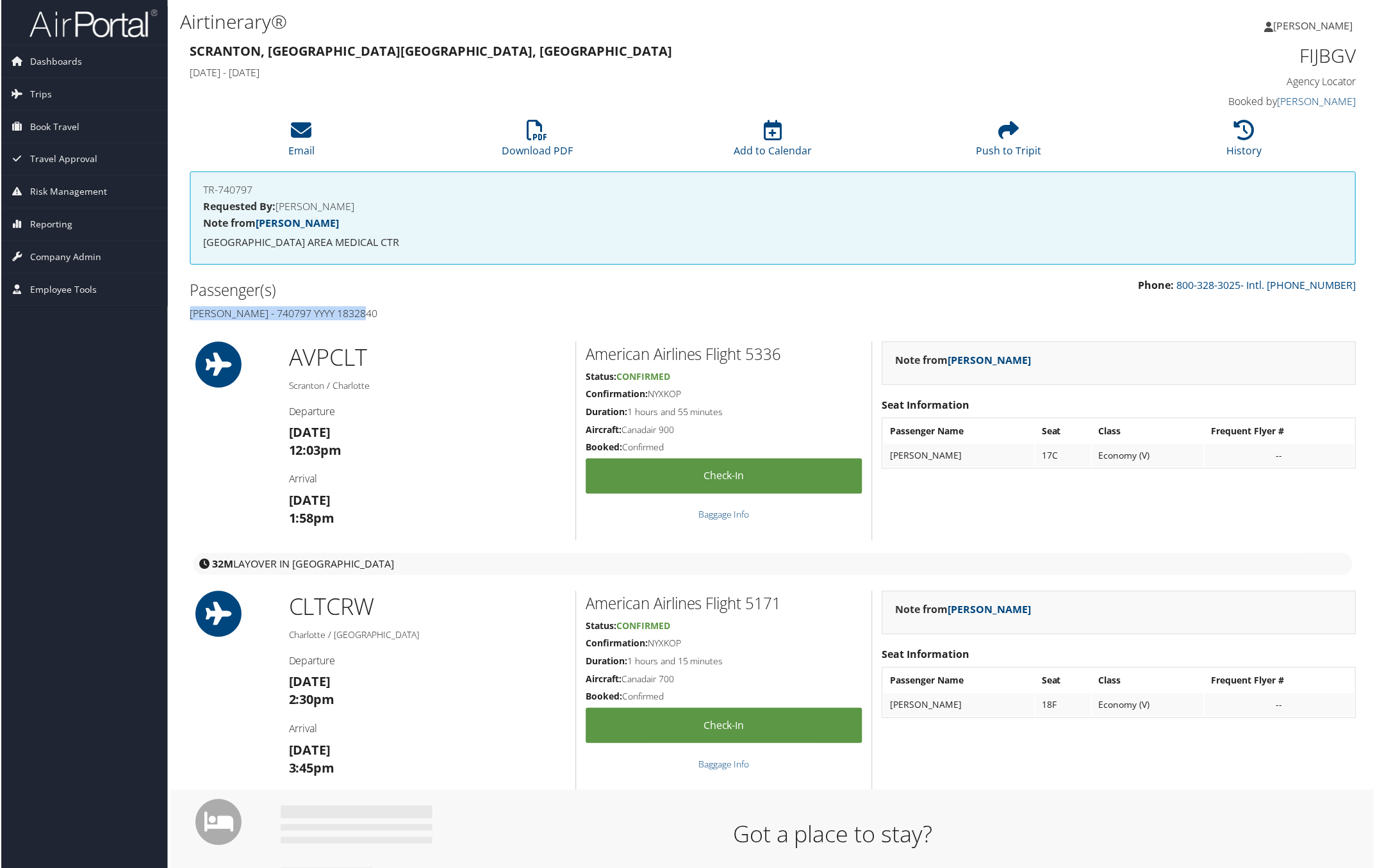
drag, startPoint x: 184, startPoint y: 311, endPoint x: 434, endPoint y: 308, distance: 250.0
click at [431, 308] on div "Passenger(s) [PERSON_NAME] - 740797 YYYY 1832840" at bounding box center [476, 302] width 594 height 48
copy h4 "[PERSON_NAME] - 740797 YYYY 1832840"
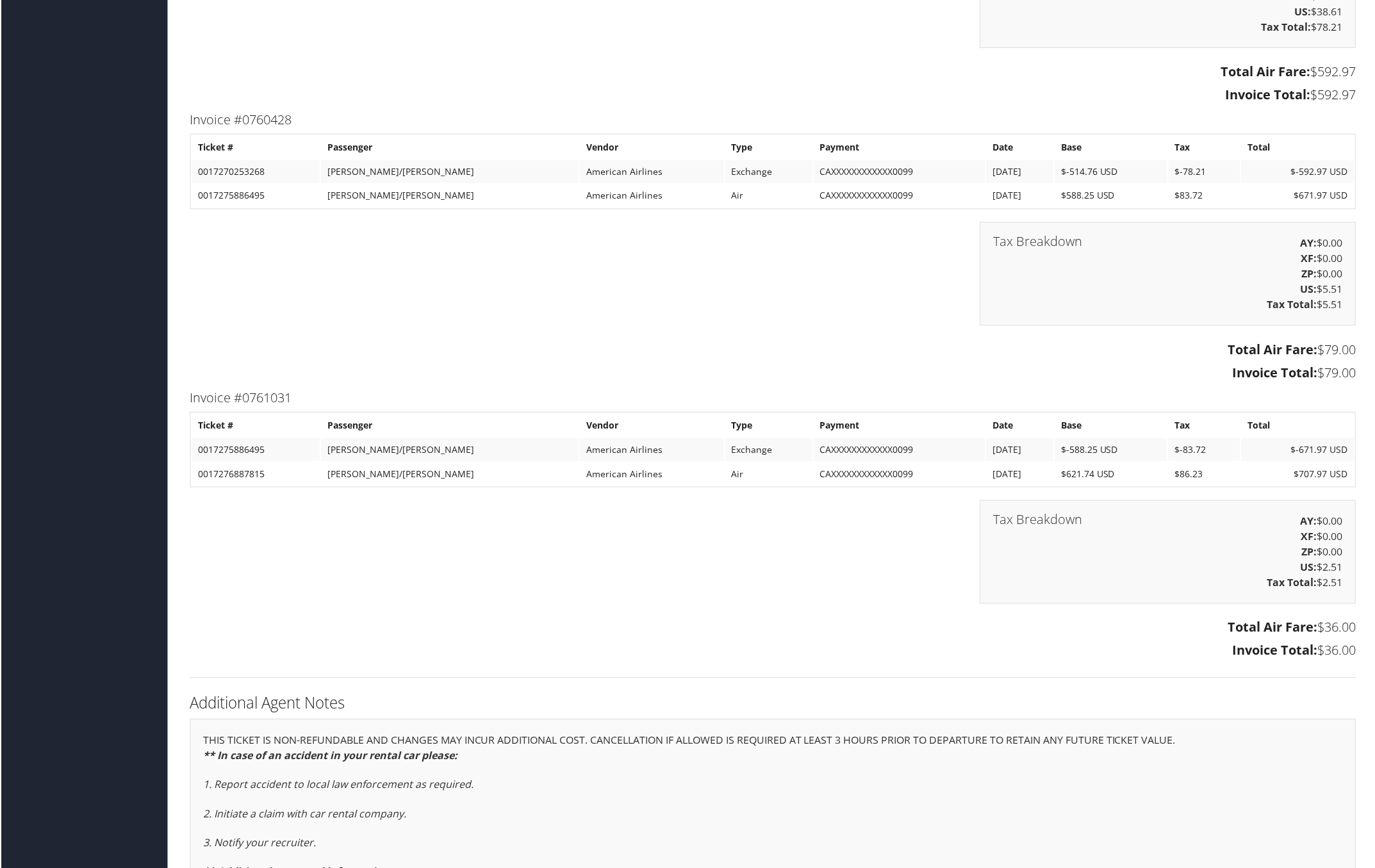
scroll to position [1761, 0]
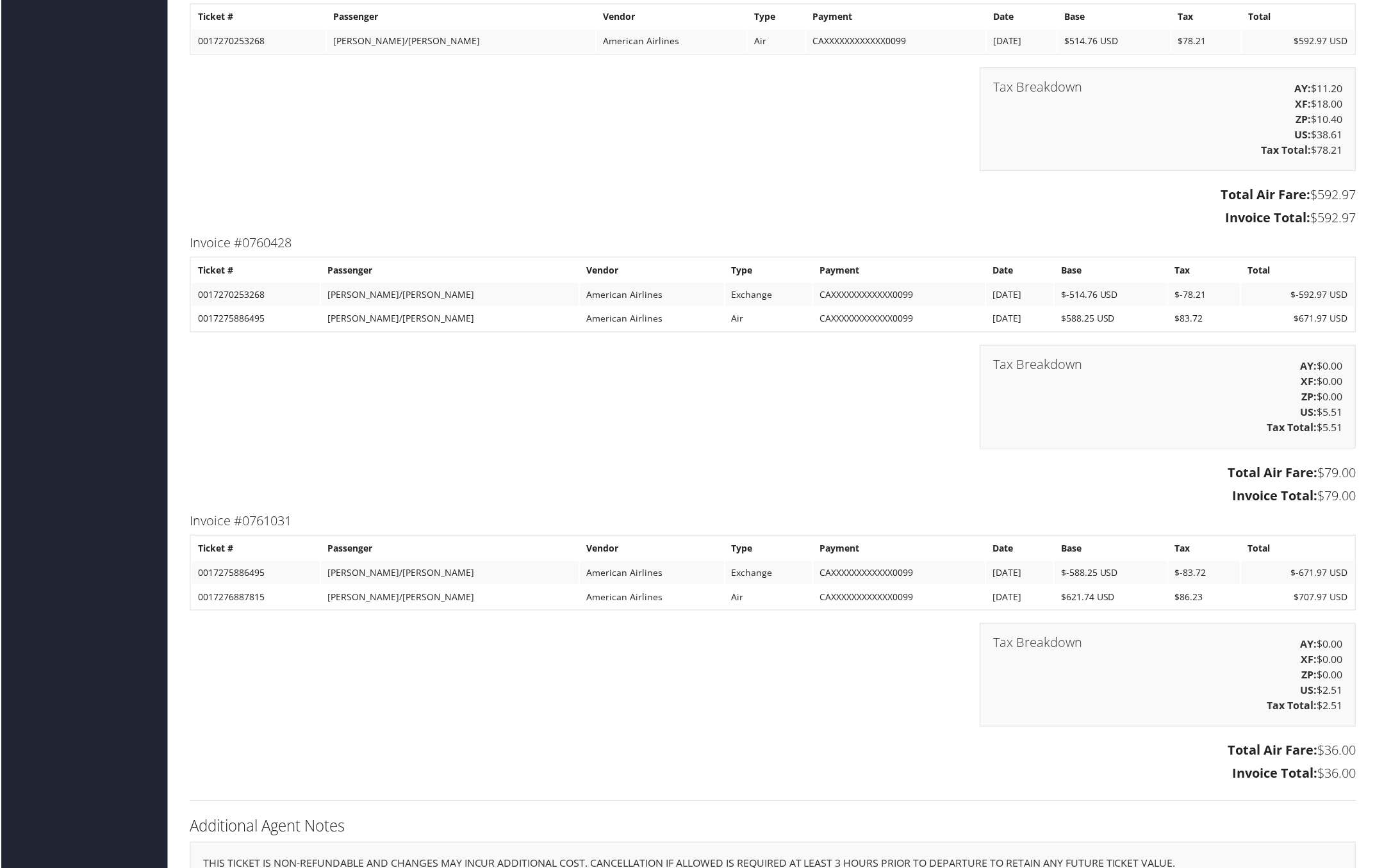
drag, startPoint x: 184, startPoint y: 235, endPoint x: 1353, endPoint y: 494, distance: 1197.3
click div "Invoice #0760428 Ticket # Passenger Vendor Type Payment Date Base Tax Total 001…"
copy div "Invoice #0760428 Ticket # Passenger Vendor Type Payment Date Base Tax Total 001…"
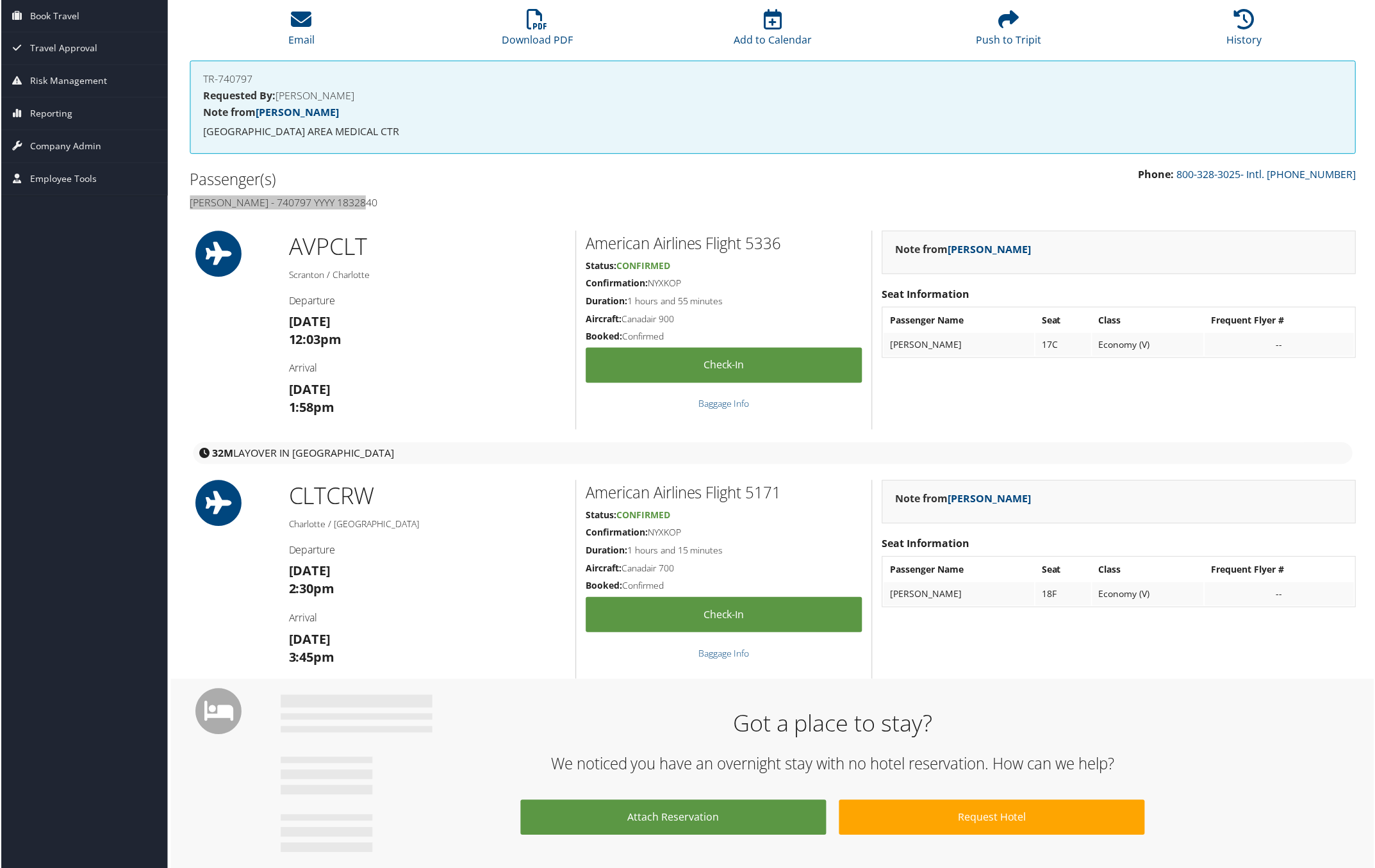
scroll to position [0, 0]
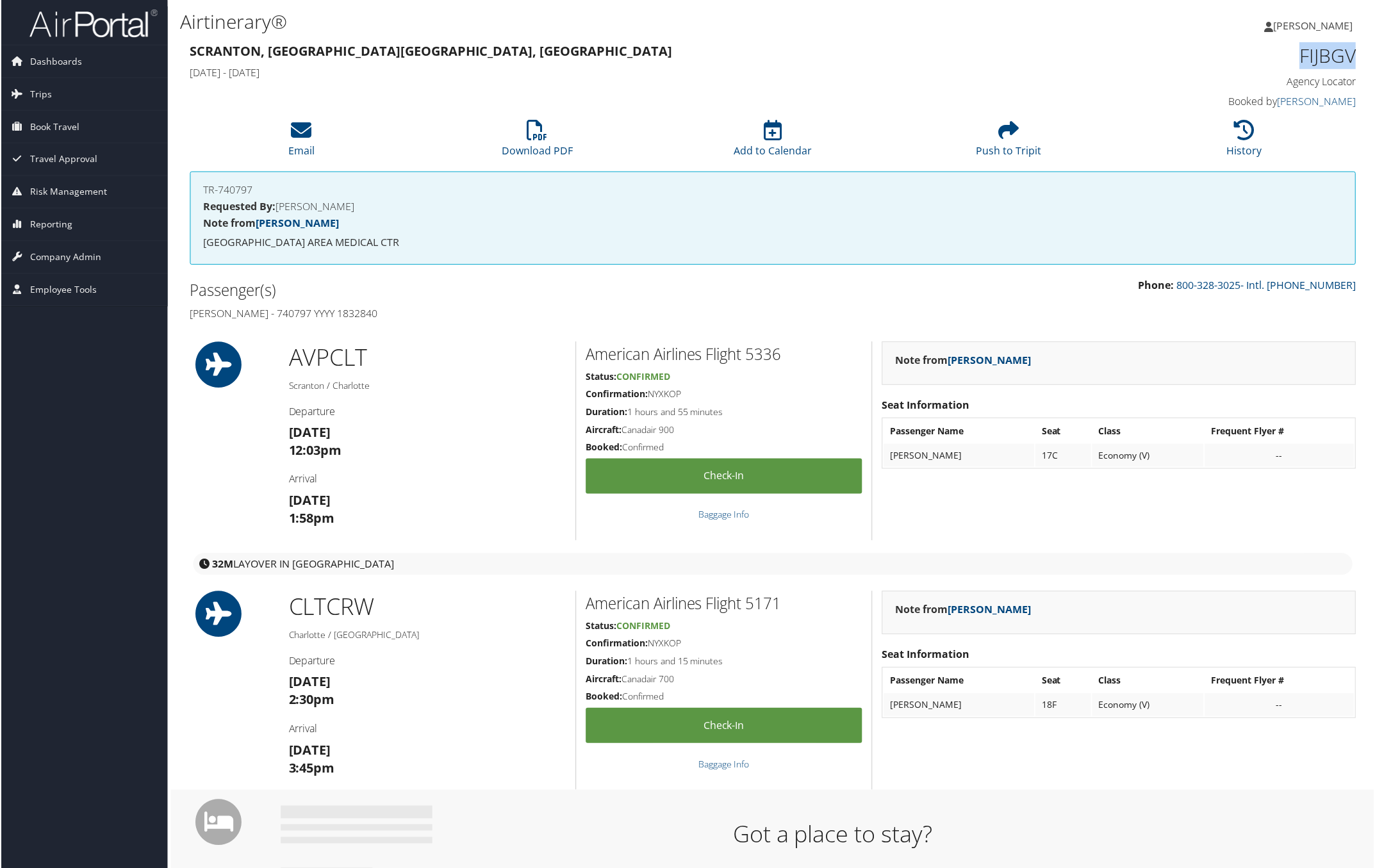
drag, startPoint x: 1295, startPoint y: 63, endPoint x: 1358, endPoint y: 61, distance: 63.0
click div "FIJBGV Agency Locator Agency Locator FIJBGV Booked by [PERSON_NAME] Booked by […"
copy h1 "FIJBGV"
drag, startPoint x: 184, startPoint y: 308, endPoint x: 459, endPoint y: 304, distance: 275.0
click div "Passenger(s) [PERSON_NAME] - 740797 YYYY 1832840"
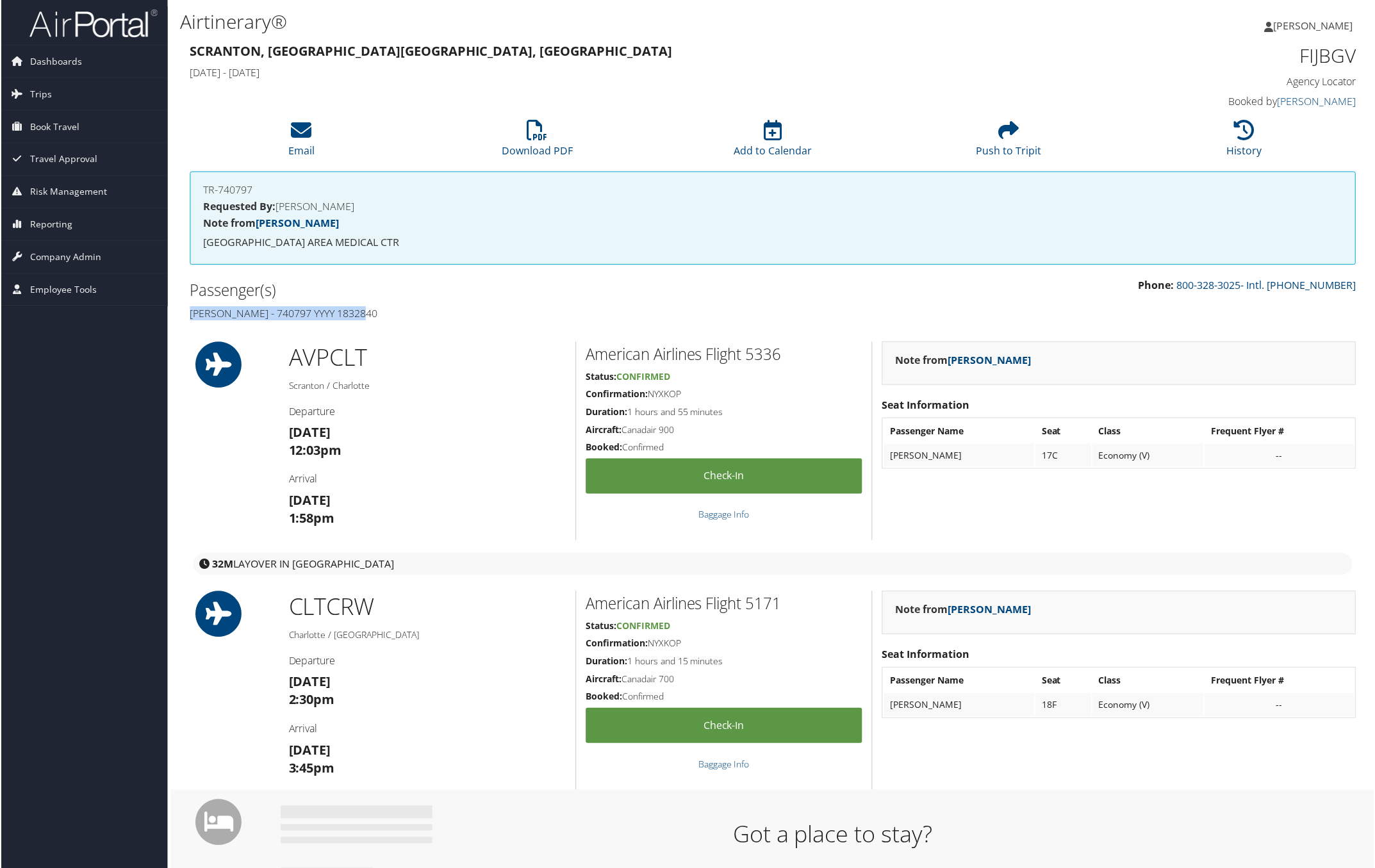
copy h4 "[PERSON_NAME] - 740797 YYYY 1832840"
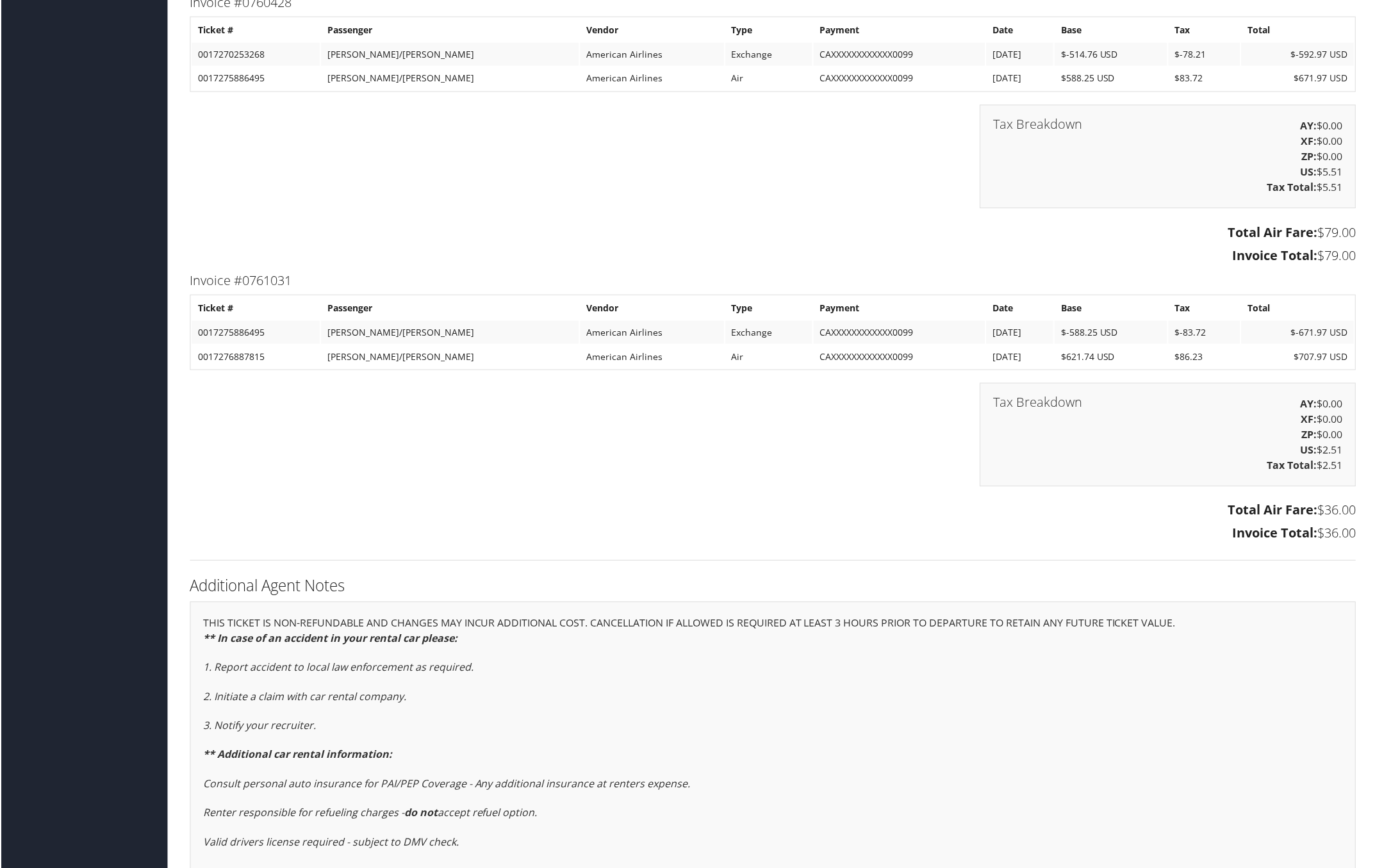
scroll to position [2001, 7]
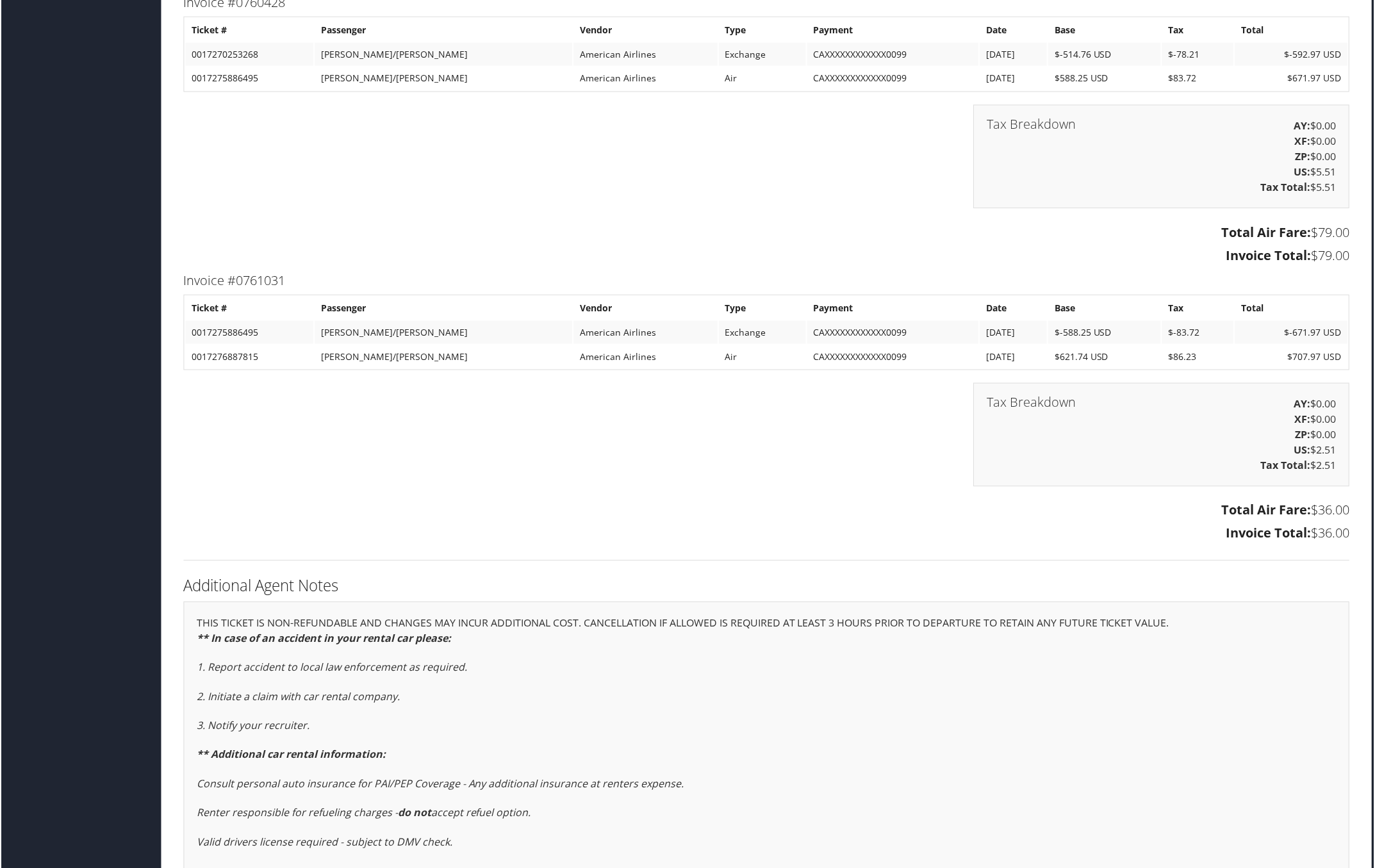
drag, startPoint x: 180, startPoint y: 275, endPoint x: 1344, endPoint y: 531, distance: 1191.8
click div "Invoice #0761031 Ticket # Passenger Vendor Type Payment Date Base Tax Total 001…"
copy div "Invoice #0761031 Ticket # Passenger Vendor Type Payment Date Base Tax Total 001…"
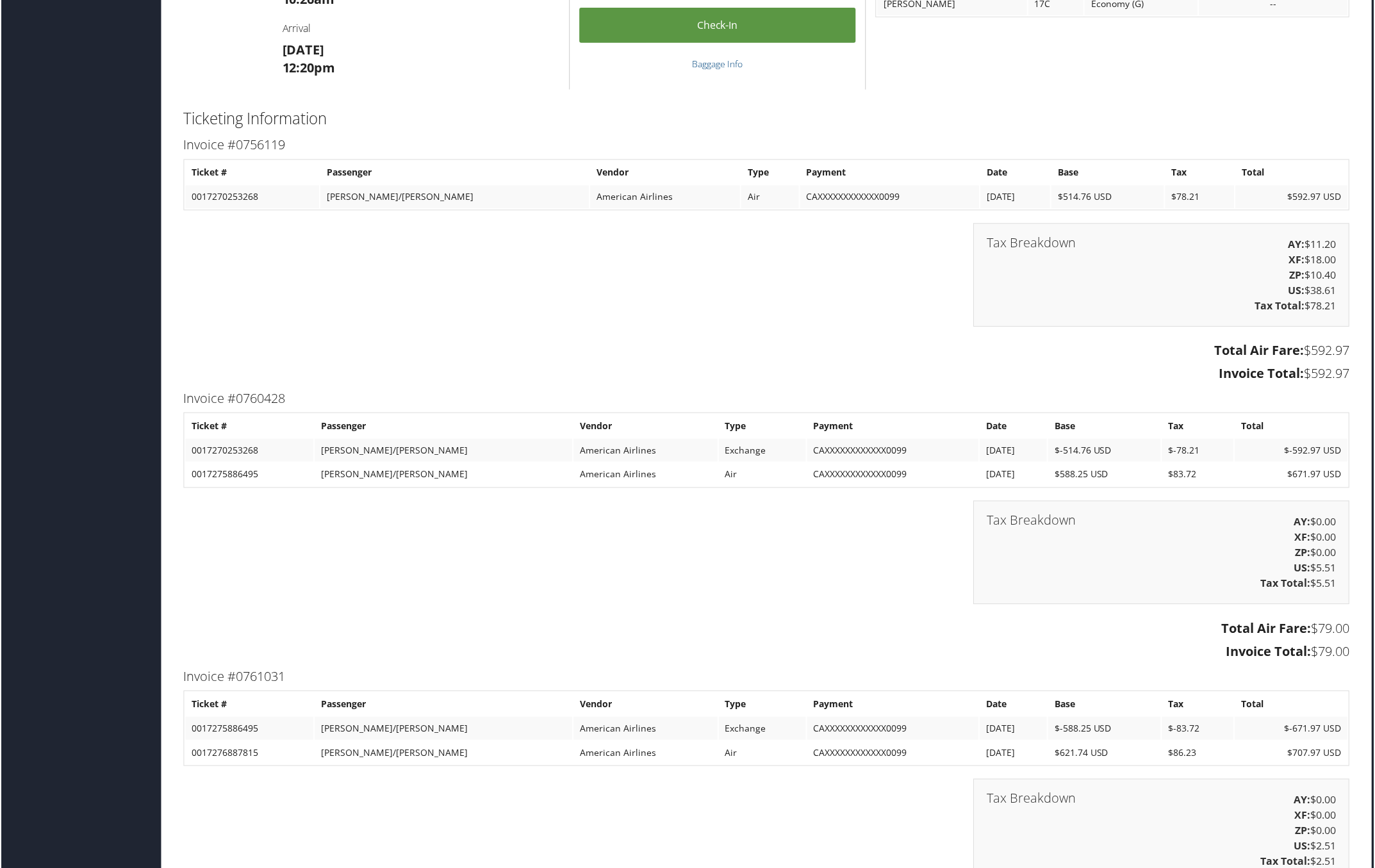
scroll to position [1601, 7]
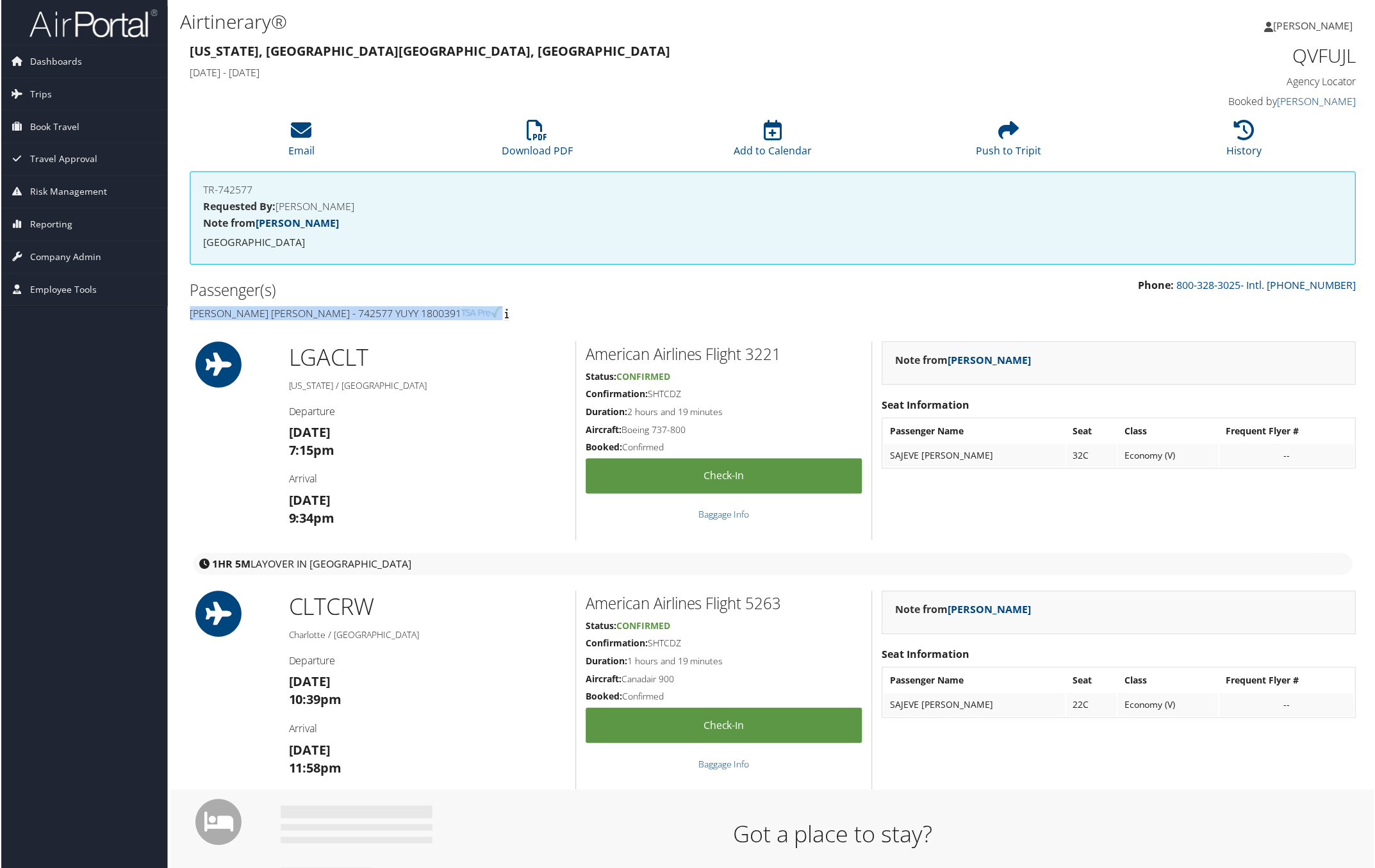
drag, startPoint x: 187, startPoint y: 309, endPoint x: 449, endPoint y: 320, distance: 262.2
click at [449, 320] on div "Passenger(s) Sajeve Samuel Thomas - 742577 YUYY 1800391" at bounding box center [476, 302] width 594 height 48
copy h4 "Sajeve Samuel Thomas - 742577 YUYY 1800391"
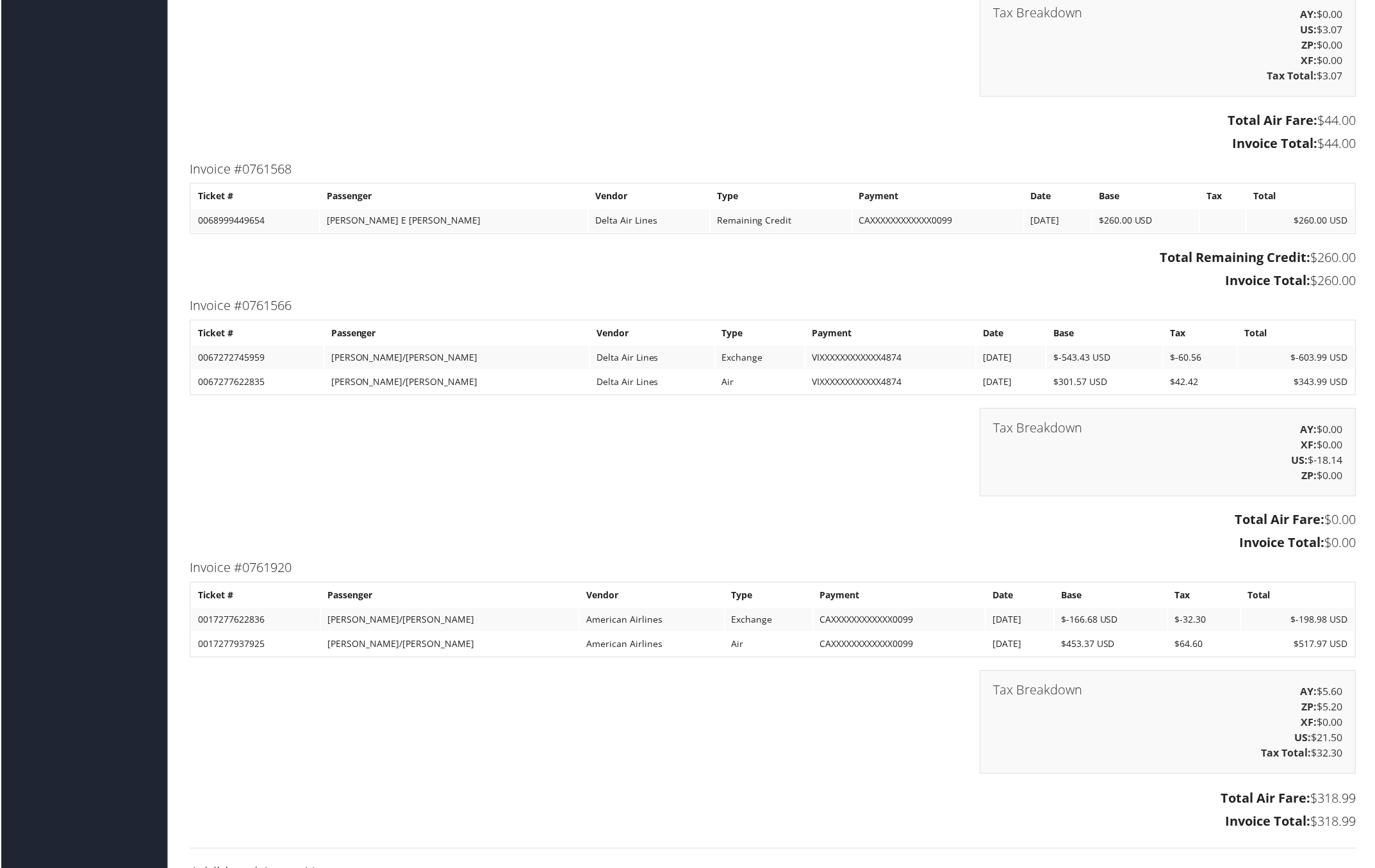
scroll to position [2562, 0]
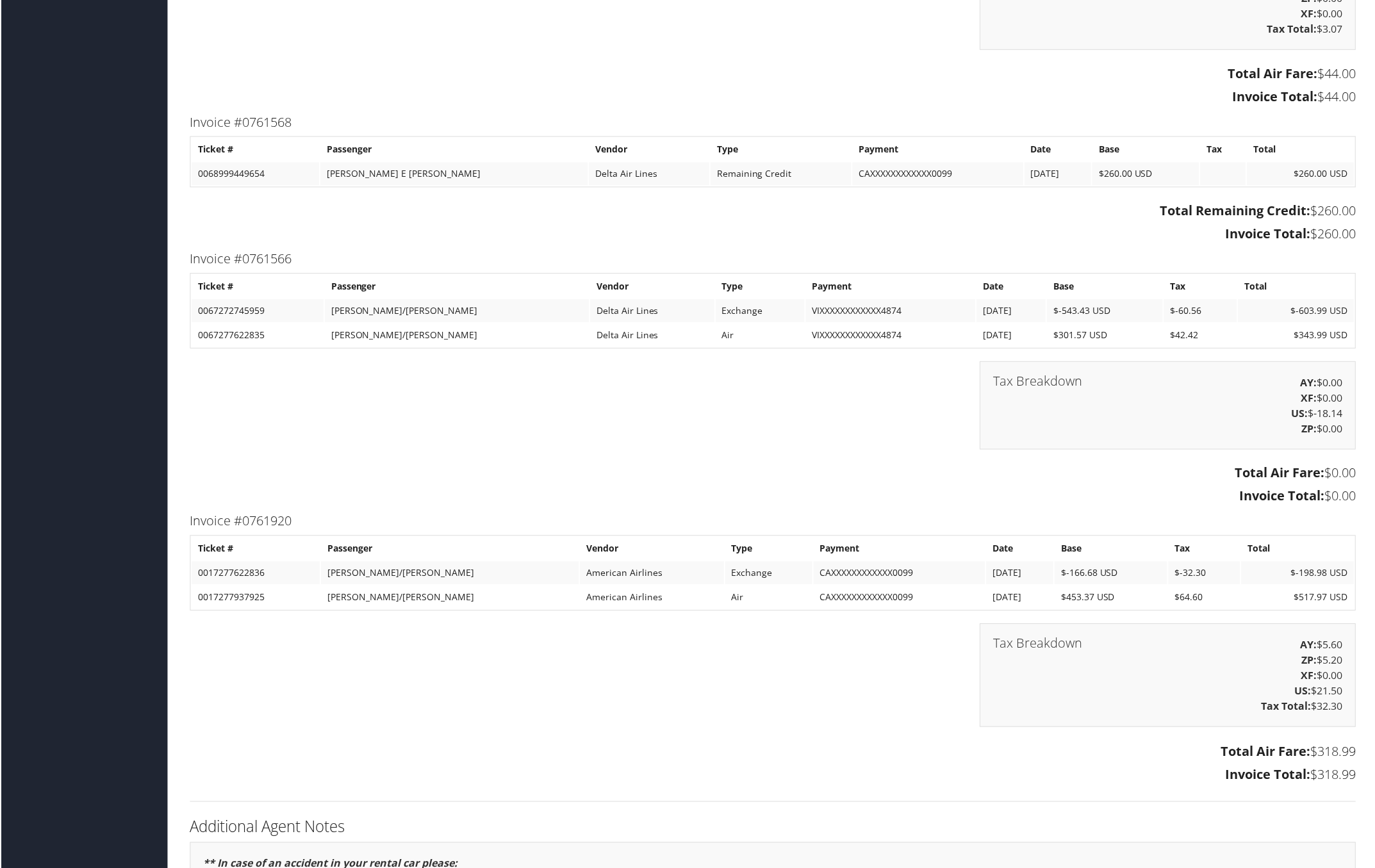
drag, startPoint x: 183, startPoint y: 511, endPoint x: 1353, endPoint y: 753, distance: 1194.8
click at [1355, 772] on div "Invoice #0761920 Ticket # Passenger Vendor Type Payment Date Base Tax Total 001…" at bounding box center [773, 649] width 1188 height 278
copy div "Invoice #0761920 Ticket # Passenger Vendor Type Payment Date Base Tax Total 001…"
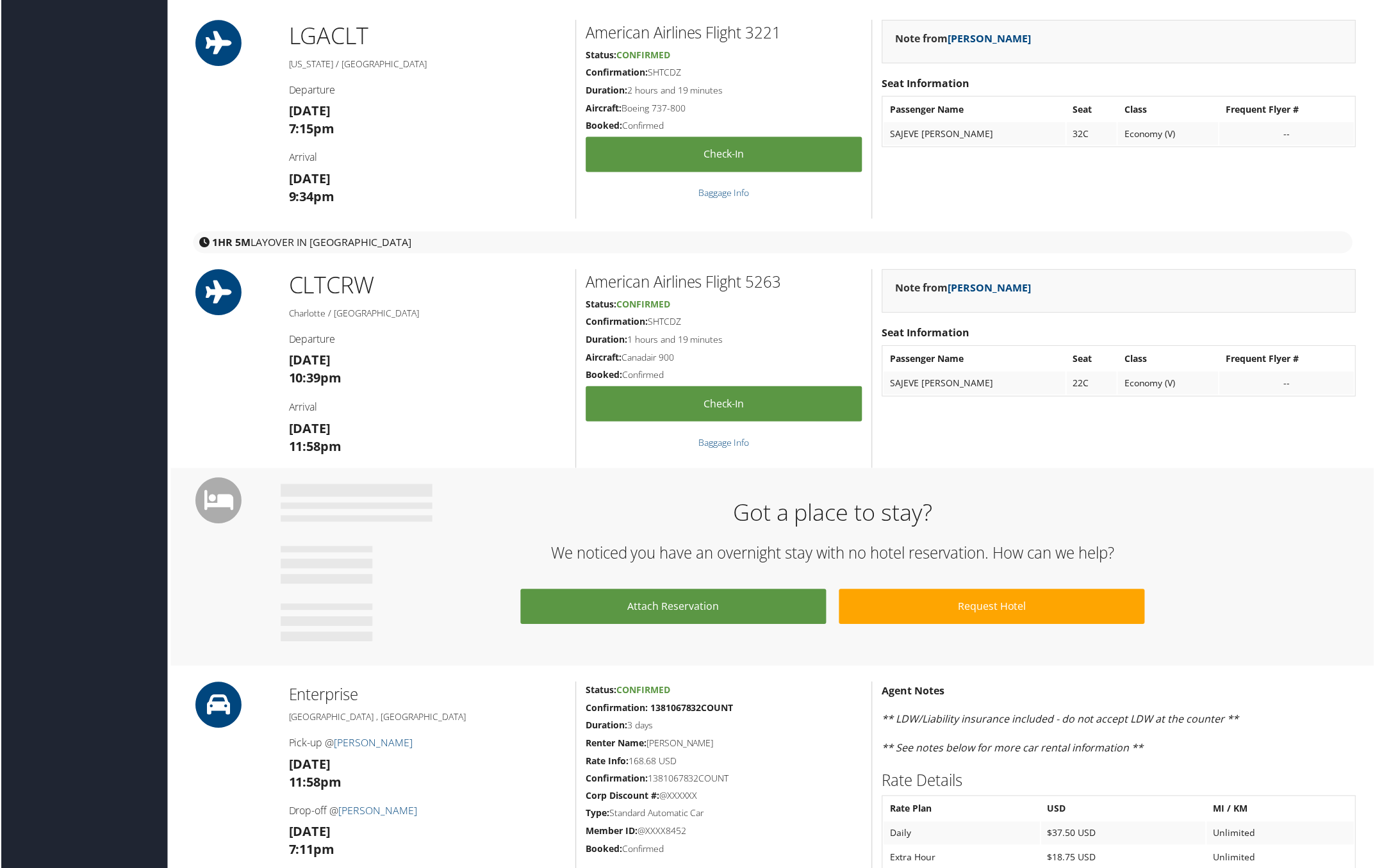
scroll to position [320, 0]
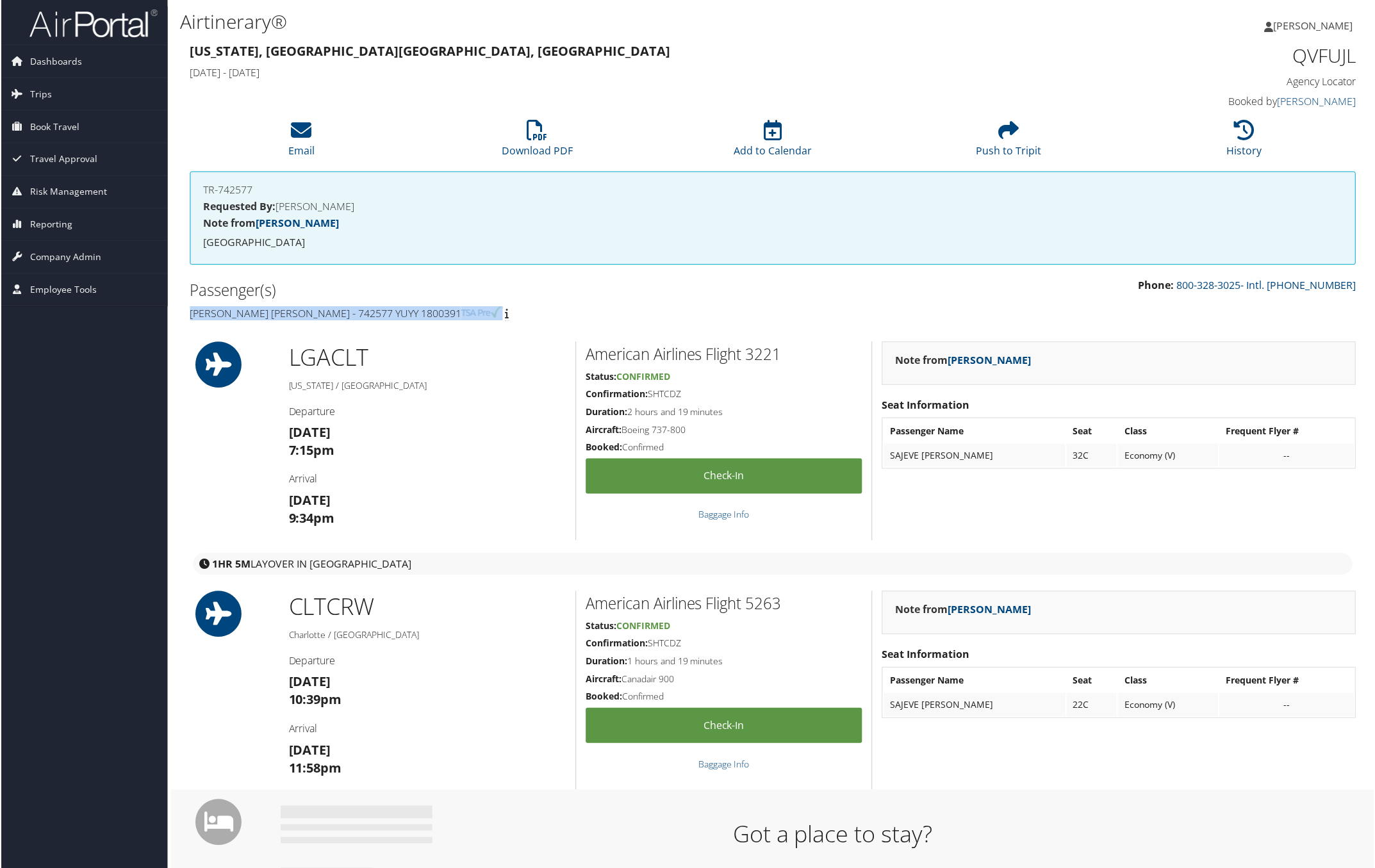
drag, startPoint x: 187, startPoint y: 308, endPoint x: 547, endPoint y: 300, distance: 360.1
click at [481, 306] on div "Passenger(s) [PERSON_NAME] [PERSON_NAME] - 742577 YUYY 1800391" at bounding box center [476, 302] width 594 height 48
copy h4 "[PERSON_NAME] [PERSON_NAME] - 742577 YUYY 1800391"
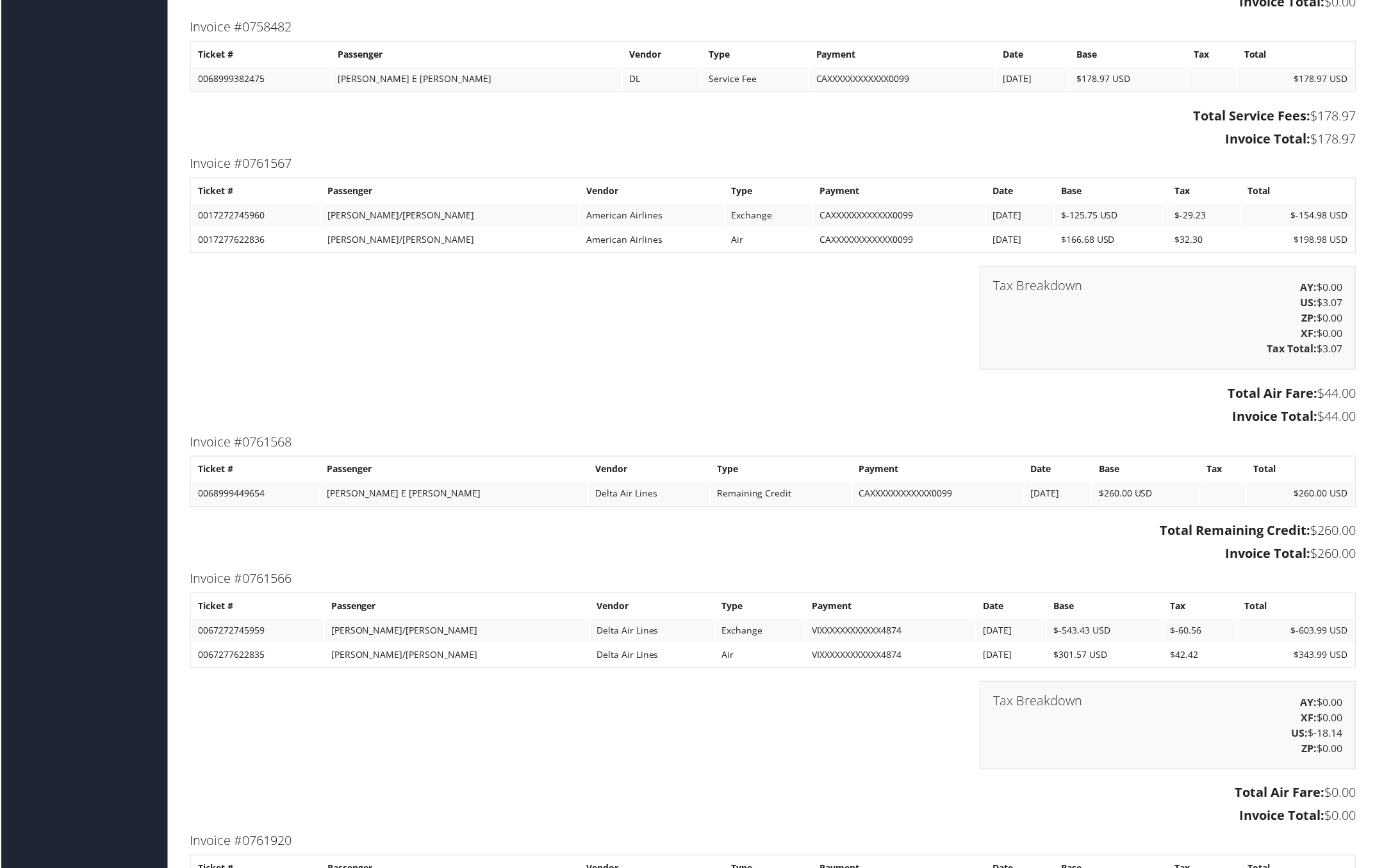
scroll to position [2242, 7]
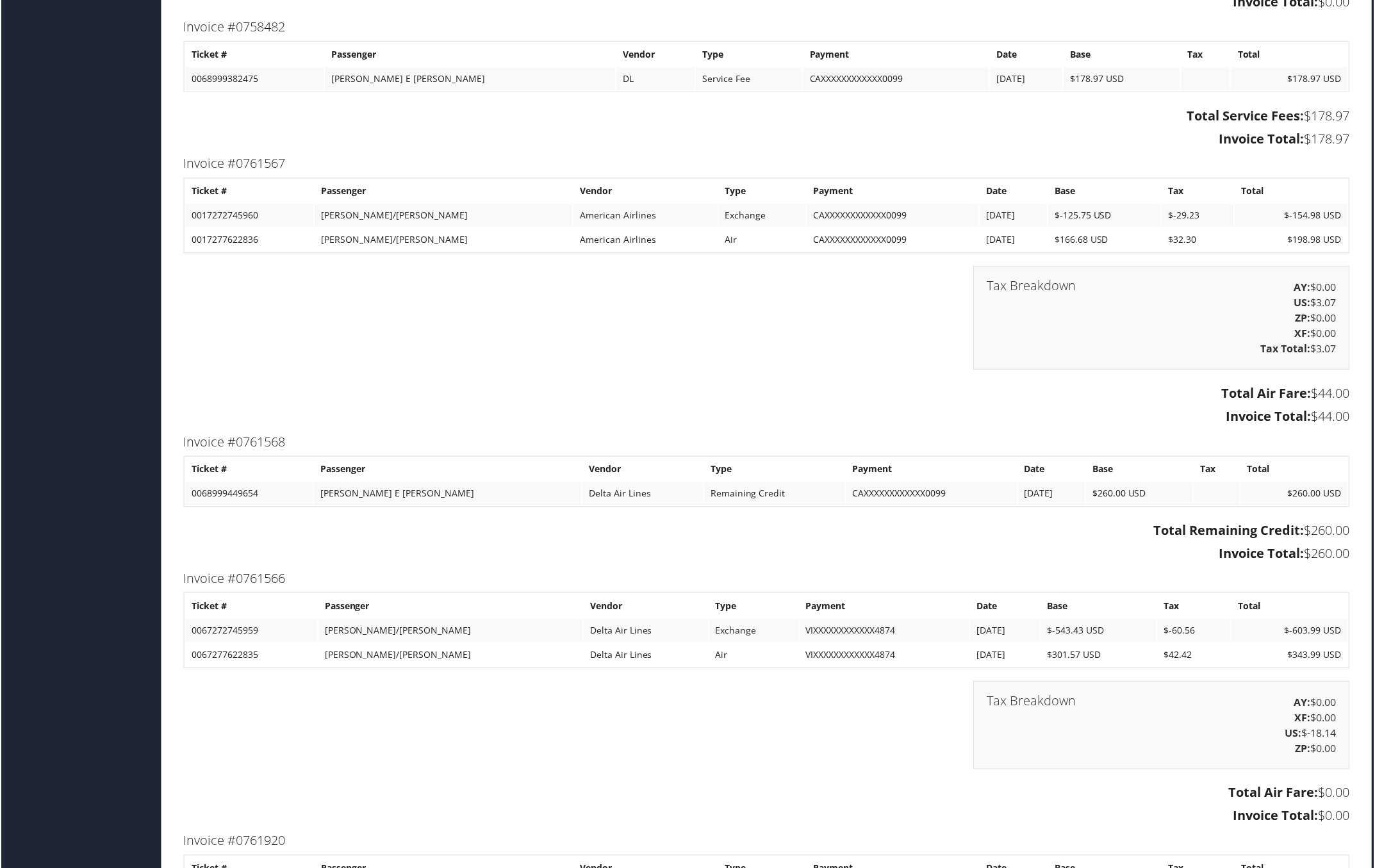
drag, startPoint x: 179, startPoint y: 157, endPoint x: 1358, endPoint y: 423, distance: 1208.6
copy div "Invoice #0761567 Ticket # Passenger Vendor Type Payment Date Base Tax Total 001…"
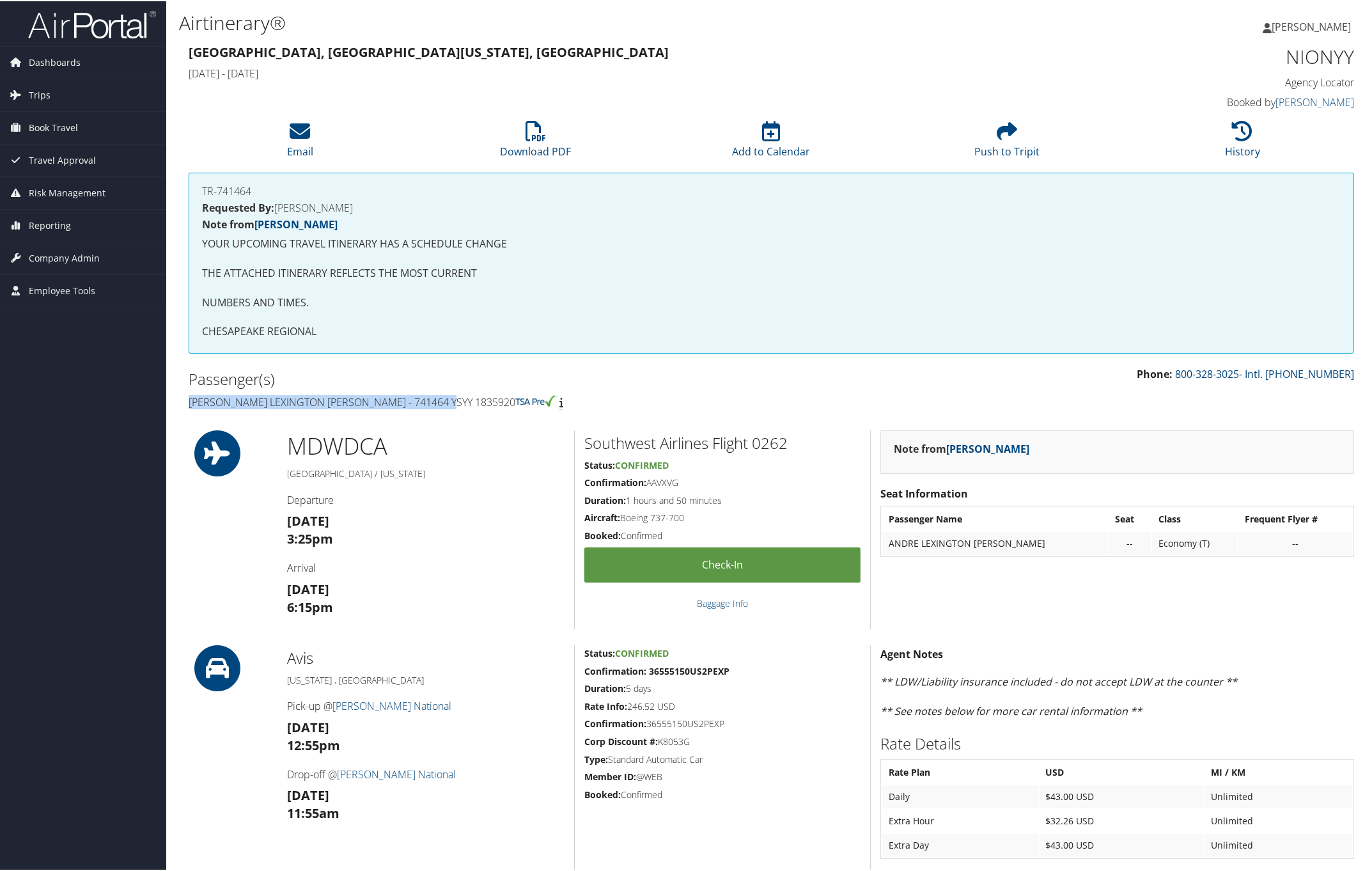
drag, startPoint x: 189, startPoint y: 398, endPoint x: 547, endPoint y: 401, distance: 358.0
click at [487, 407] on div "Passenger(s) [PERSON_NAME] Lexington [PERSON_NAME] - 741464 YSYY 1835920" at bounding box center [475, 389] width 592 height 48
copy h4 "[PERSON_NAME] Lexington [PERSON_NAME] - 741464 YSYY 1835920"
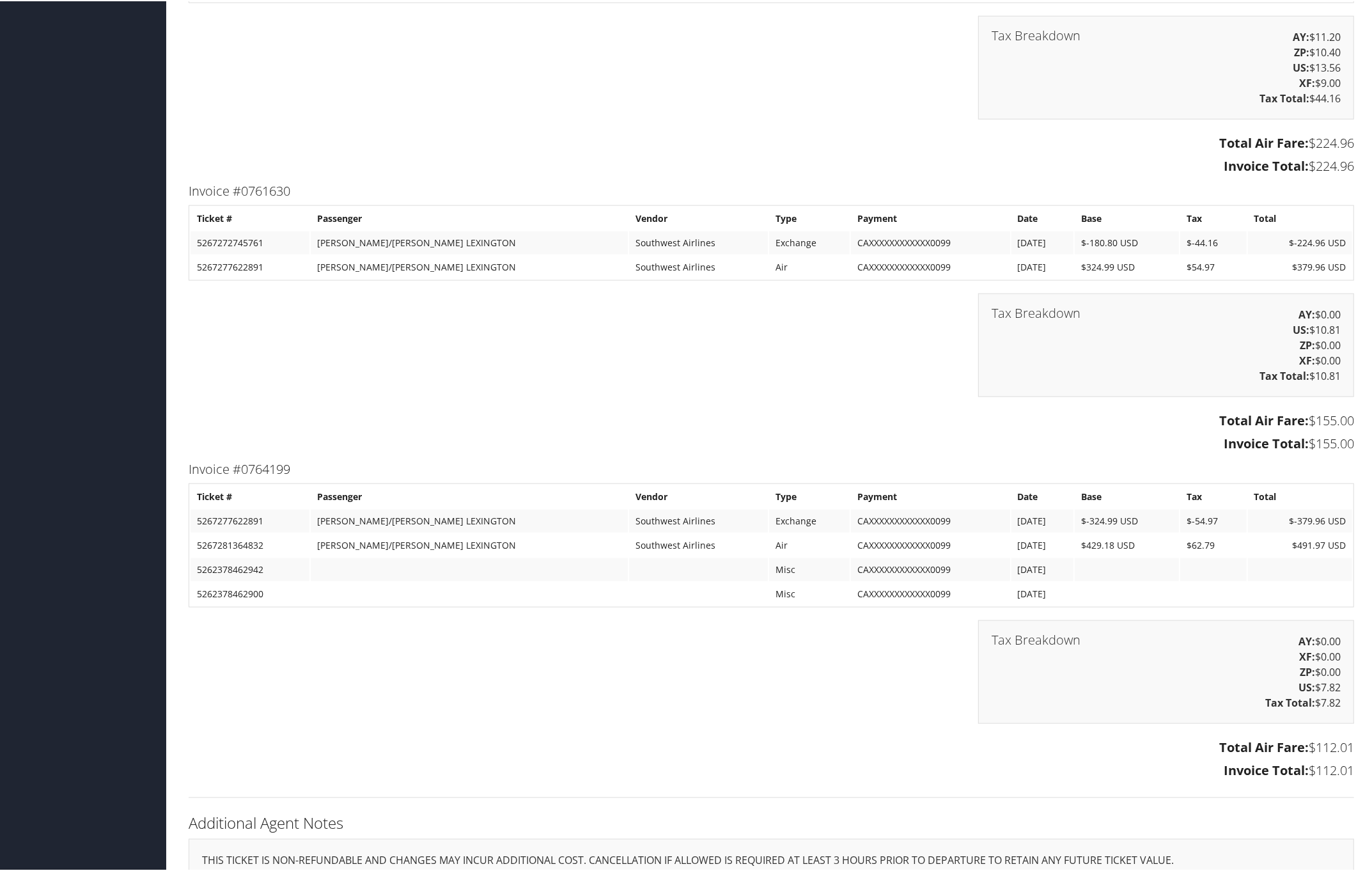
scroll to position [1599, 0]
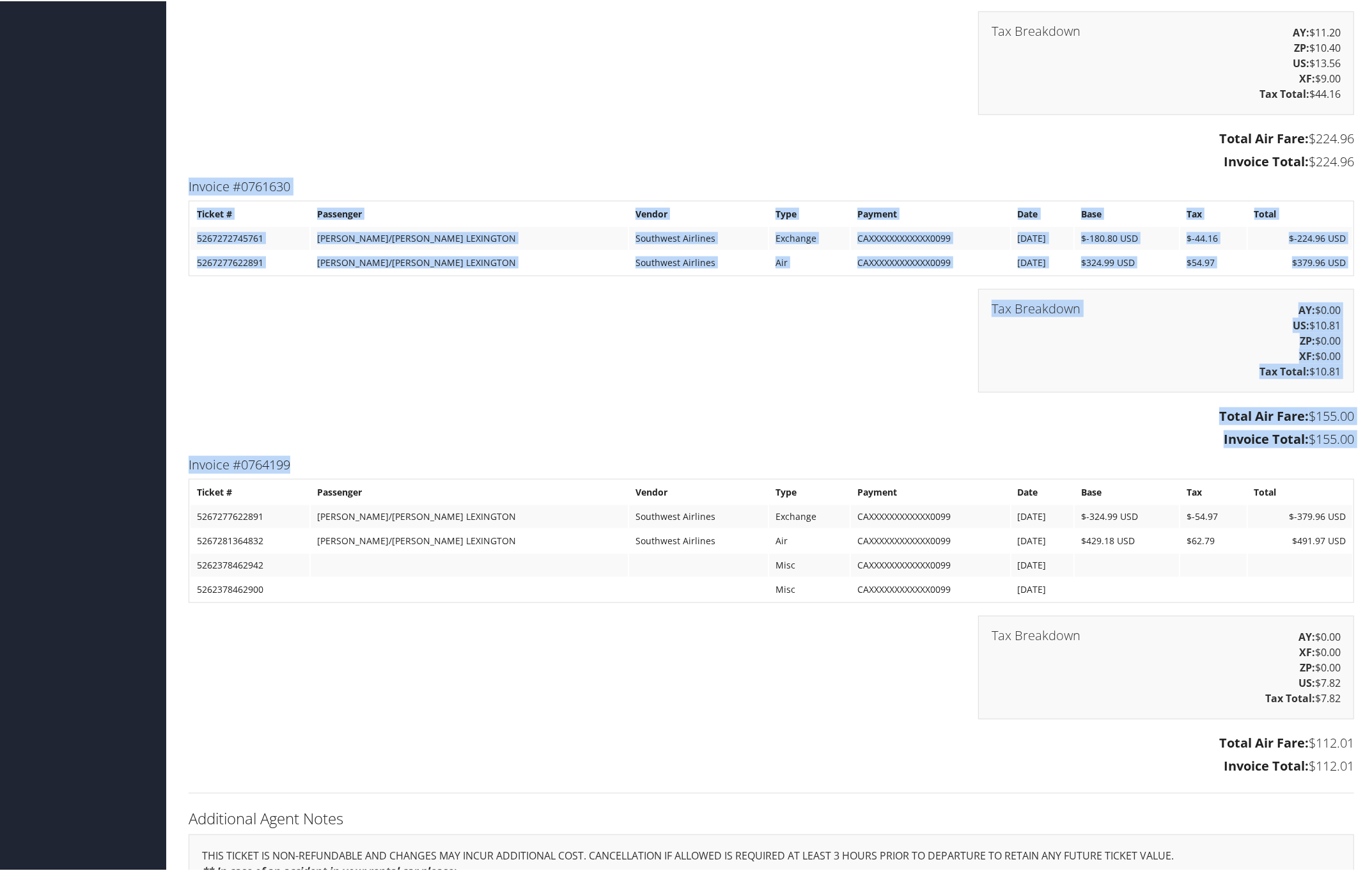
drag, startPoint x: 187, startPoint y: 180, endPoint x: 1298, endPoint y: 453, distance: 1144.0
click at [1298, 454] on div "Ticketing Information Invoice #0758101 Ticket # Passenger Vendor Type Payment D…" at bounding box center [771, 349] width 1185 height 912
drag, startPoint x: 794, startPoint y: 336, endPoint x: 501, endPoint y: 252, distance: 304.8
click at [794, 336] on div "Tax Breakdown AY: $0.00 US: $10.81 ZP: $0.00 XF: $0.00 Tax Total: $10.81" at bounding box center [771, 346] width 1185 height 117
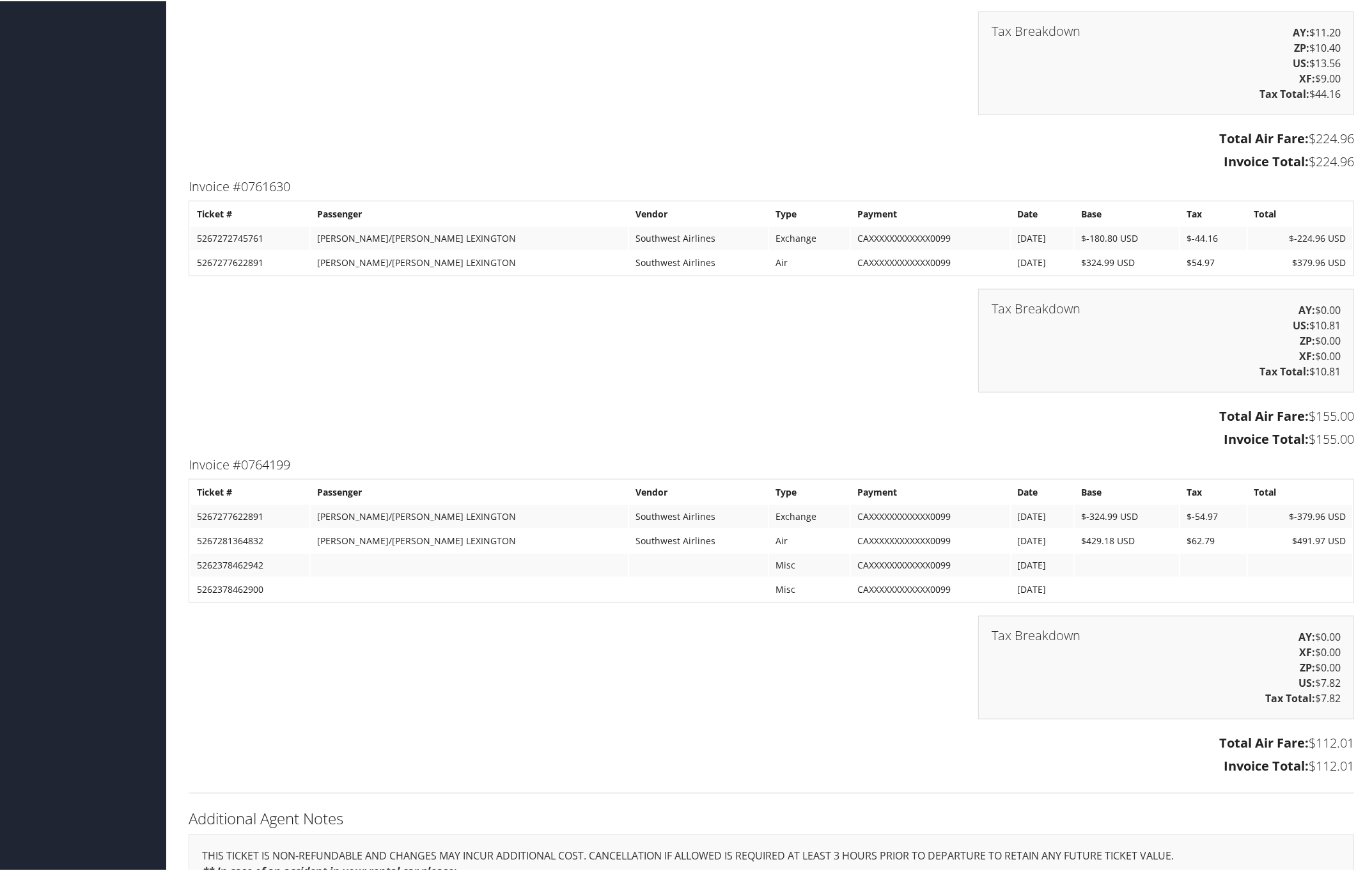
drag, startPoint x: 184, startPoint y: 177, endPoint x: 1350, endPoint y: 445, distance: 1196.4
click at [1350, 445] on div "Invoice #0761630 Ticket # Passenger Vendor Type Payment Date Base Tax Total 526…" at bounding box center [771, 313] width 1185 height 277
copy div "Invoice #0761630 Ticket # Passenger Vendor Type Payment Date Base Tax Total 526…"
